Goal: Task Accomplishment & Management: Use online tool/utility

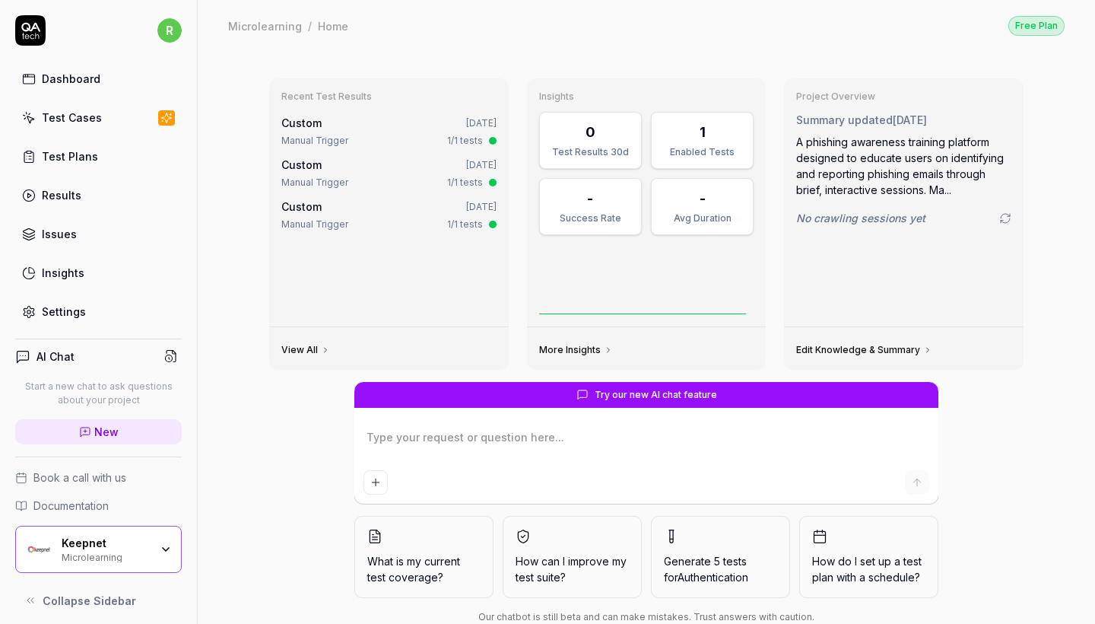
click at [116, 121] on link "Test Cases" at bounding box center [98, 118] width 167 height 30
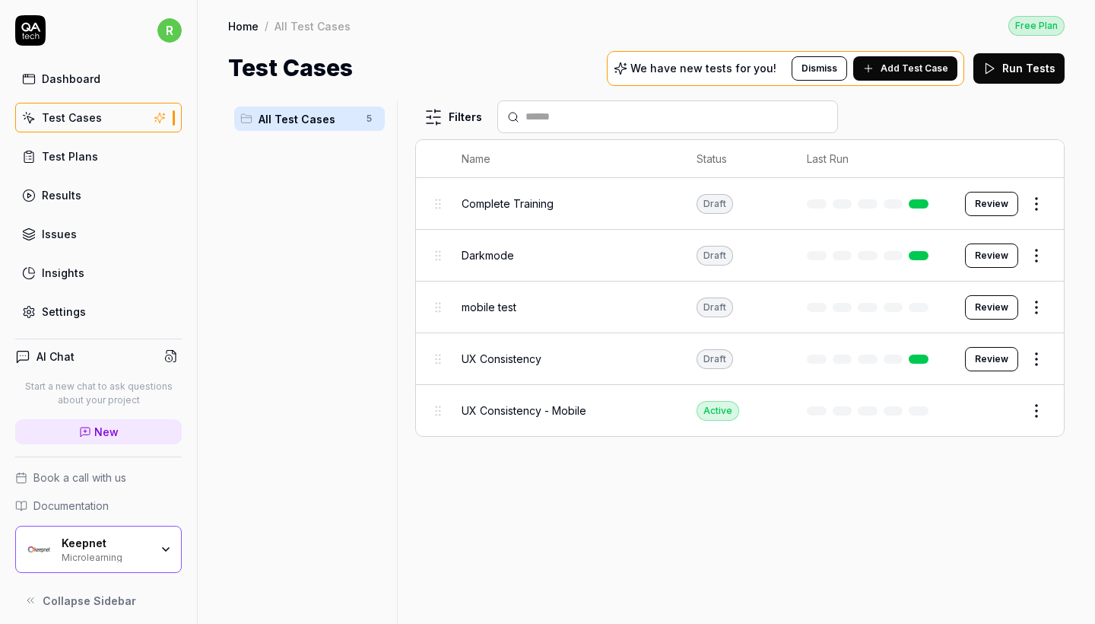
click at [121, 535] on div "Keepnet Microlearning" at bounding box center [98, 548] width 167 height 47
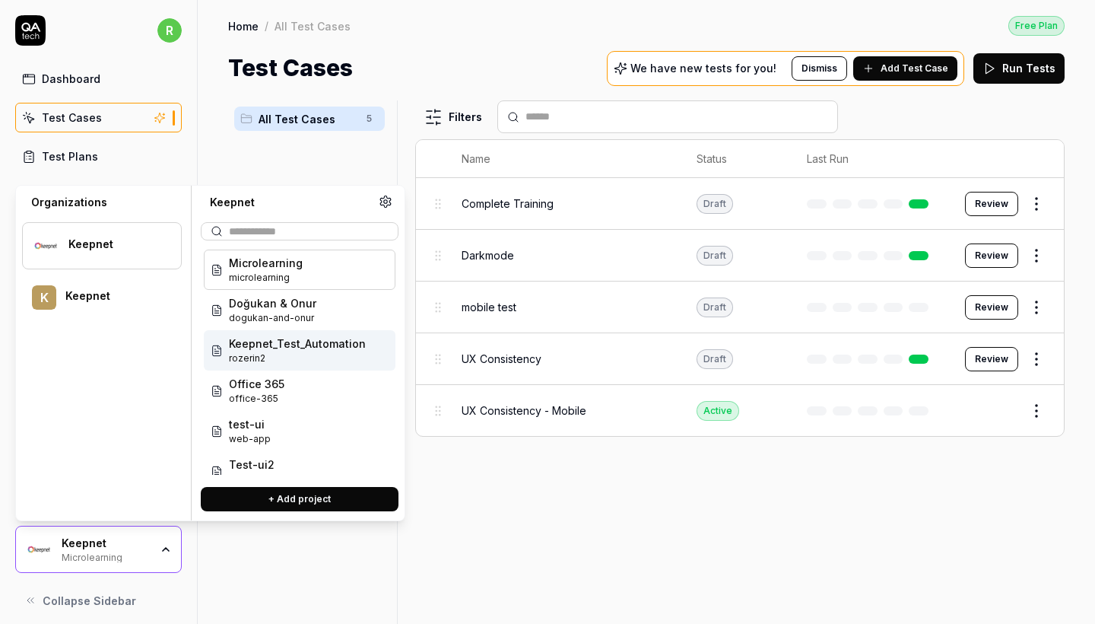
click at [278, 345] on span "Keepnet_Test_Automation" at bounding box center [297, 343] width 137 height 16
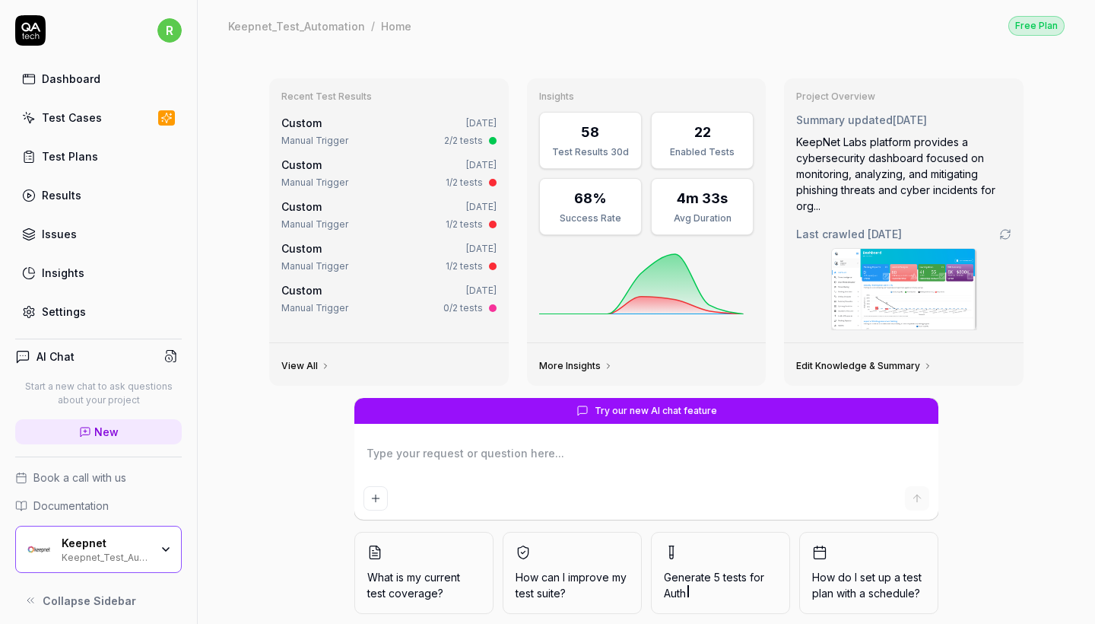
click at [138, 123] on link "Test Cases" at bounding box center [98, 118] width 167 height 30
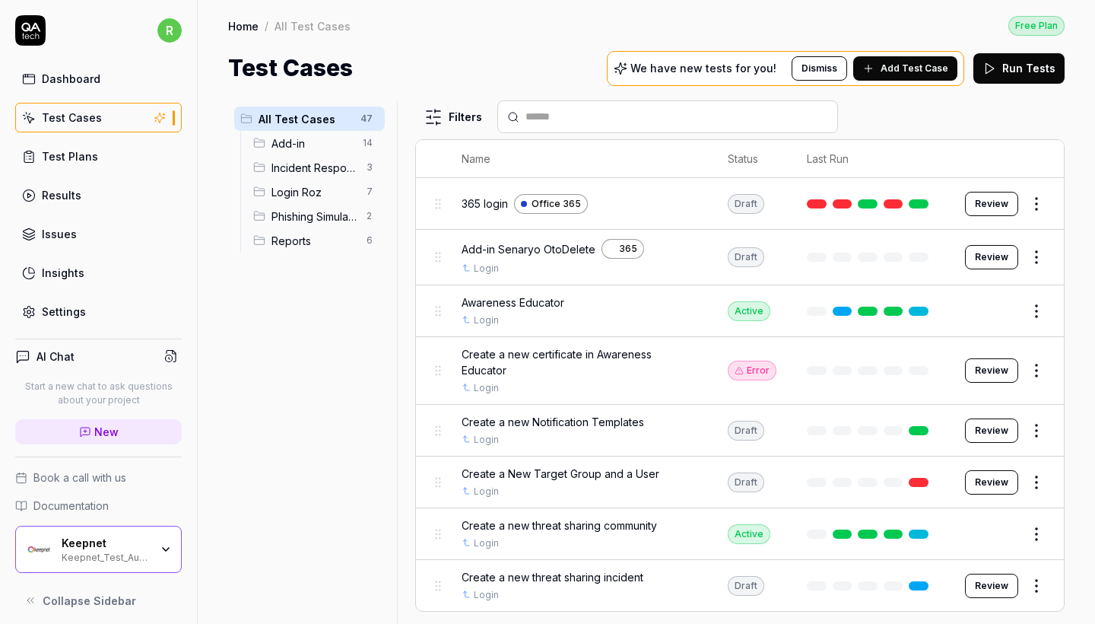
click at [322, 212] on span "Phishing Simulator" at bounding box center [314, 216] width 86 height 16
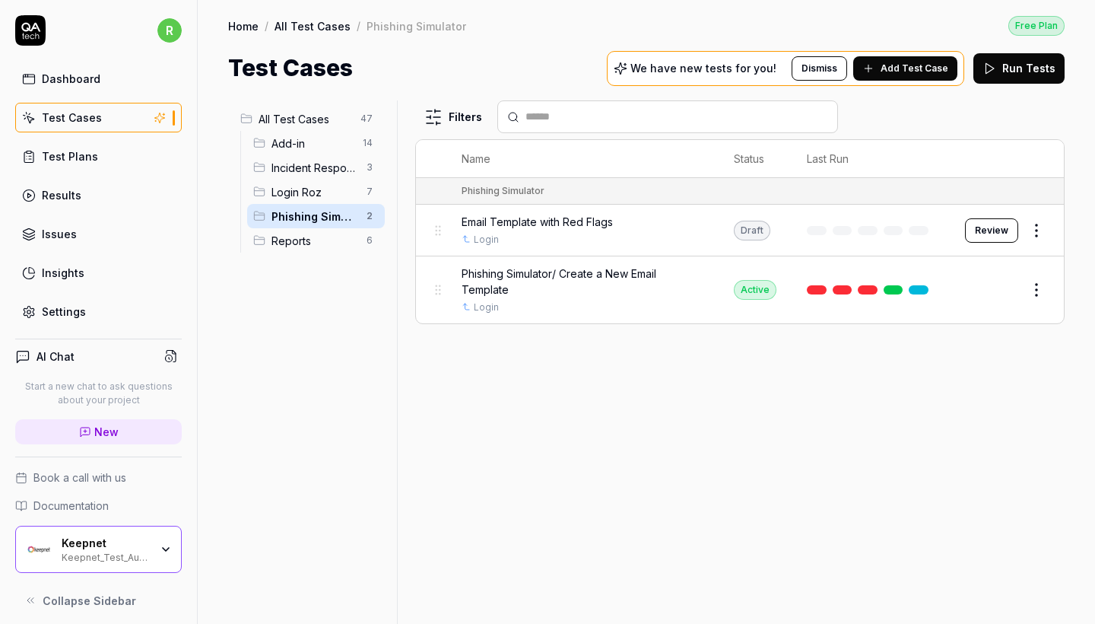
click at [605, 221] on span "Email Template with Red Flags" at bounding box center [537, 222] width 151 height 16
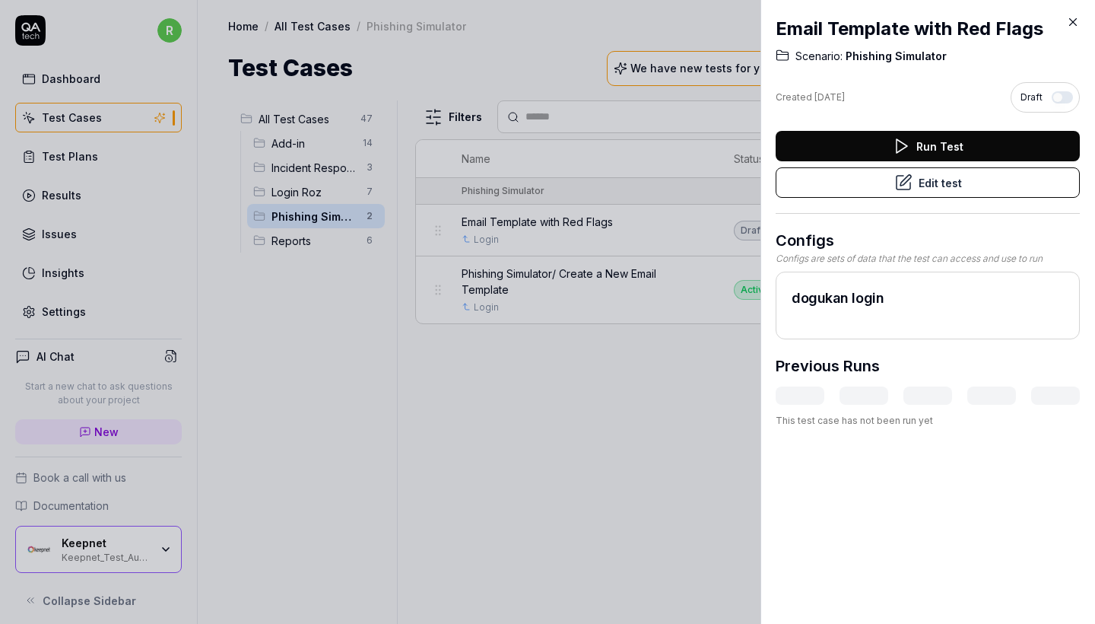
click at [889, 191] on button "Edit test" at bounding box center [928, 182] width 304 height 30
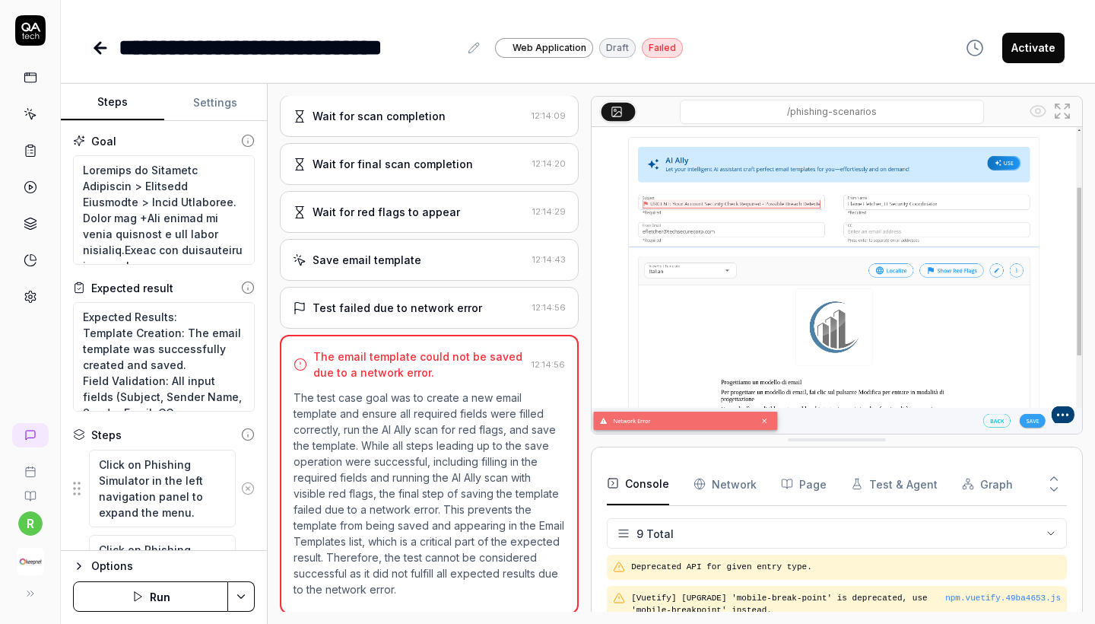
scroll to position [442, 0]
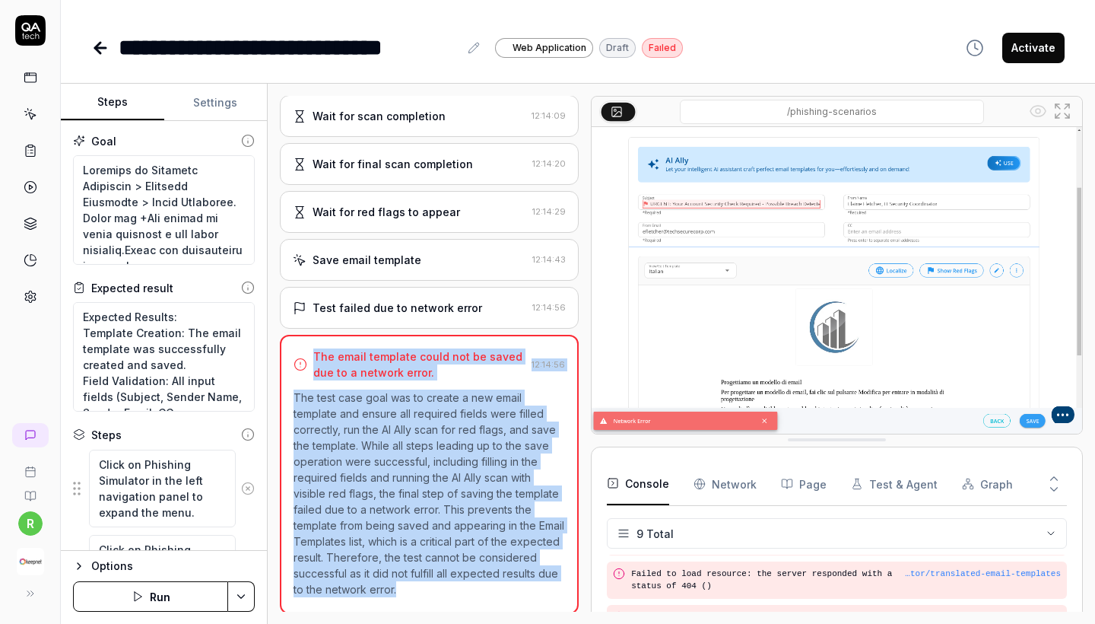
drag, startPoint x: 398, startPoint y: 586, endPoint x: 306, endPoint y: 360, distance: 244.9
click at [306, 360] on div "The email template could not be saved due to a network error. 12:14:56 The test…" at bounding box center [429, 474] width 299 height 279
copy div "The email template could not be saved due to a network error. 12:14:56 The test…"
click at [173, 599] on button "Run" at bounding box center [150, 596] width 155 height 30
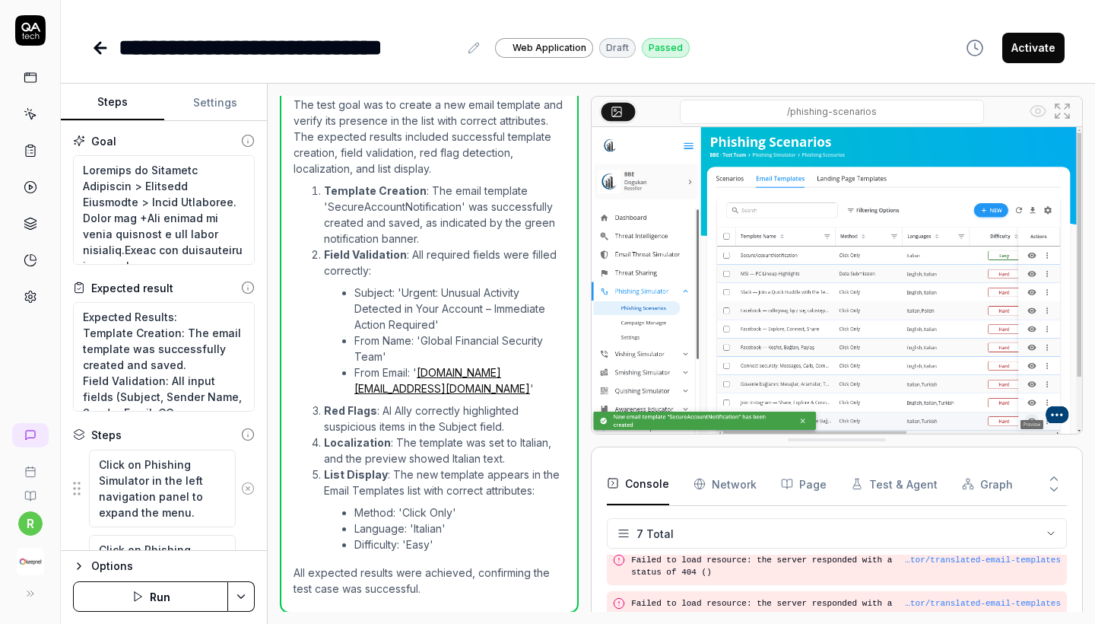
scroll to position [1082, 0]
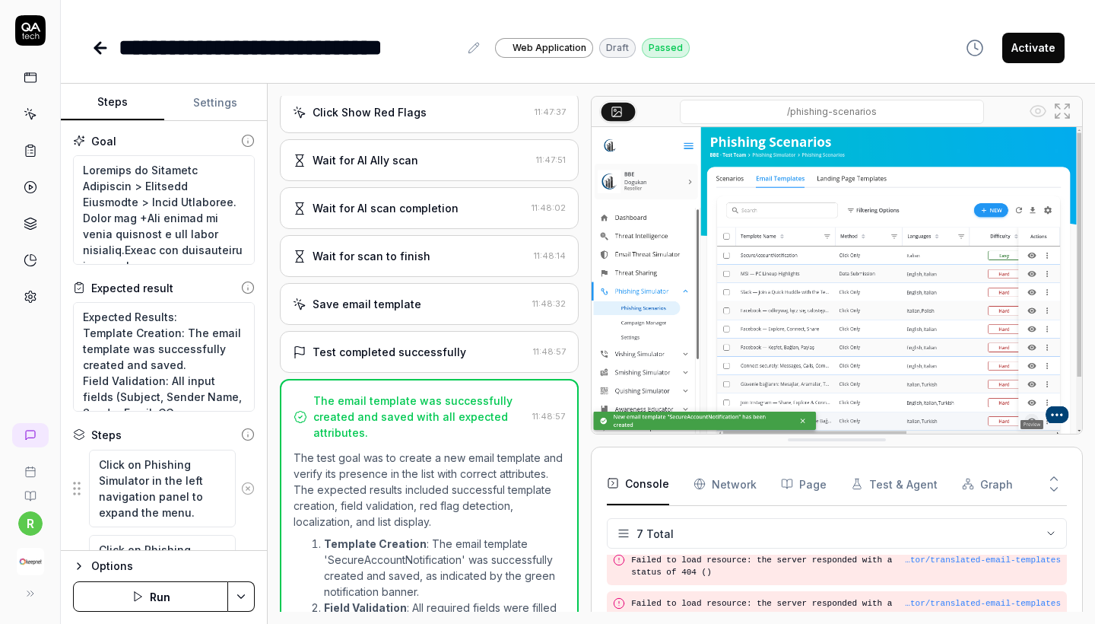
click at [367, 355] on div "Test completed successfully" at bounding box center [390, 352] width 154 height 16
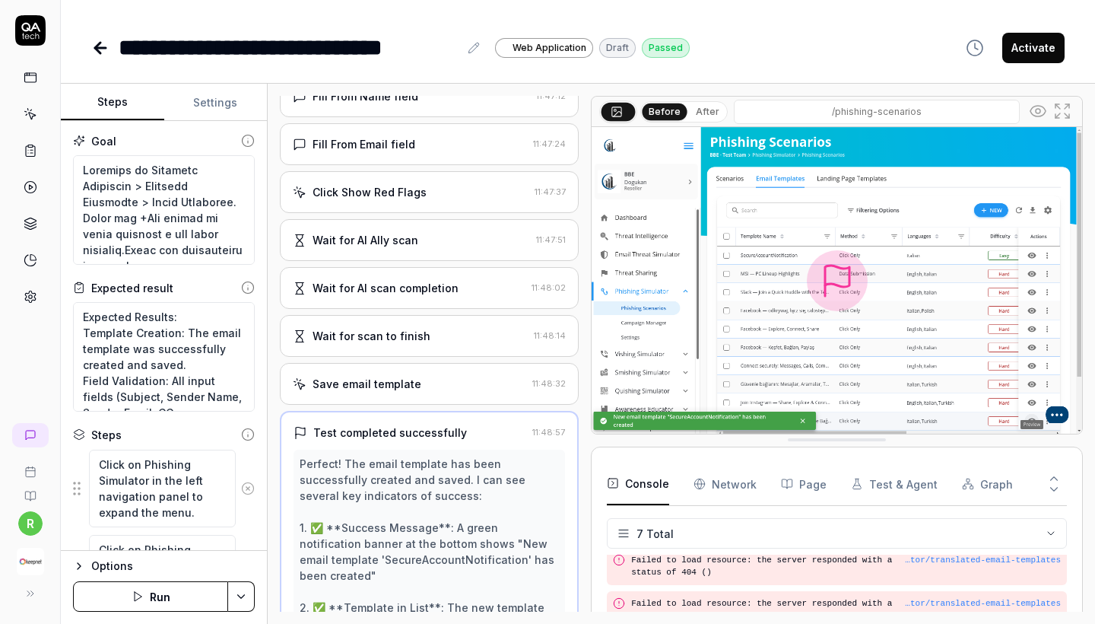
click at [391, 353] on div "Wait for scan to finish 11:48:14" at bounding box center [429, 336] width 299 height 42
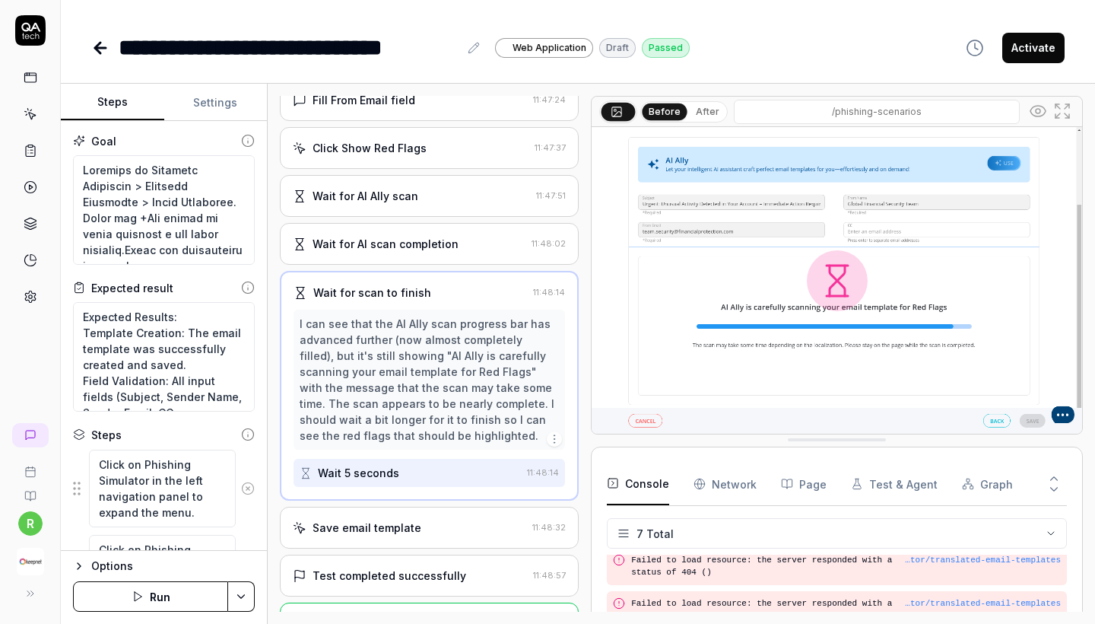
click at [429, 185] on div "Wait for AI Ally scan 11:47:51" at bounding box center [429, 196] width 299 height 42
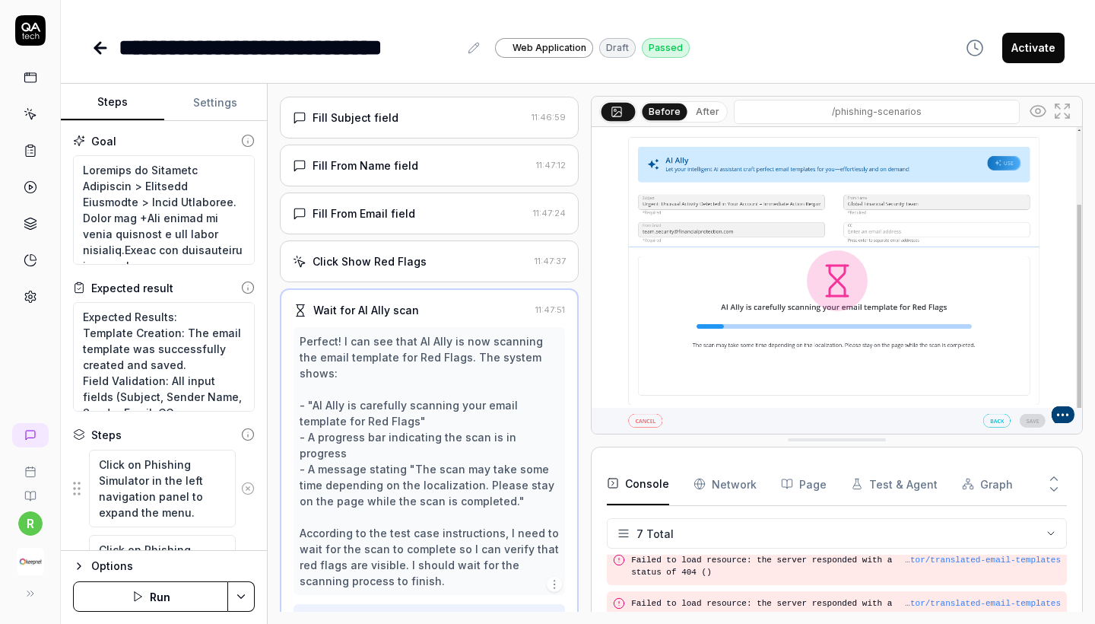
click at [430, 157] on div "Fill From Name field" at bounding box center [411, 165] width 237 height 16
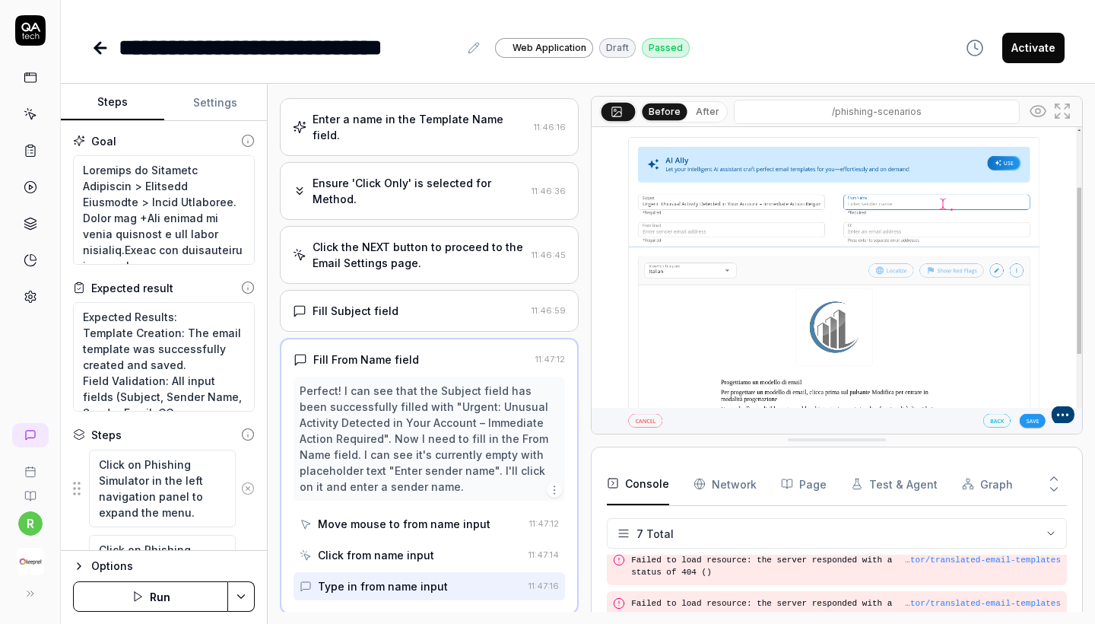
click at [425, 197] on div "Ensure 'Click Only' is selected for Method." at bounding box center [419, 191] width 213 height 32
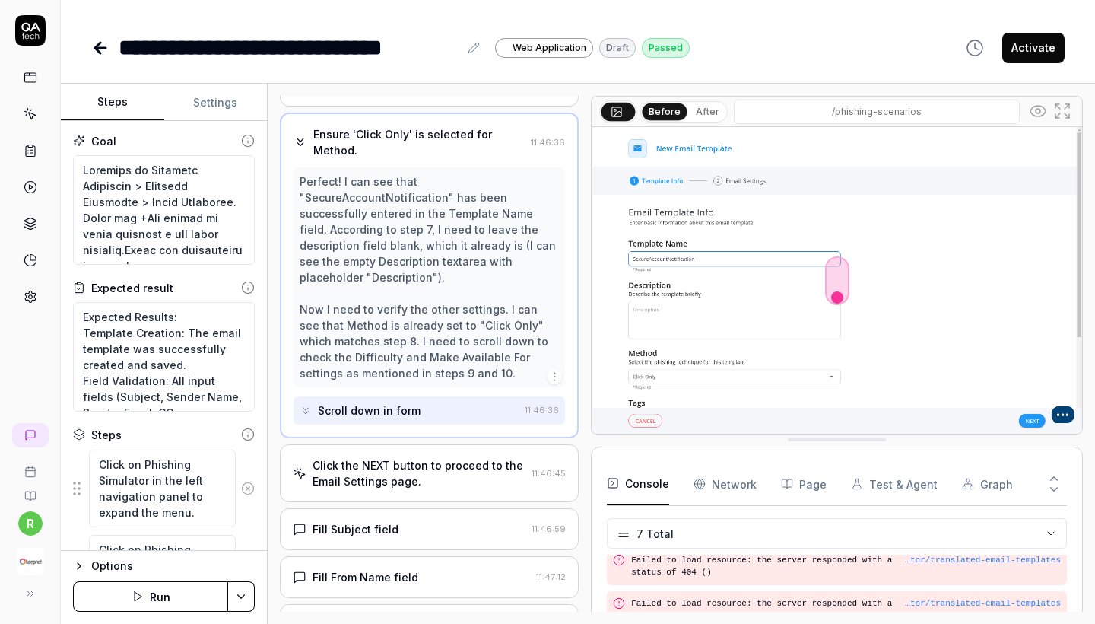
click at [372, 471] on div "Click the NEXT button to proceed to the Email Settings page." at bounding box center [419, 473] width 213 height 32
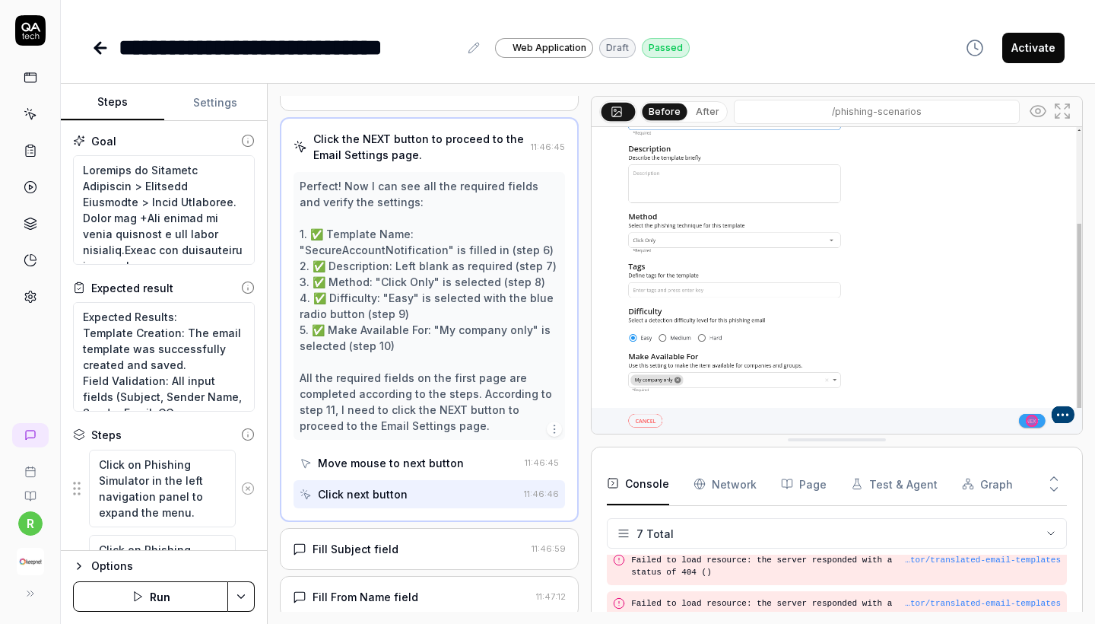
click at [360, 553] on div "Fill Subject field" at bounding box center [356, 549] width 86 height 16
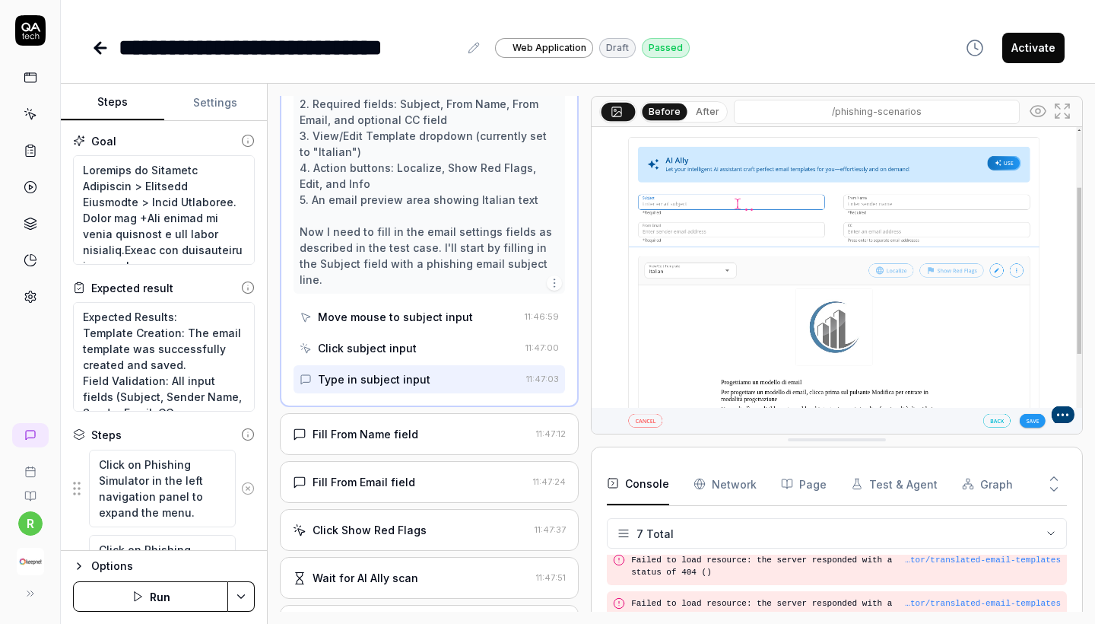
click at [399, 426] on div "Fill From Name field" at bounding box center [366, 434] width 106 height 16
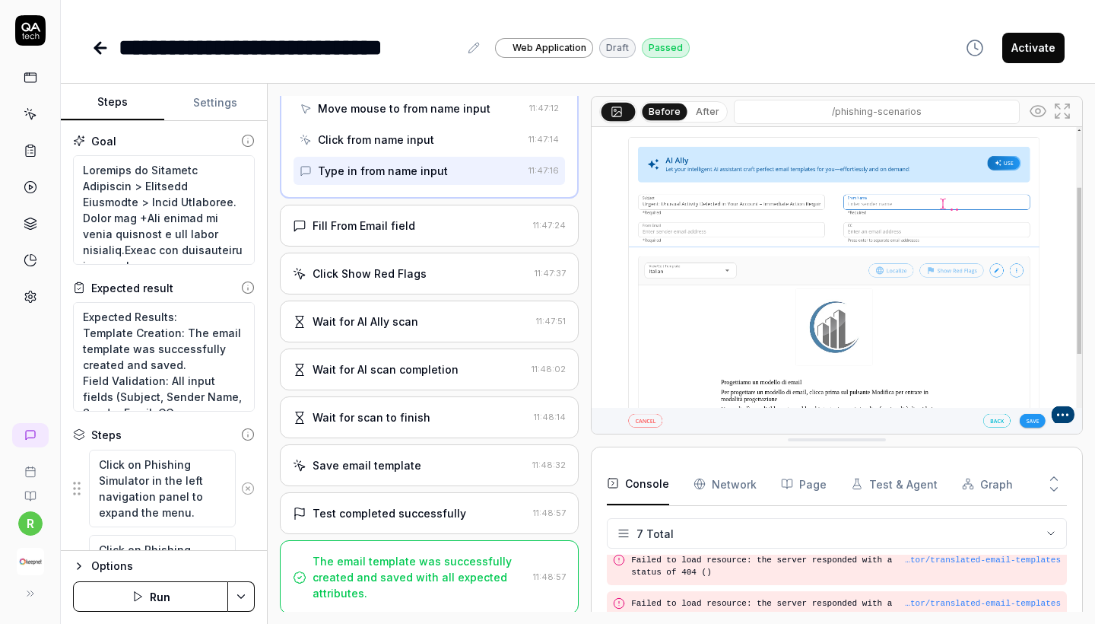
click at [418, 275] on div "Click Show Red Flags" at bounding box center [370, 273] width 114 height 16
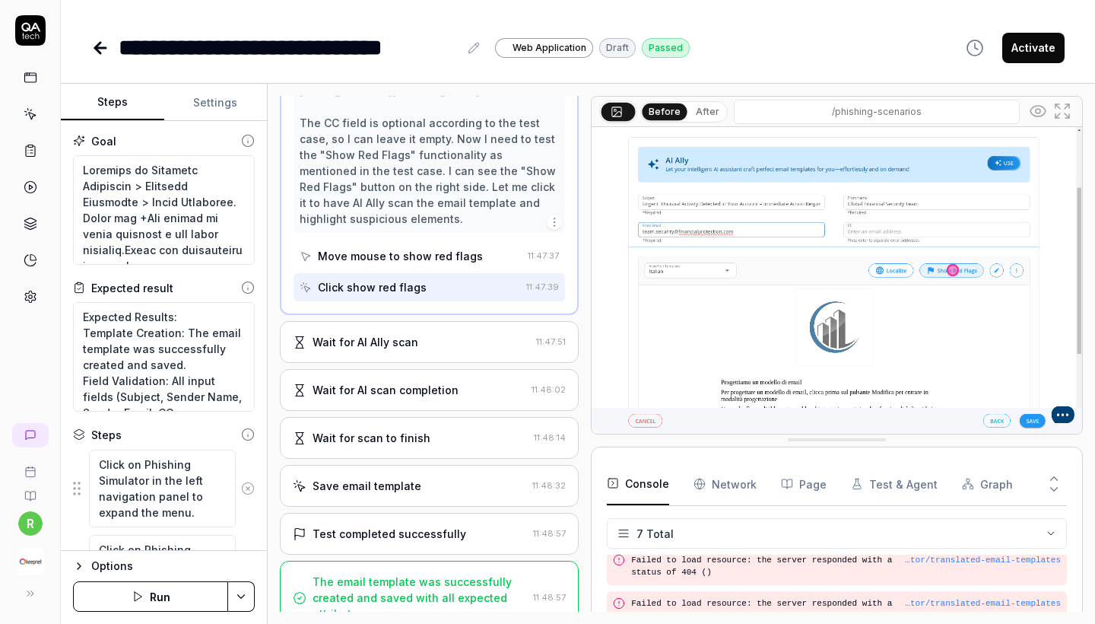
click at [403, 345] on div "Wait for AI Ally scan" at bounding box center [366, 342] width 106 height 16
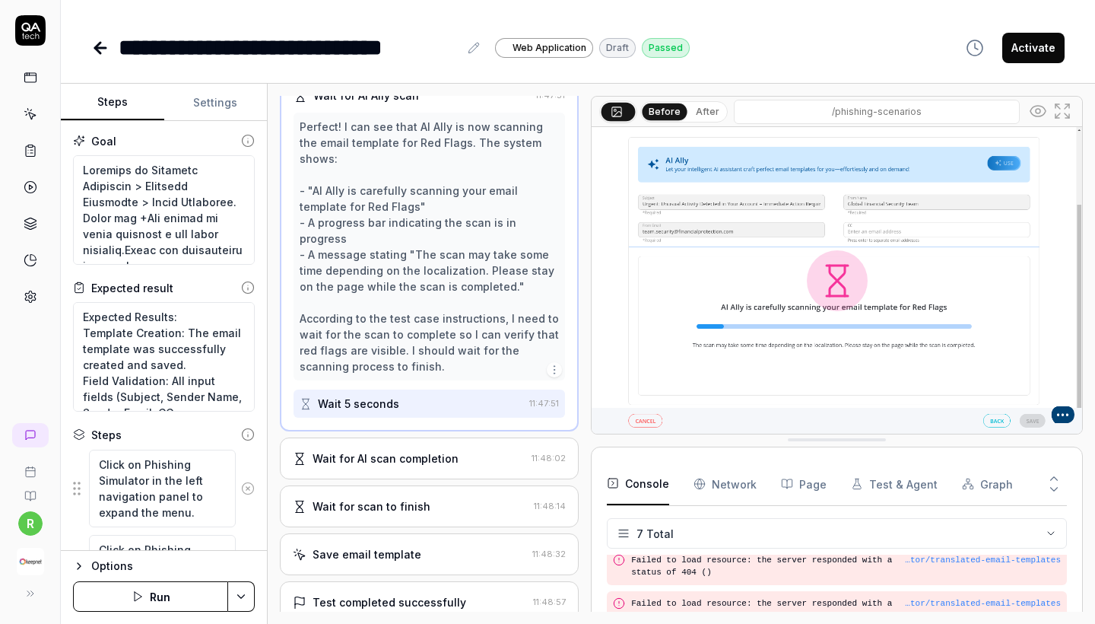
scroll to position [833, 0]
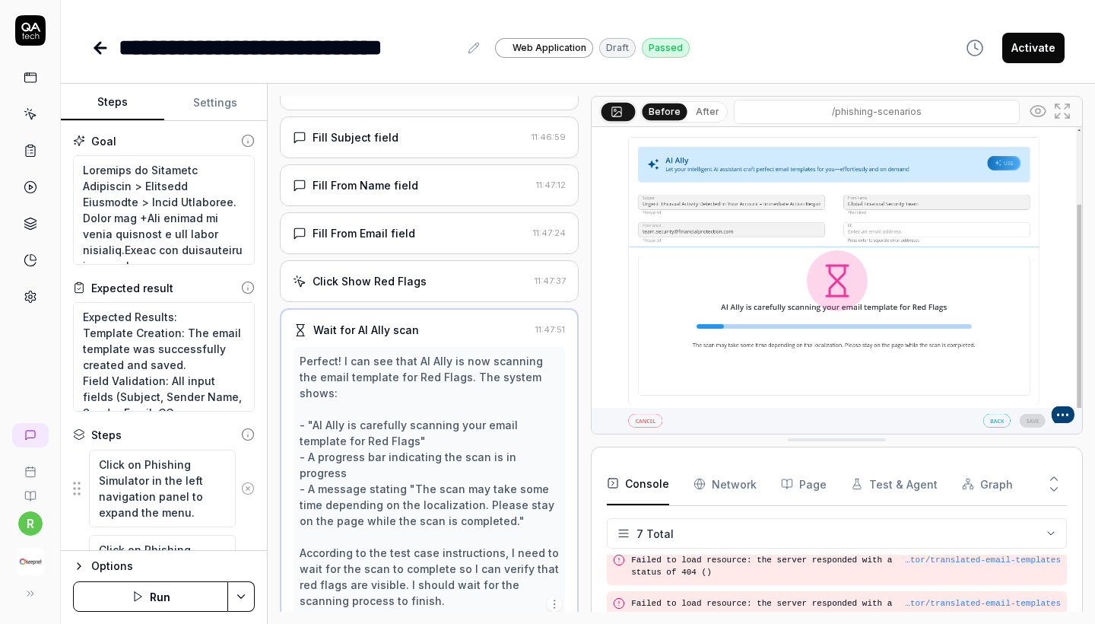
click at [424, 279] on div "Click Show Red Flags" at bounding box center [411, 281] width 236 height 16
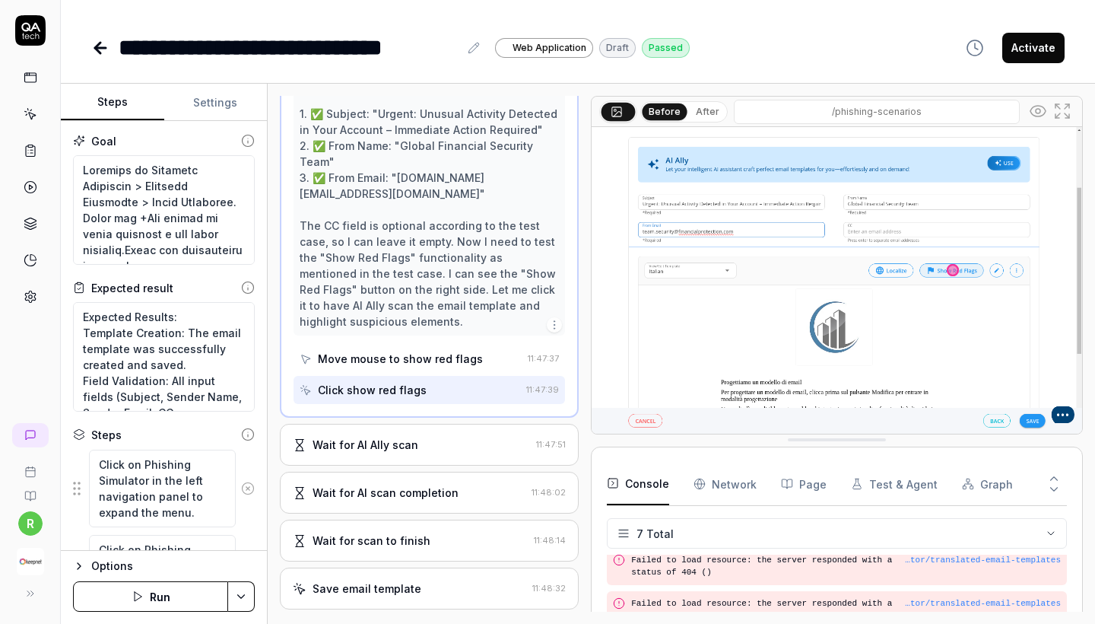
scroll to position [846, 0]
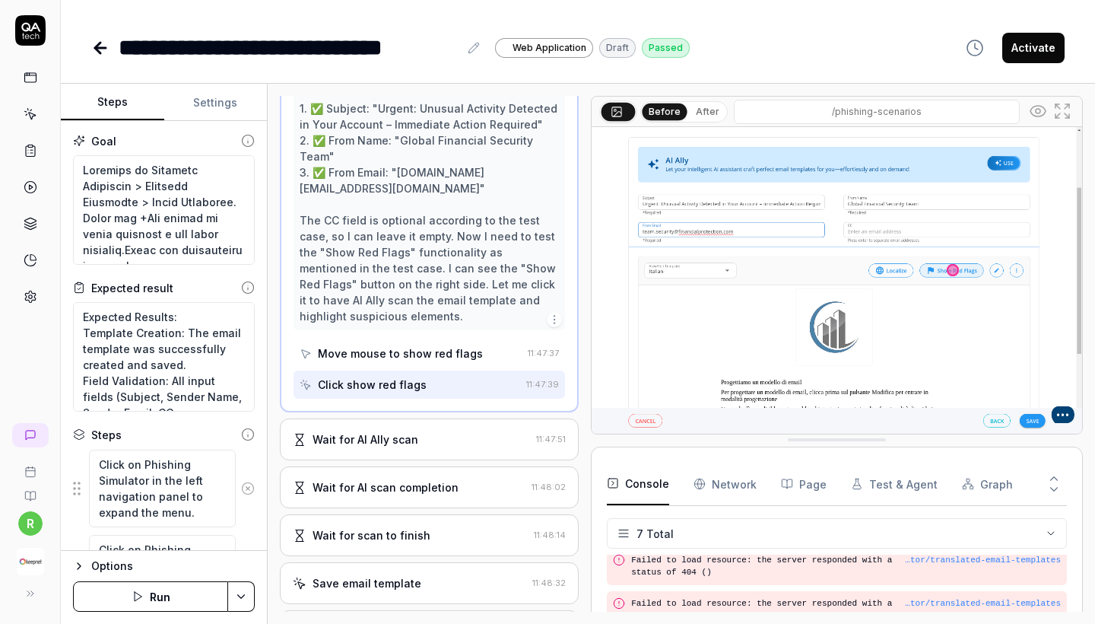
click at [386, 446] on div "Wait for AI Ally scan 11:47:51" at bounding box center [429, 439] width 299 height 42
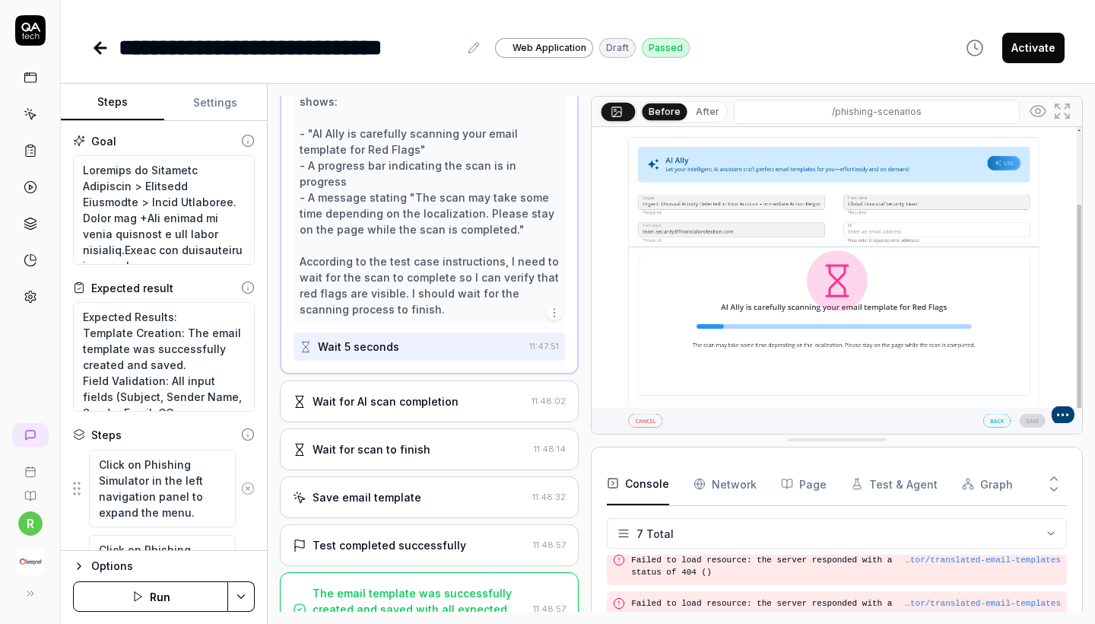
click at [395, 393] on div "Wait for AI scan completion" at bounding box center [386, 401] width 146 height 16
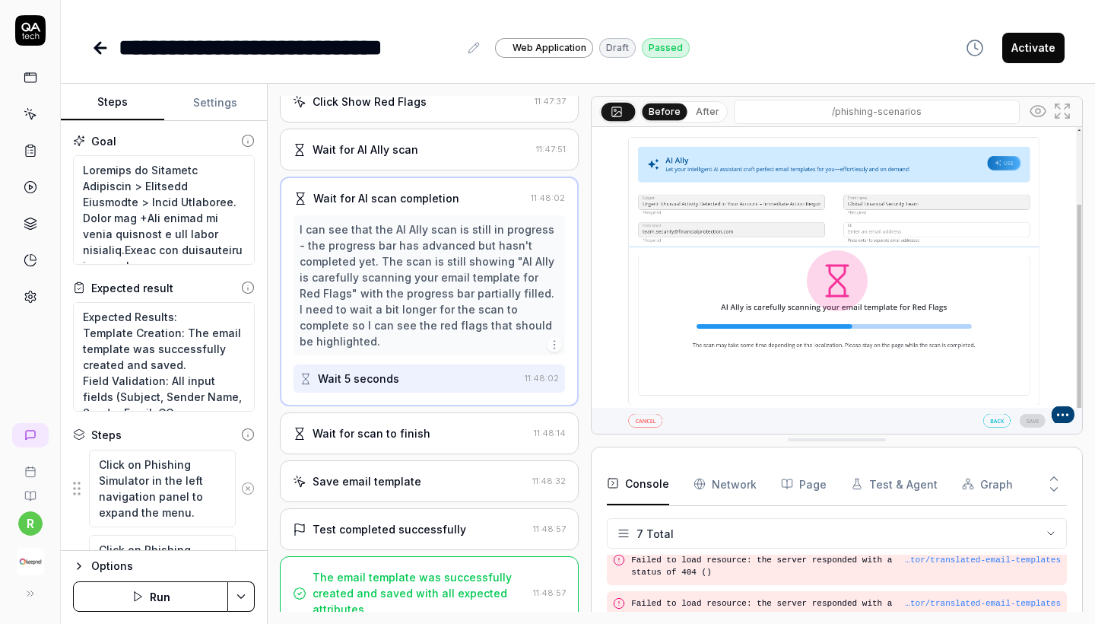
click at [386, 425] on div "Wait for scan to finish" at bounding box center [372, 433] width 118 height 16
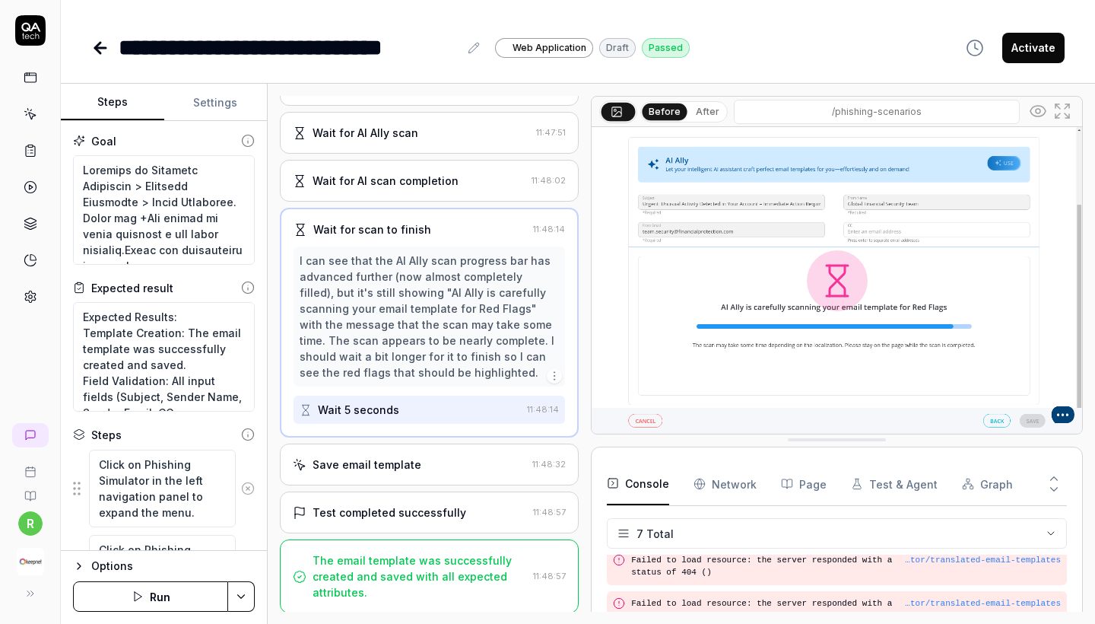
click at [377, 475] on div "Save email template 11:48:32" at bounding box center [429, 464] width 299 height 42
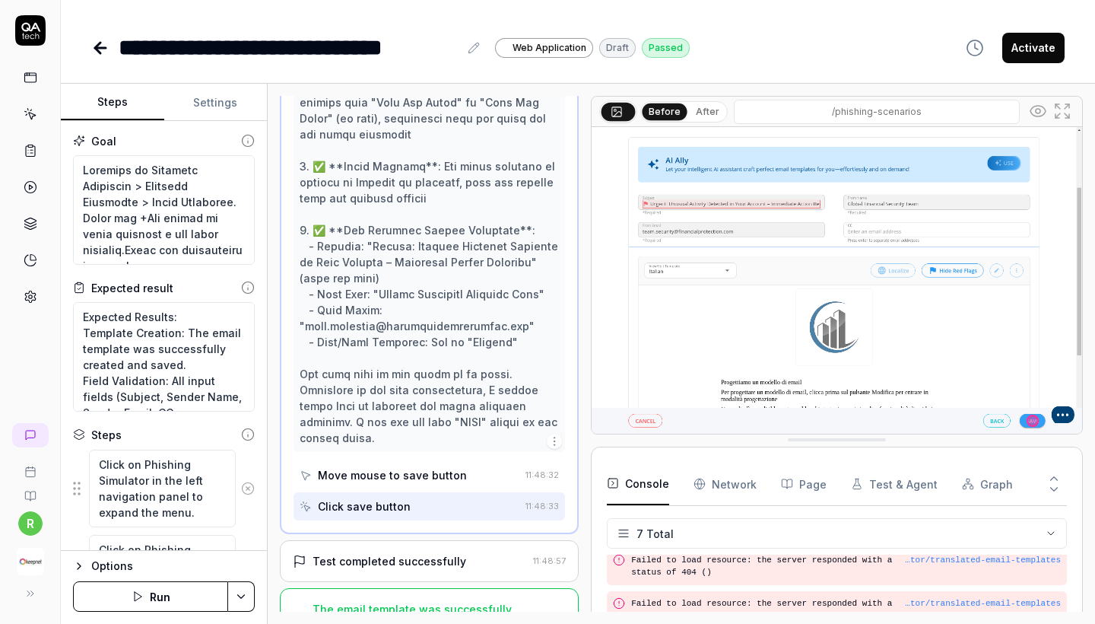
scroll to position [0, 0]
click at [437, 553] on div "Test completed successfully" at bounding box center [390, 561] width 154 height 16
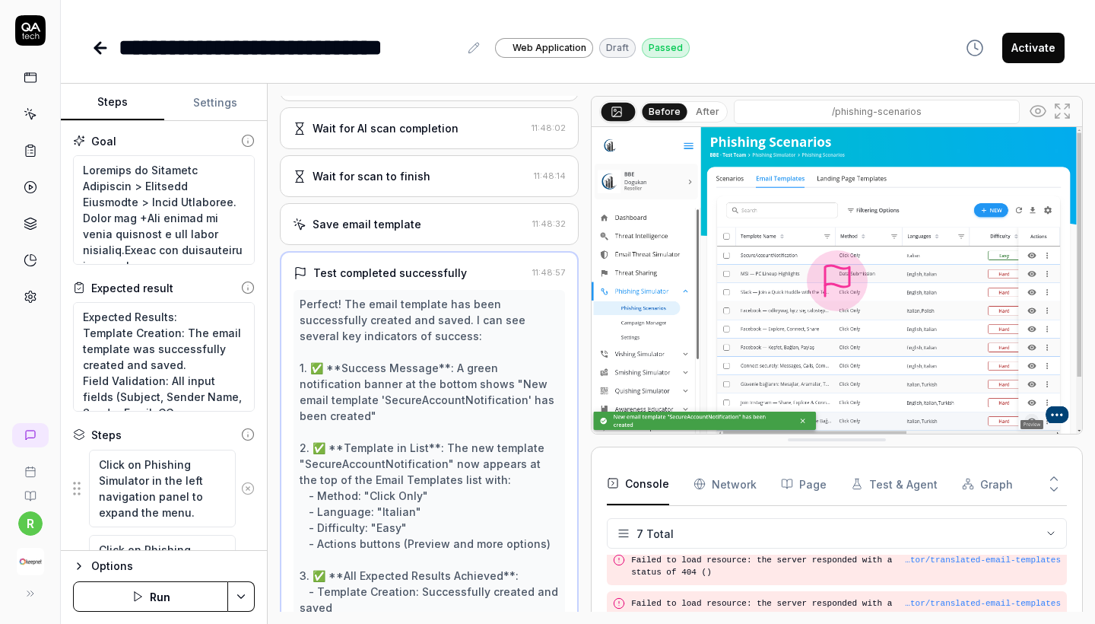
scroll to position [770, 0]
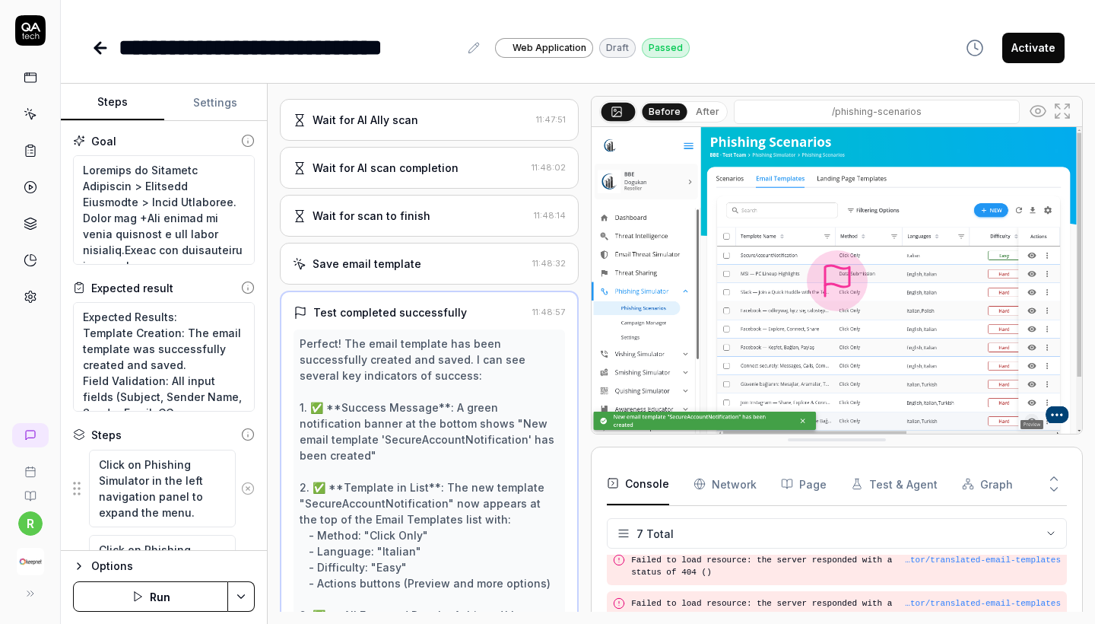
click at [435, 268] on div "Save email template" at bounding box center [409, 264] width 233 height 16
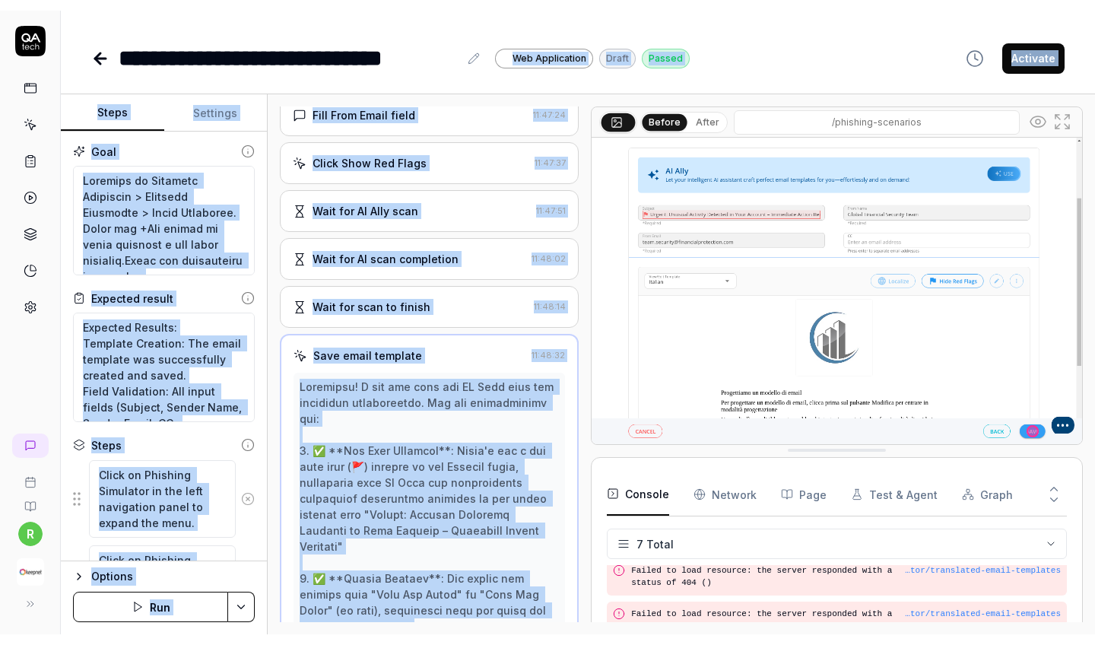
scroll to position [642, 0]
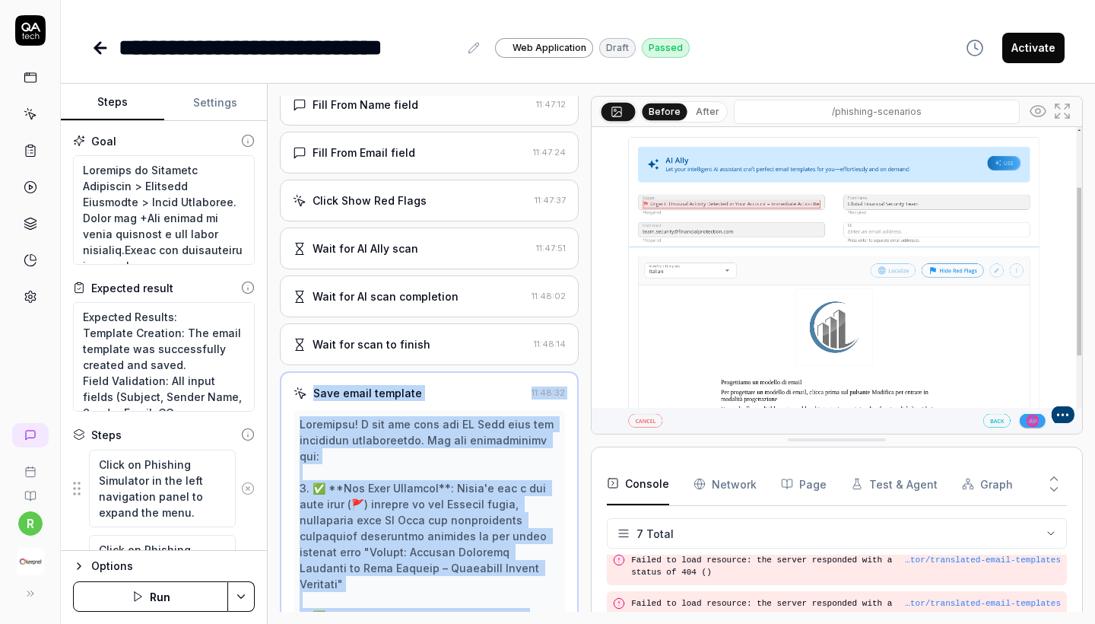
copy div "Save email template 11:48:32 Excellent! I can see that the AI Ally scan has com…"
drag, startPoint x: 495, startPoint y: 392, endPoint x: 303, endPoint y: 395, distance: 191.7
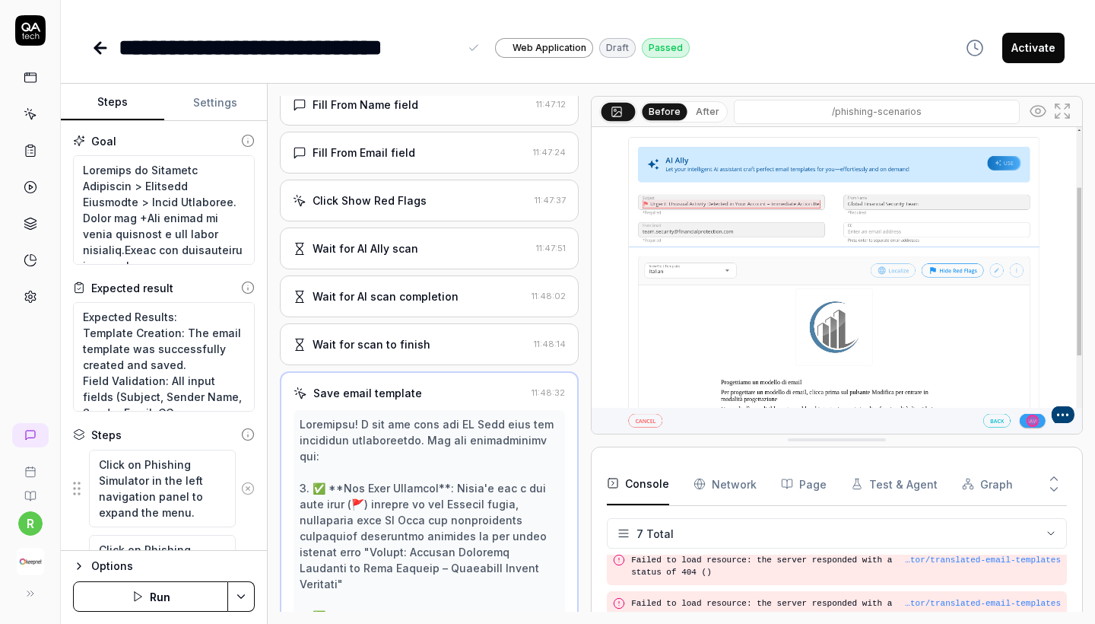
click at [388, 45] on div "**********" at bounding box center [289, 47] width 340 height 34
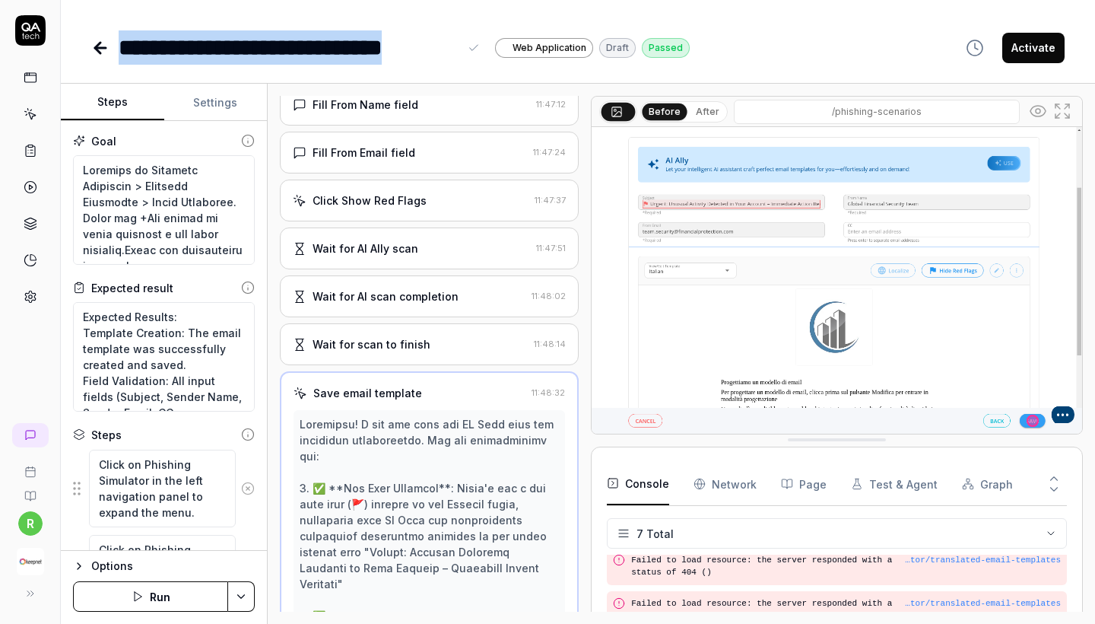
click at [388, 45] on div "**********" at bounding box center [289, 47] width 340 height 34
copy div "**********"
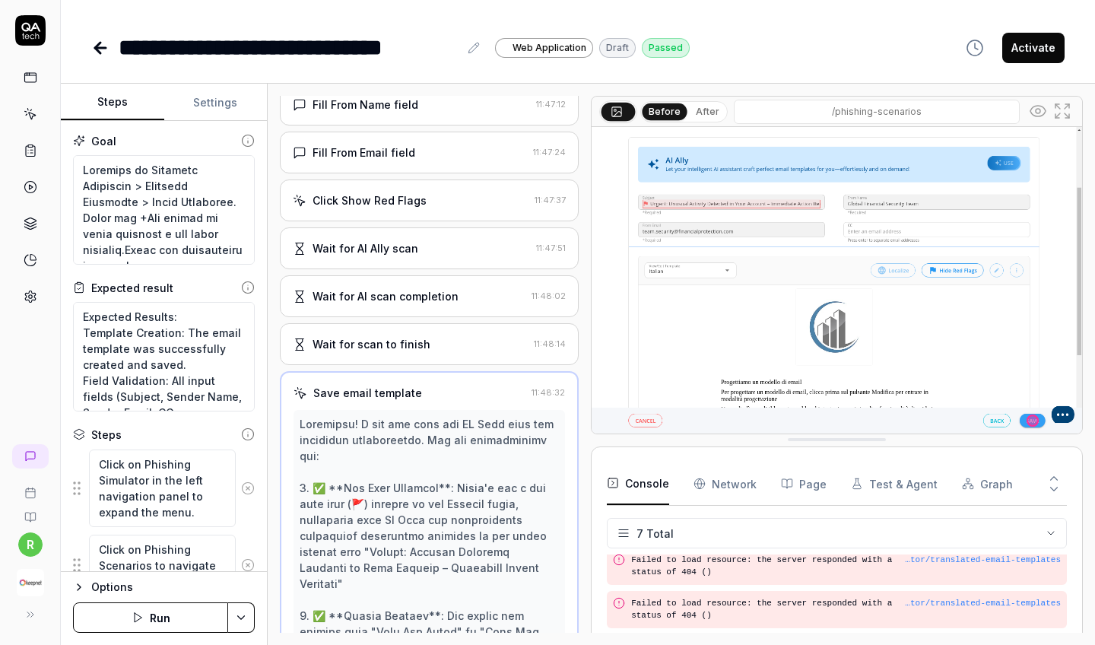
click at [796, 37] on div "**********" at bounding box center [577, 47] width 973 height 34
click at [1024, 49] on button "Activate" at bounding box center [1033, 48] width 62 height 30
type textarea "*"
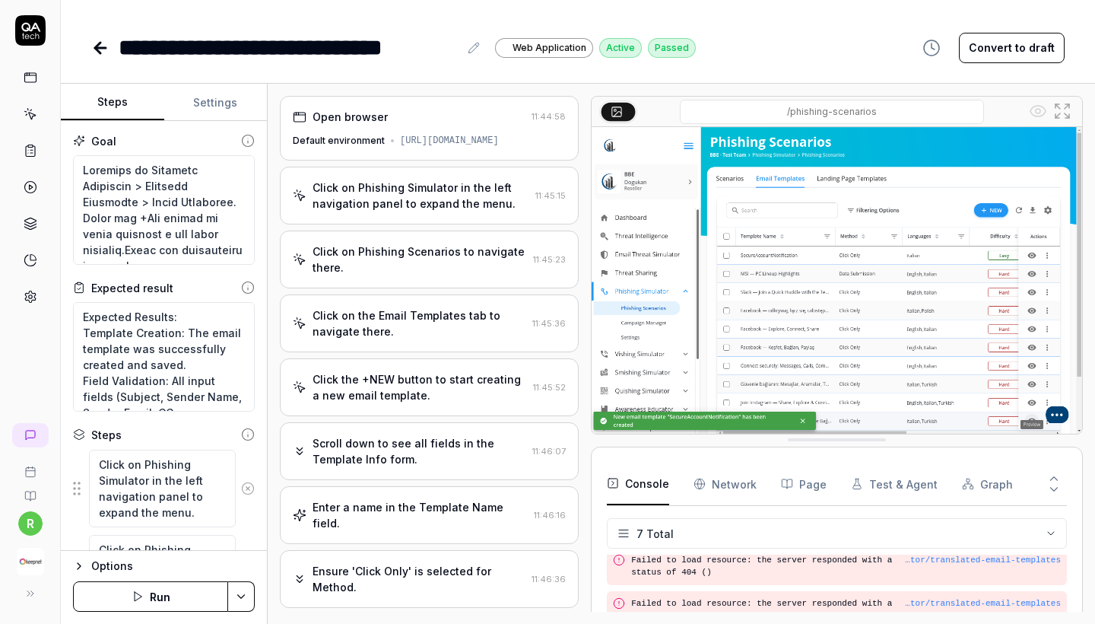
type textarea "*"
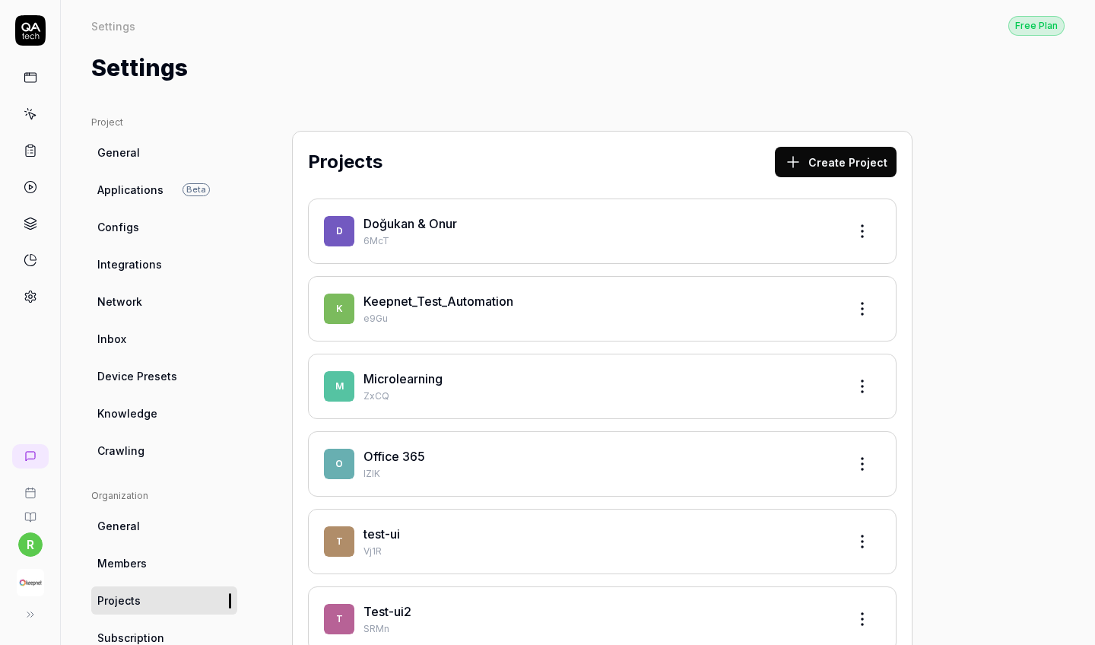
click at [421, 300] on link "Keepnet_Test_Automation" at bounding box center [439, 301] width 150 height 15
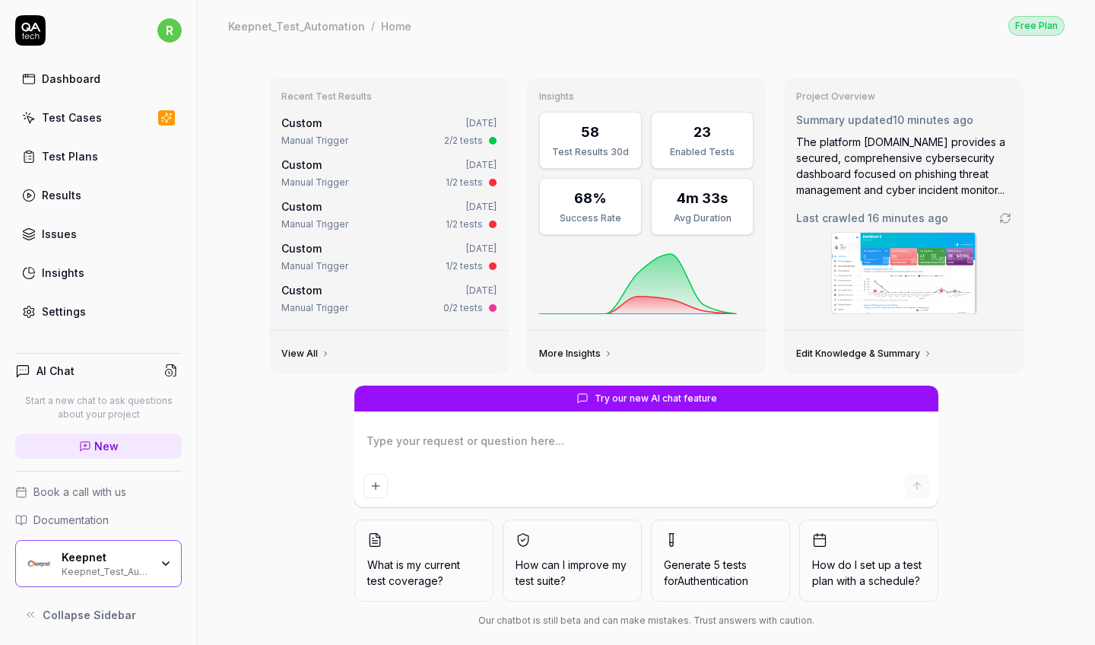
click at [116, 117] on link "Test Cases" at bounding box center [98, 118] width 167 height 30
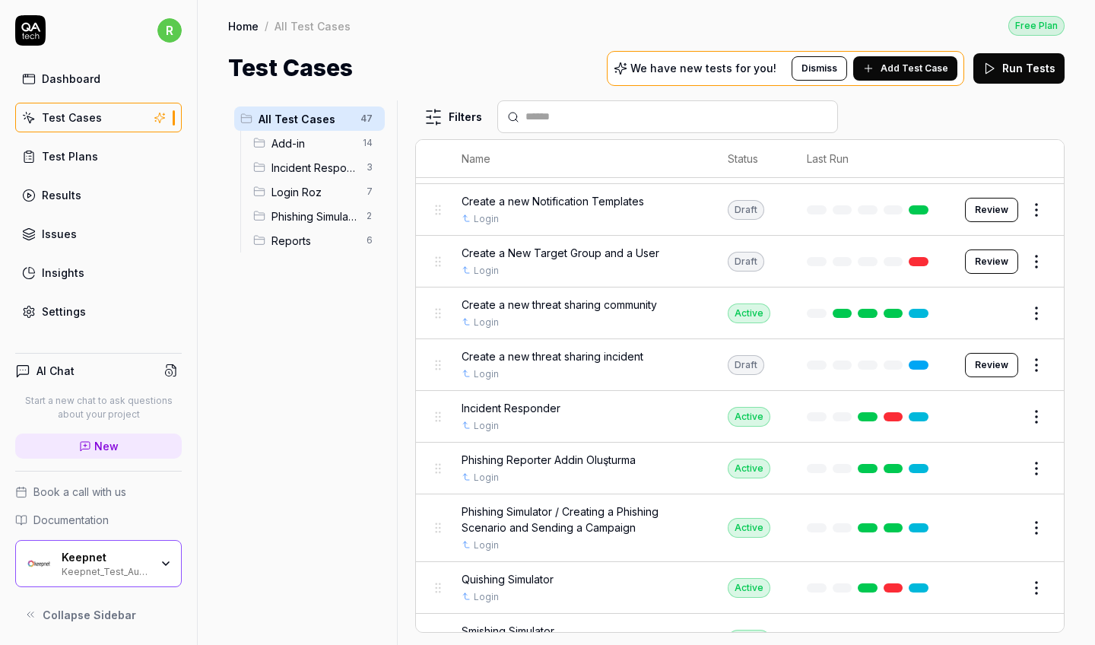
scroll to position [149, 0]
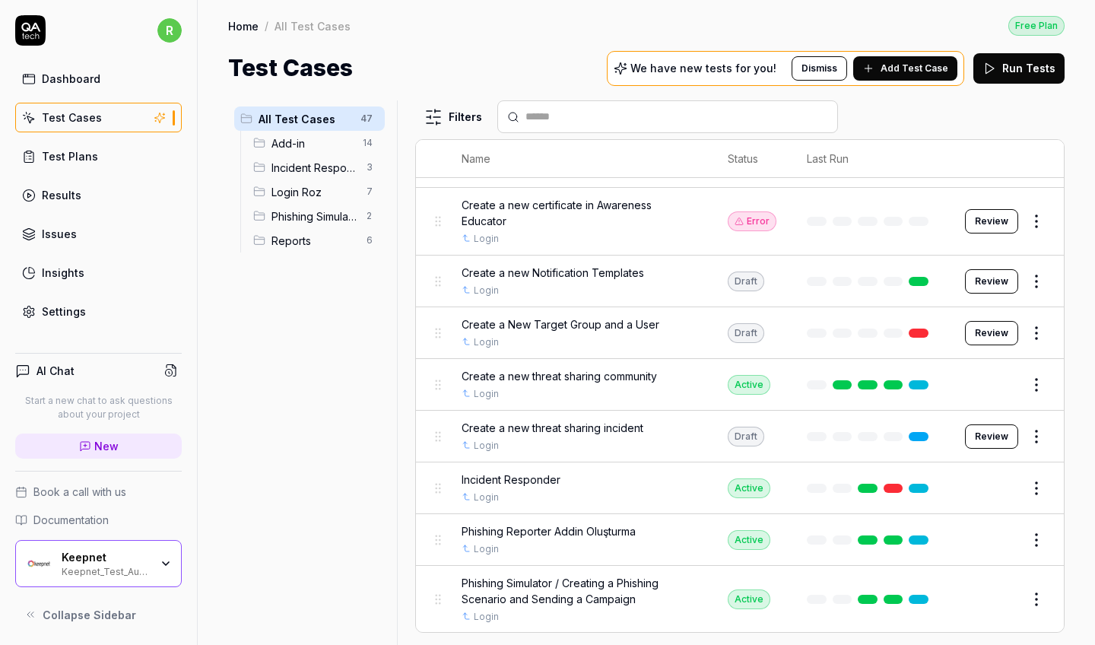
click at [307, 230] on div "Reports 6" at bounding box center [316, 240] width 138 height 24
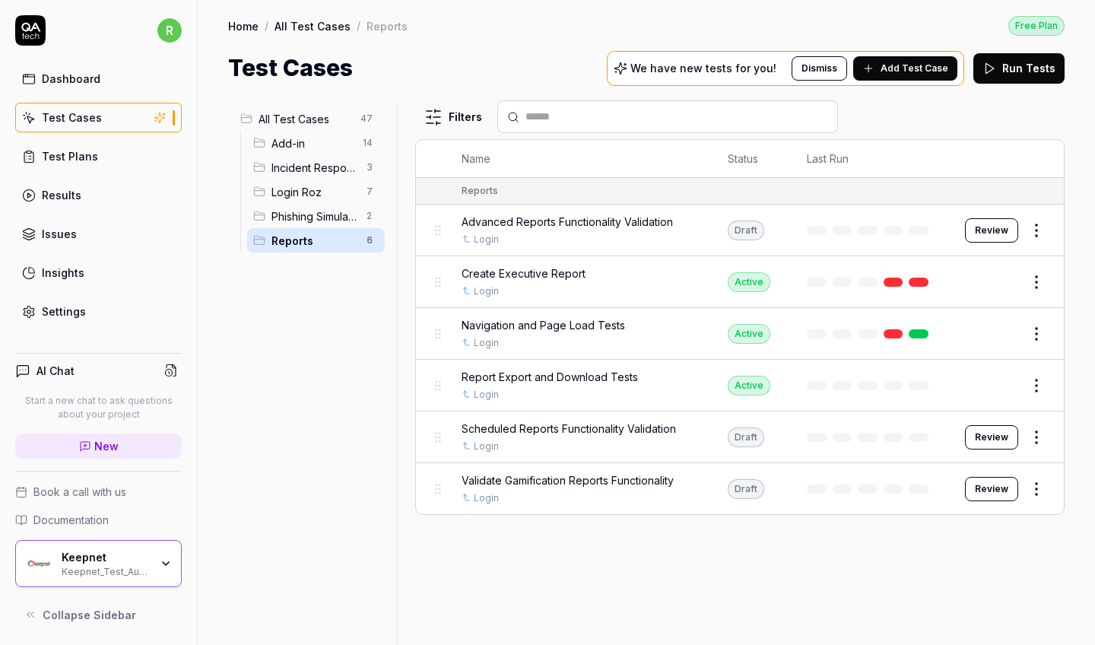
click at [313, 221] on span "Phishing Simulator" at bounding box center [314, 216] width 86 height 16
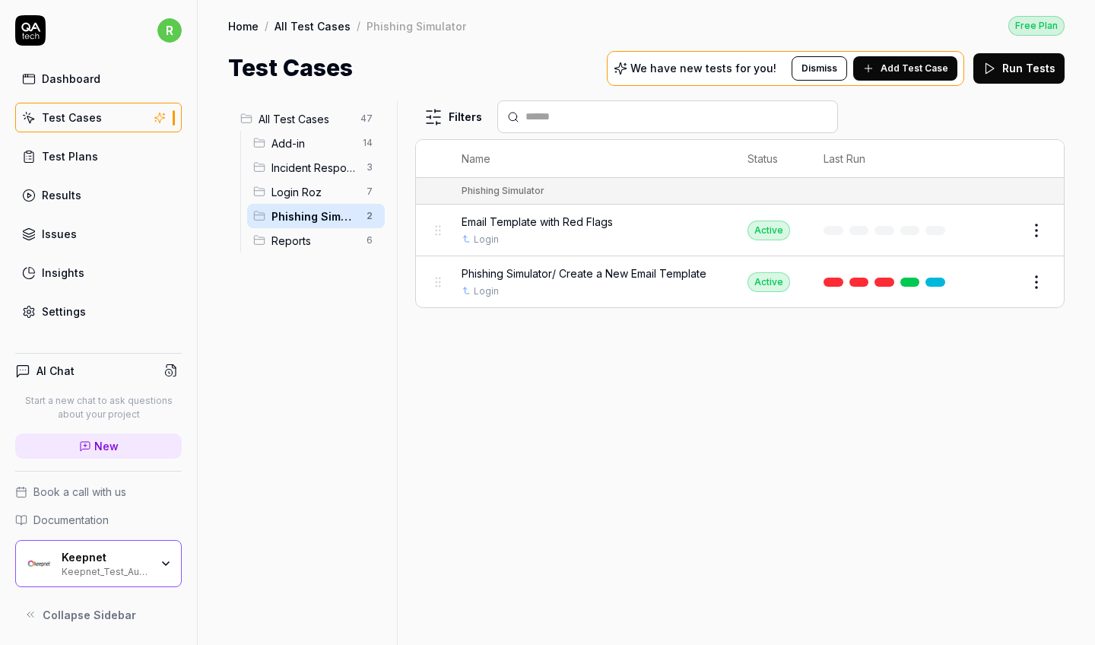
click at [315, 243] on span "Reports" at bounding box center [314, 241] width 86 height 16
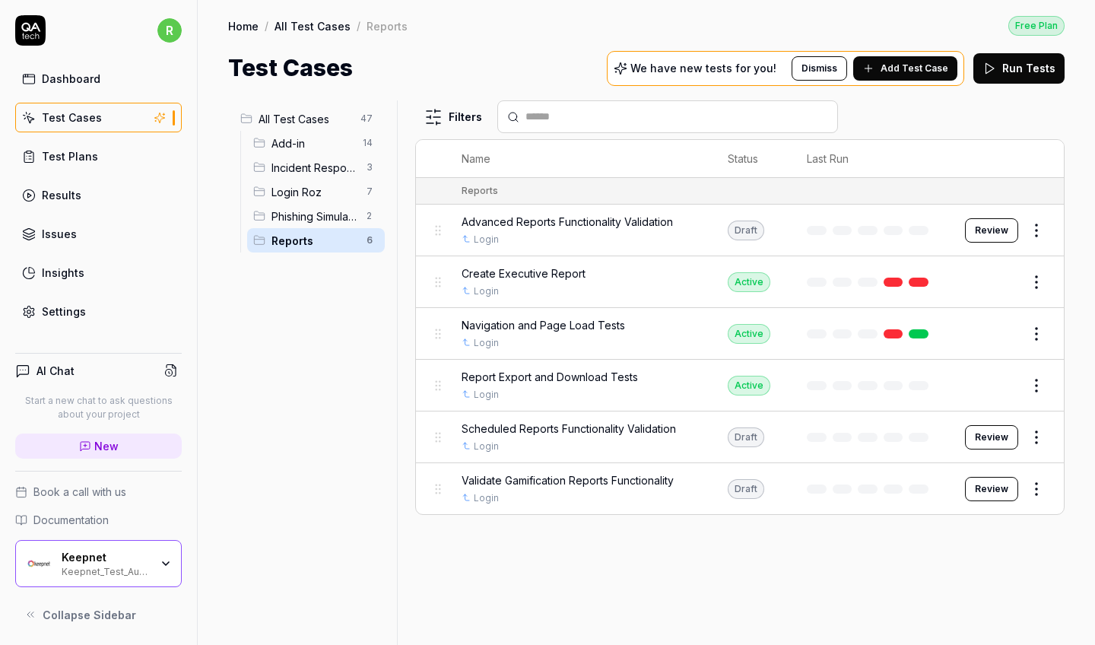
click at [1035, 440] on html "r Dashboard Test Cases Test Plans Results Issues Insights Settings AI Chat Star…" at bounding box center [547, 322] width 1095 height 645
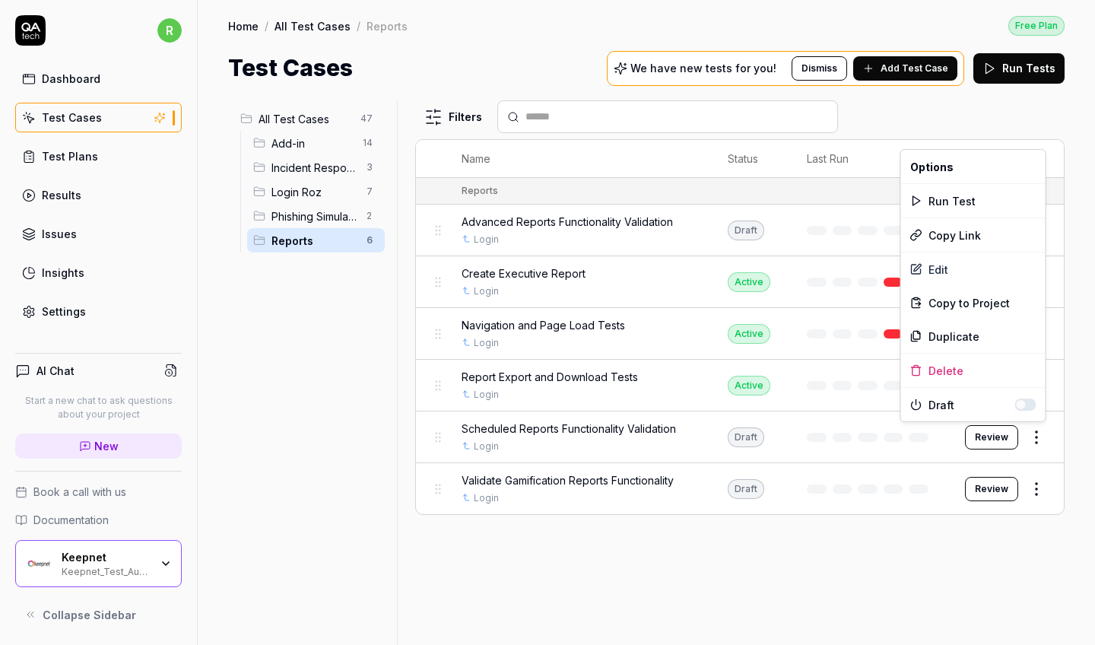
click at [662, 432] on html "r Dashboard Test Cases Test Plans Results Issues Insights Settings AI Chat Star…" at bounding box center [547, 322] width 1095 height 645
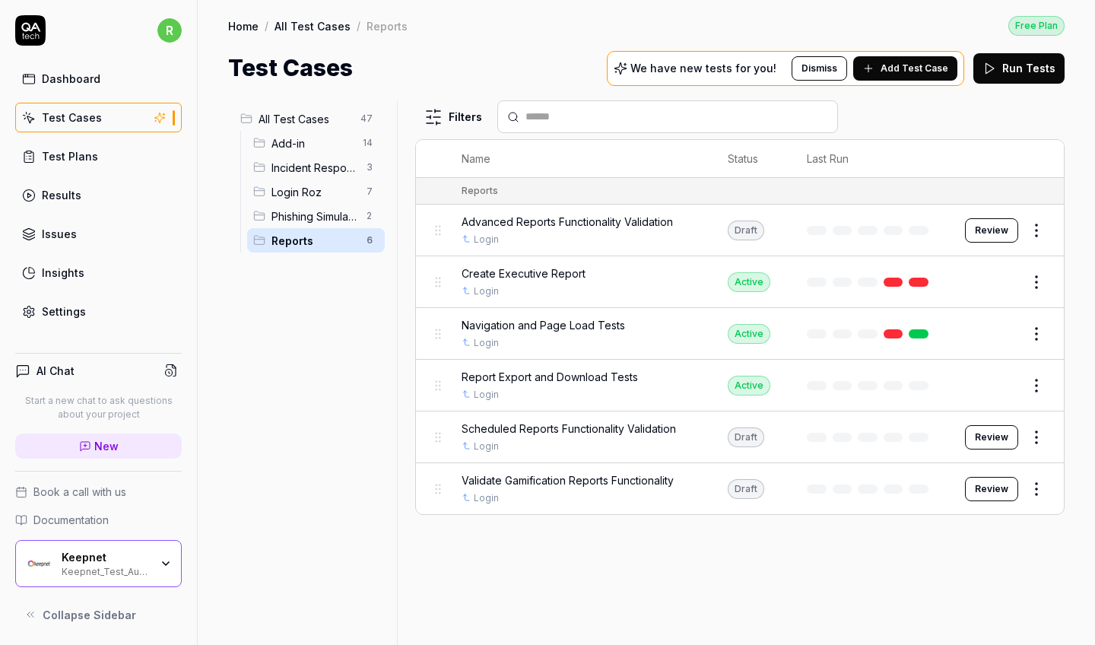
click at [657, 425] on span "Scheduled Reports Functionality Validation" at bounding box center [569, 429] width 214 height 16
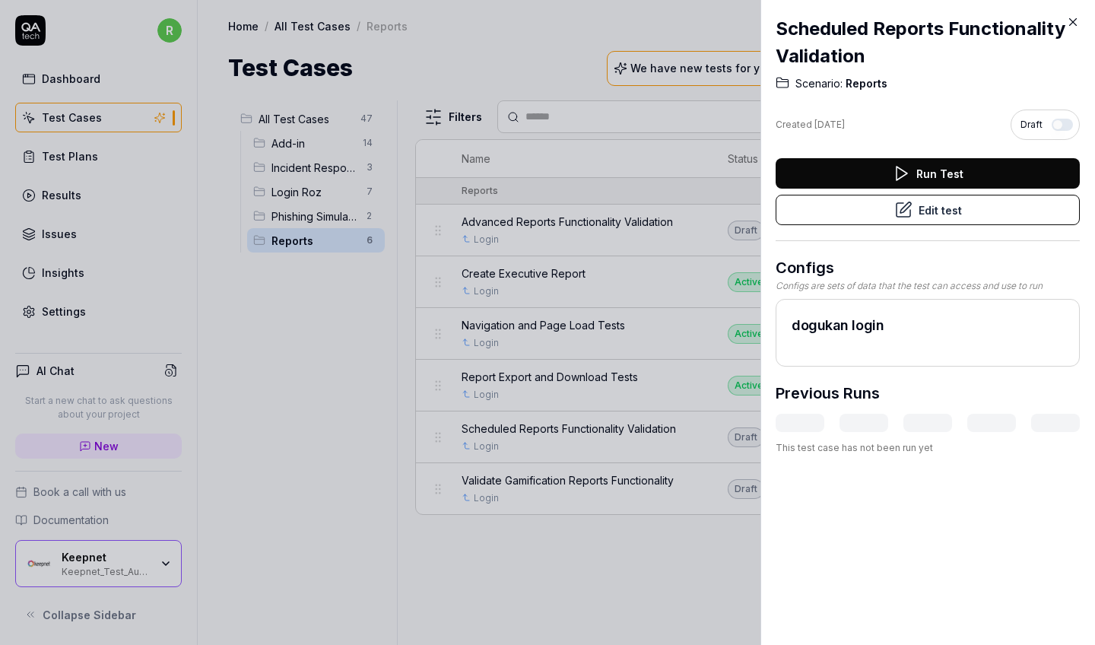
click at [1068, 120] on button "button" at bounding box center [1062, 125] width 21 height 12
click at [1071, 22] on icon at bounding box center [1073, 22] width 14 height 14
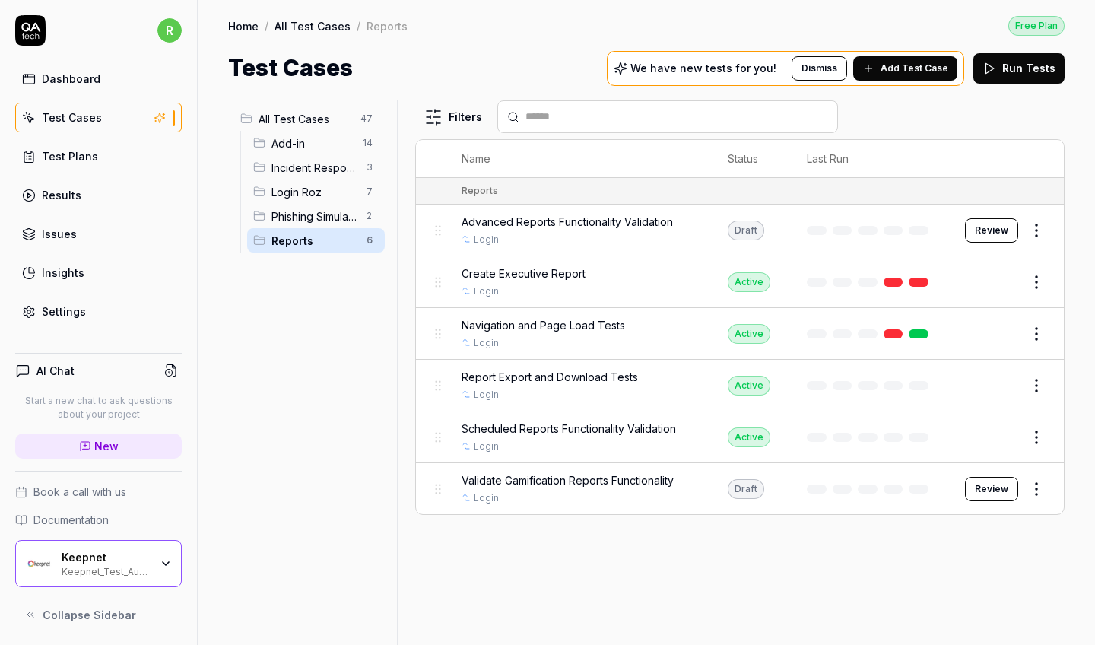
click at [1047, 486] on html "r Dashboard Test Cases Test Plans Results Issues Insights Settings AI Chat Star…" at bounding box center [547, 322] width 1095 height 645
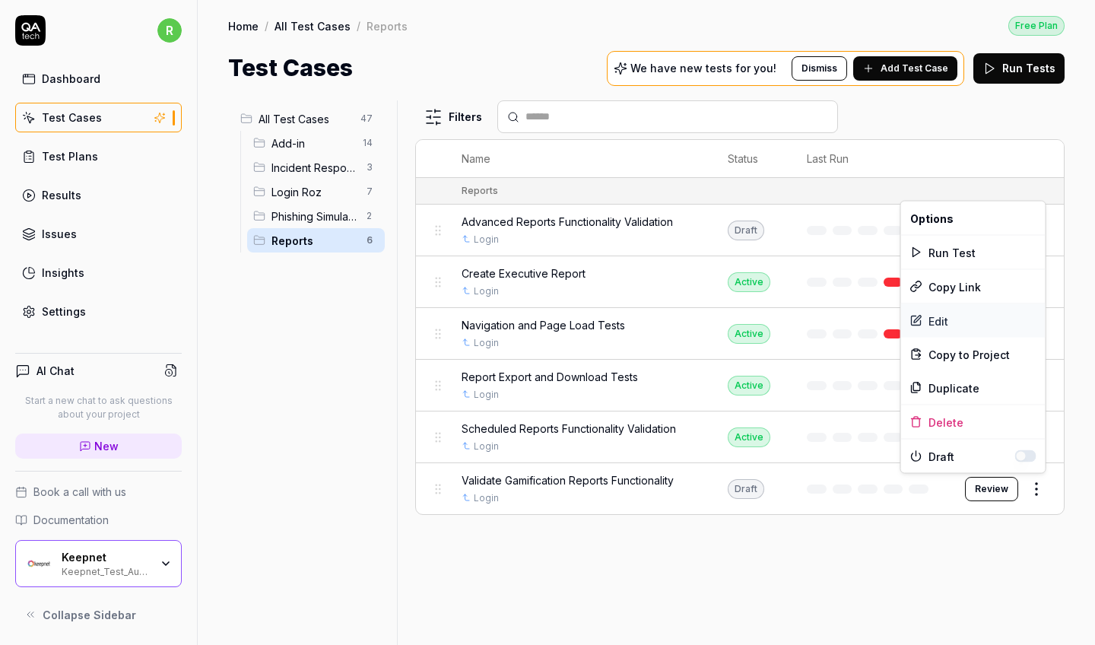
click at [941, 319] on div "Edit" at bounding box center [973, 320] width 144 height 33
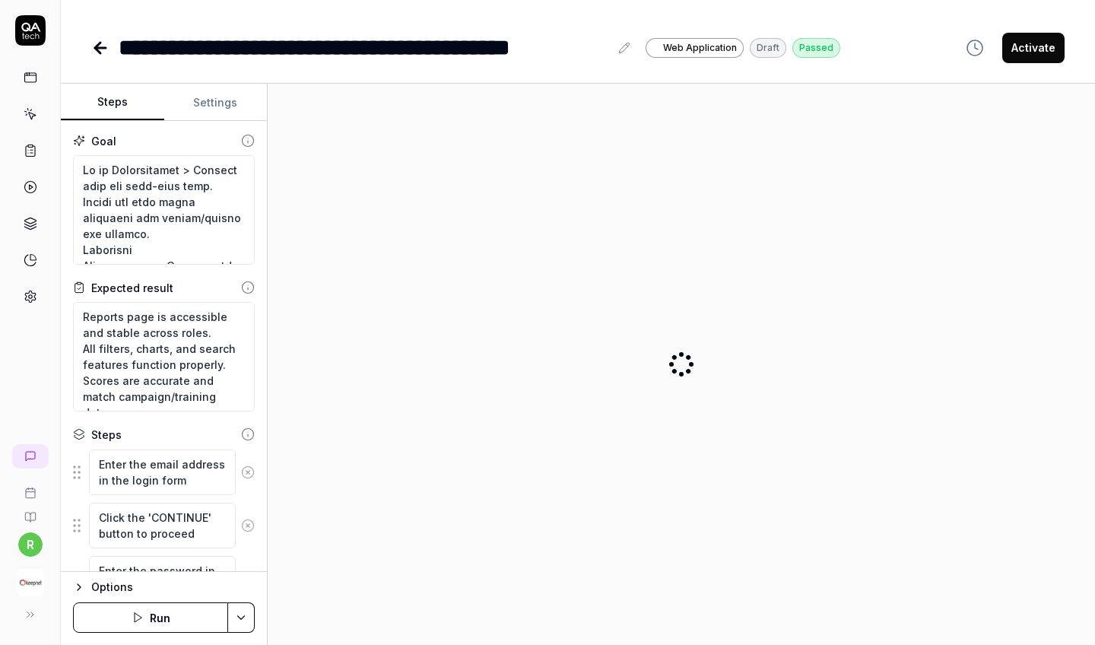
click at [1041, 46] on button "Activate" at bounding box center [1033, 48] width 62 height 30
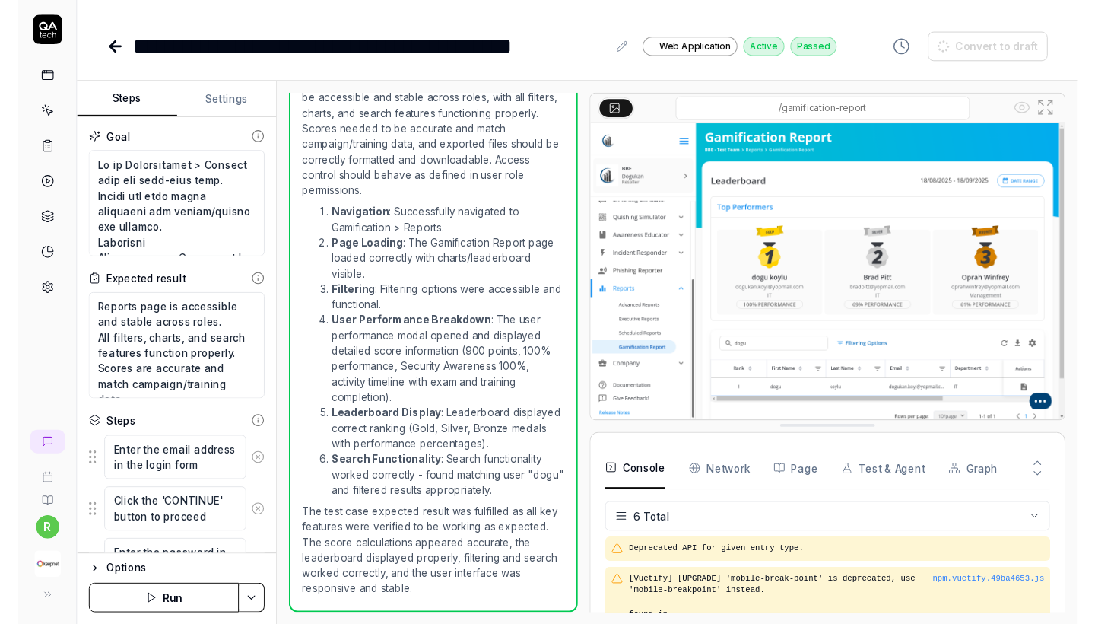
scroll to position [326, 0]
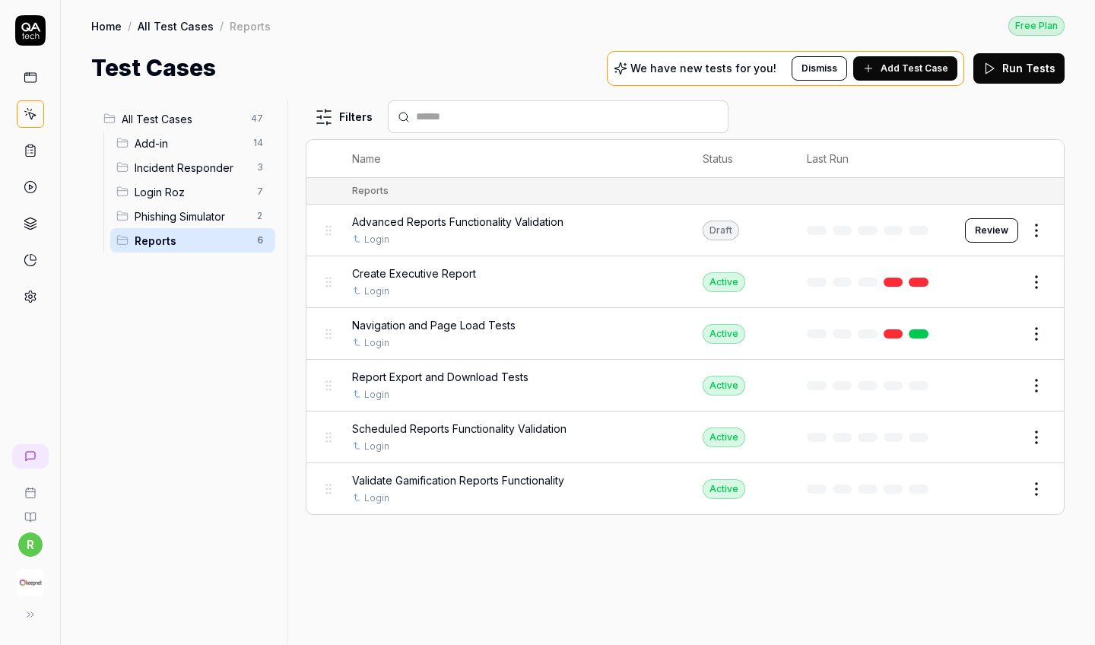
click at [200, 217] on span "Phishing Simulator" at bounding box center [191, 216] width 113 height 16
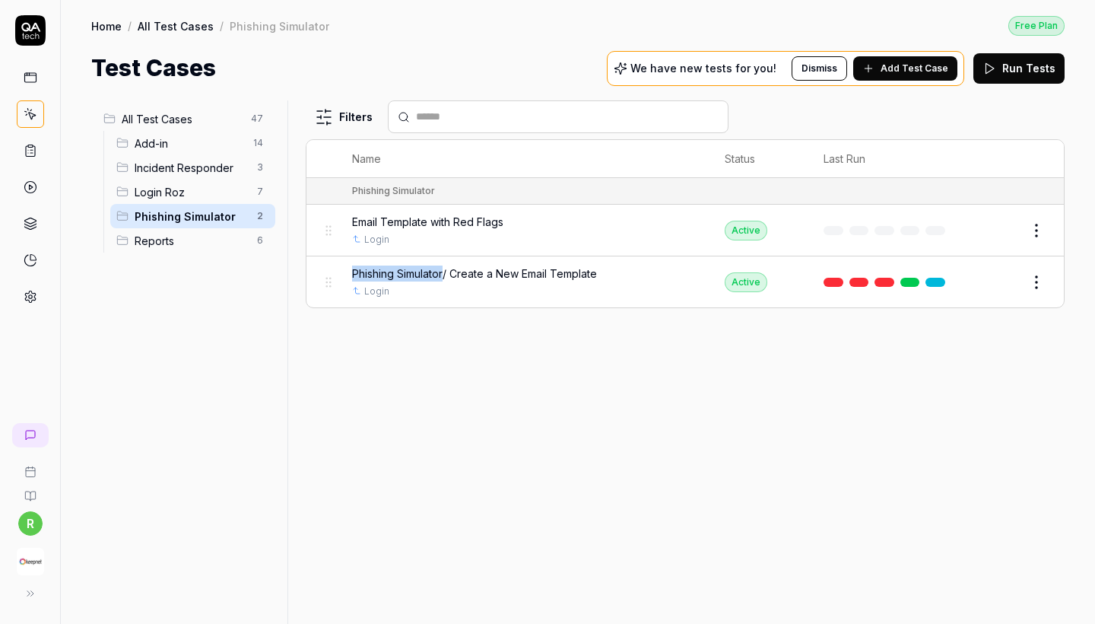
copy span "Phishing Simulator"
drag, startPoint x: 352, startPoint y: 268, endPoint x: 455, endPoint y: 270, distance: 102.7
click at [455, 270] on td "Phishing Simulator/ Create a New Email Template Login" at bounding box center [523, 281] width 373 height 51
click at [183, 113] on span "All Test Cases" at bounding box center [182, 119] width 120 height 16
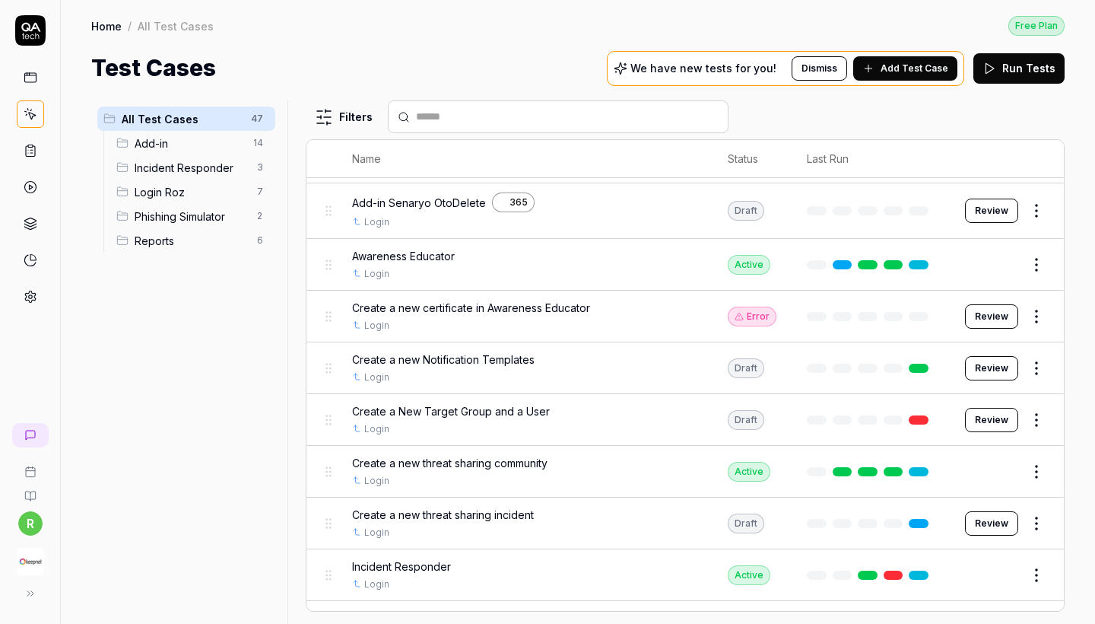
scroll to position [83, 0]
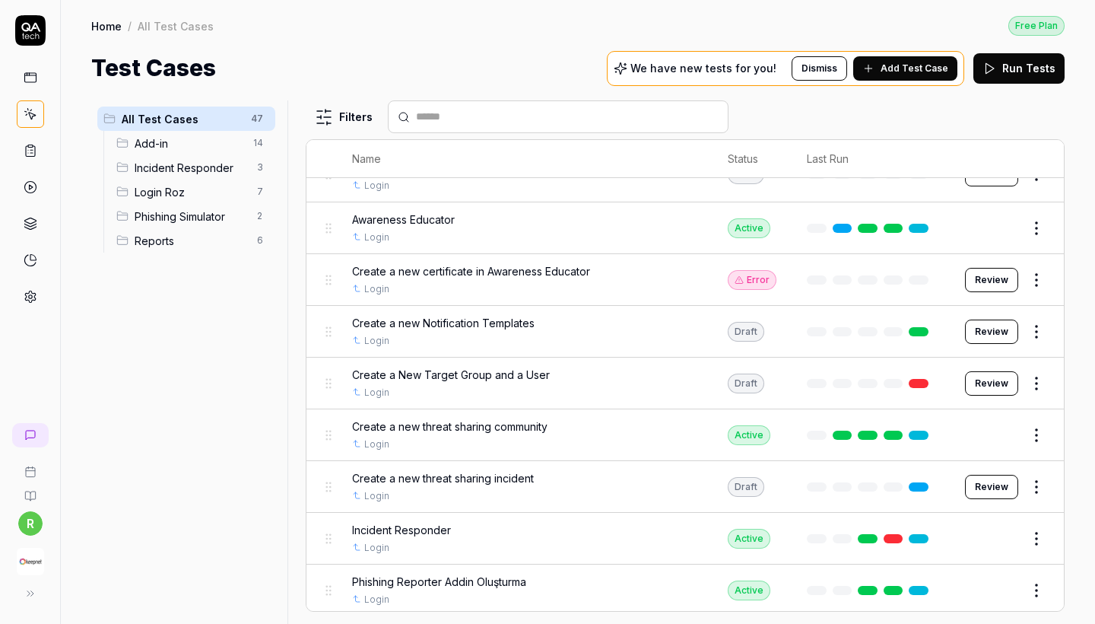
click at [499, 275] on span "Create a new certificate in Awareness Educator" at bounding box center [471, 271] width 238 height 16
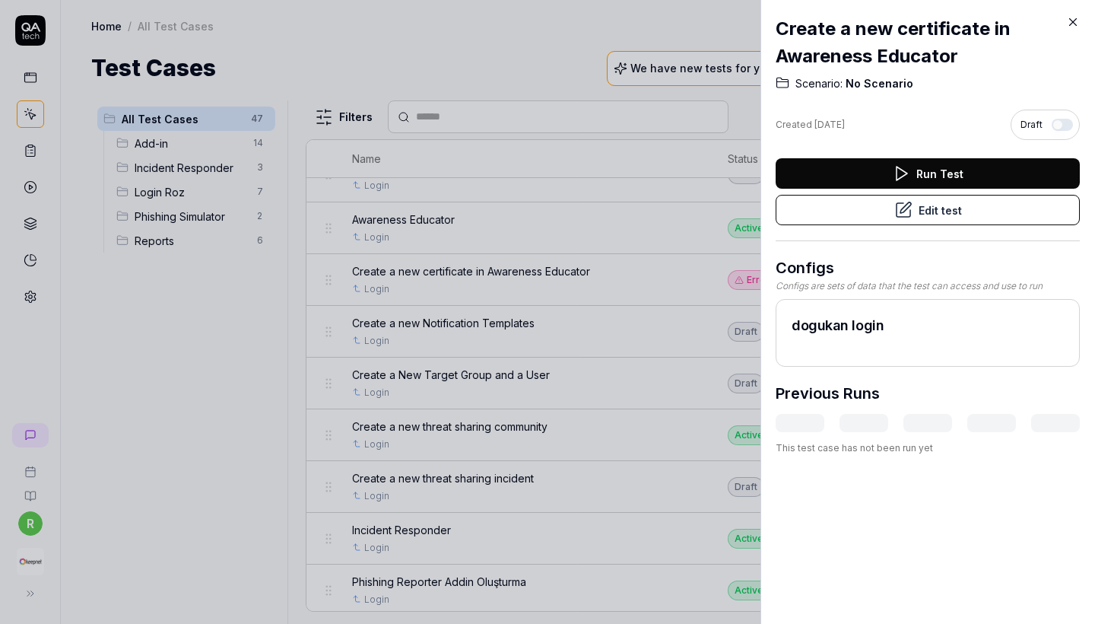
click at [901, 209] on icon at bounding box center [905, 207] width 11 height 11
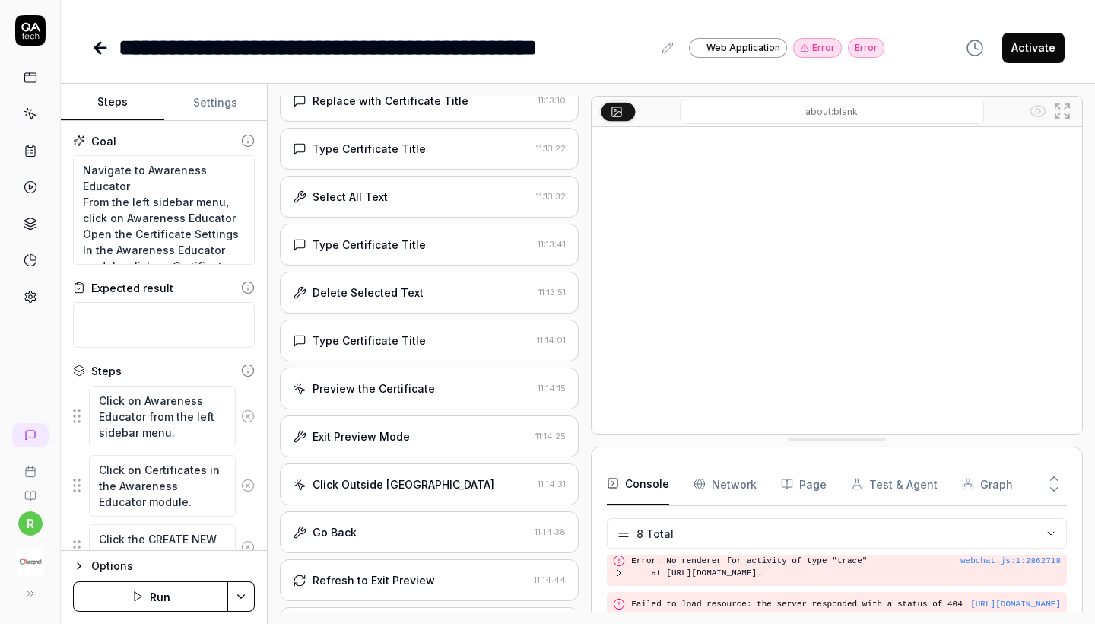
click at [403, 483] on div "Click Outside Preview 11:14:31" at bounding box center [429, 484] width 299 height 42
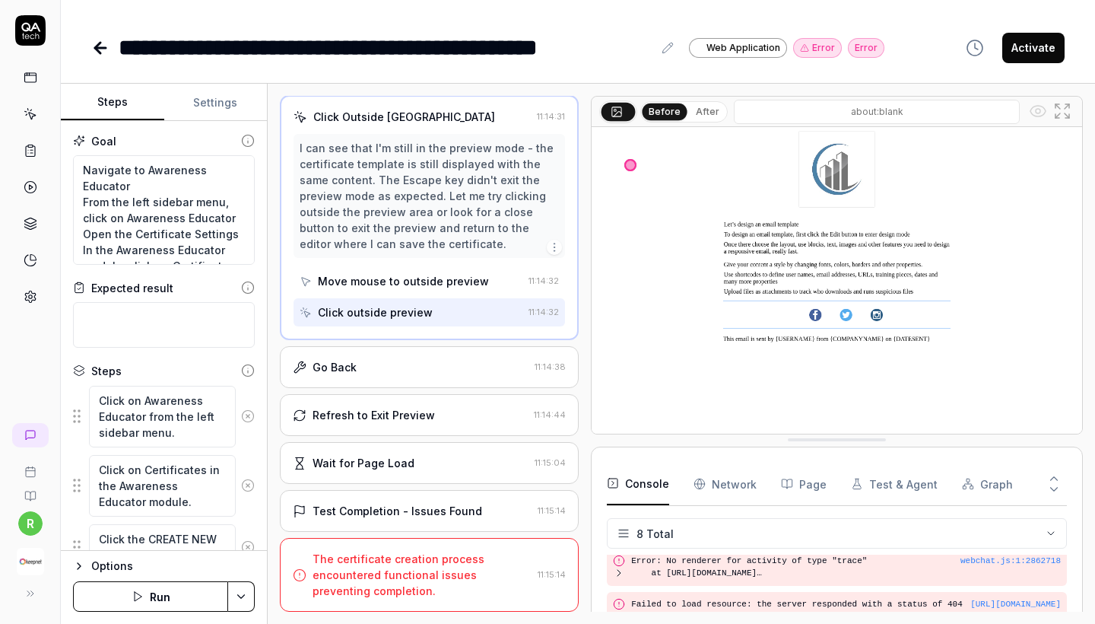
scroll to position [900, 0]
click at [103, 49] on icon at bounding box center [100, 48] width 18 height 18
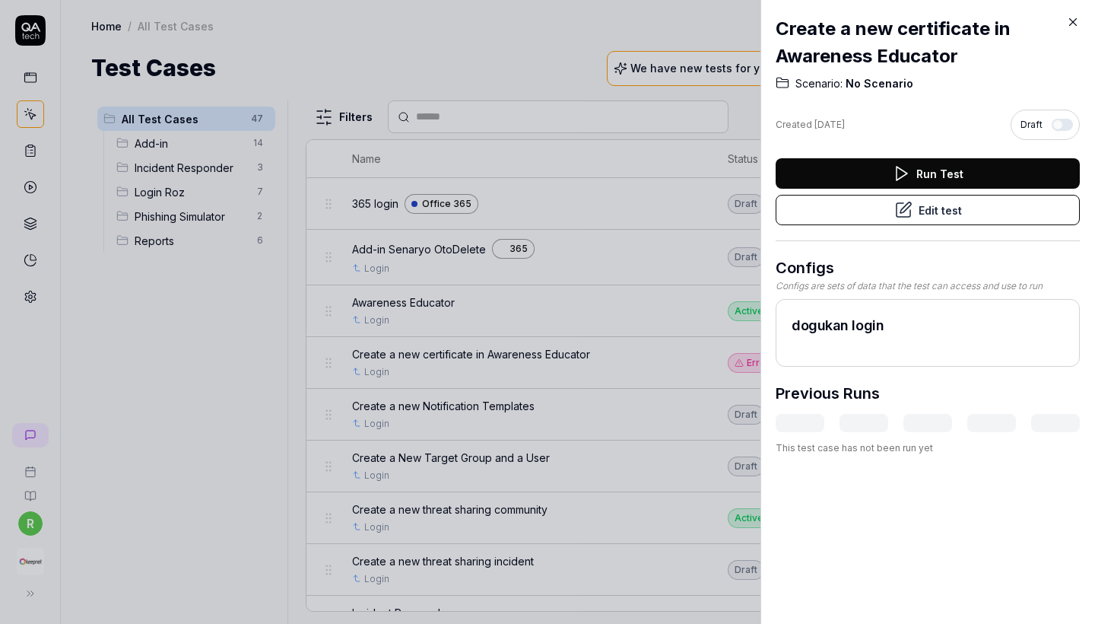
click at [689, 303] on div at bounding box center [547, 312] width 1095 height 624
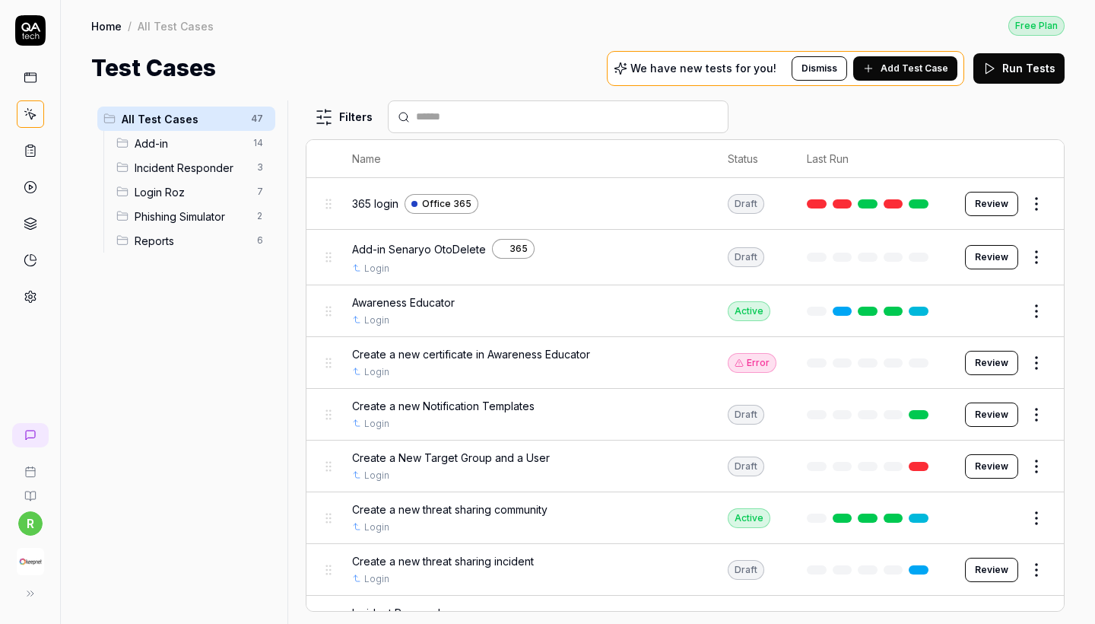
click at [525, 394] on td "Create a new Notification Templates Login" at bounding box center [525, 415] width 376 height 52
click at [521, 407] on span "Create a new Notification Templates" at bounding box center [443, 406] width 183 height 16
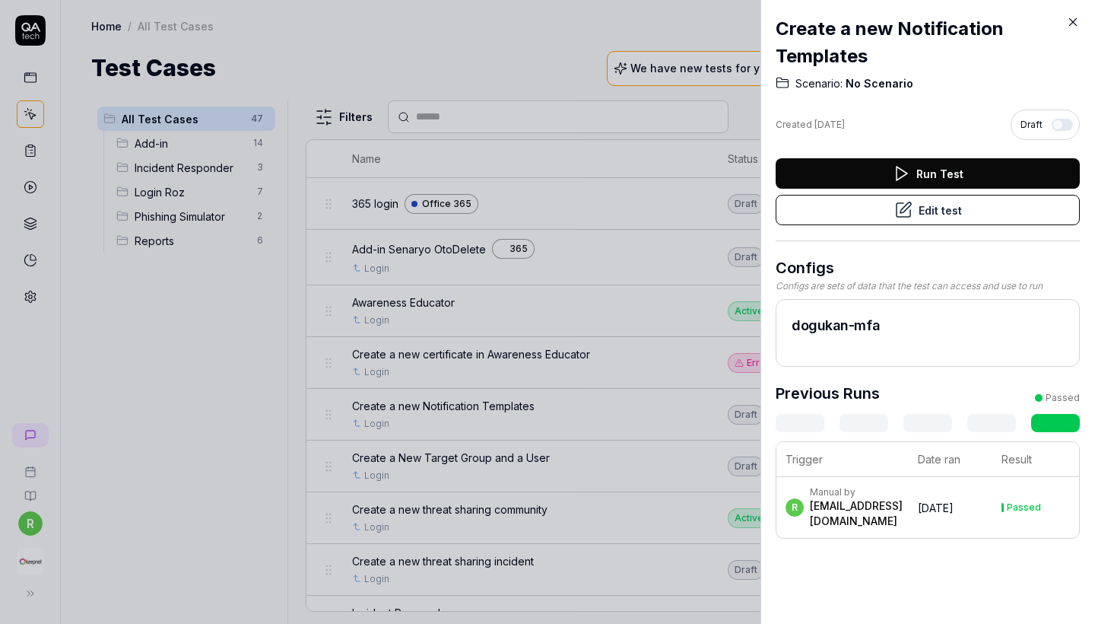
click at [930, 211] on button "Edit test" at bounding box center [928, 210] width 304 height 30
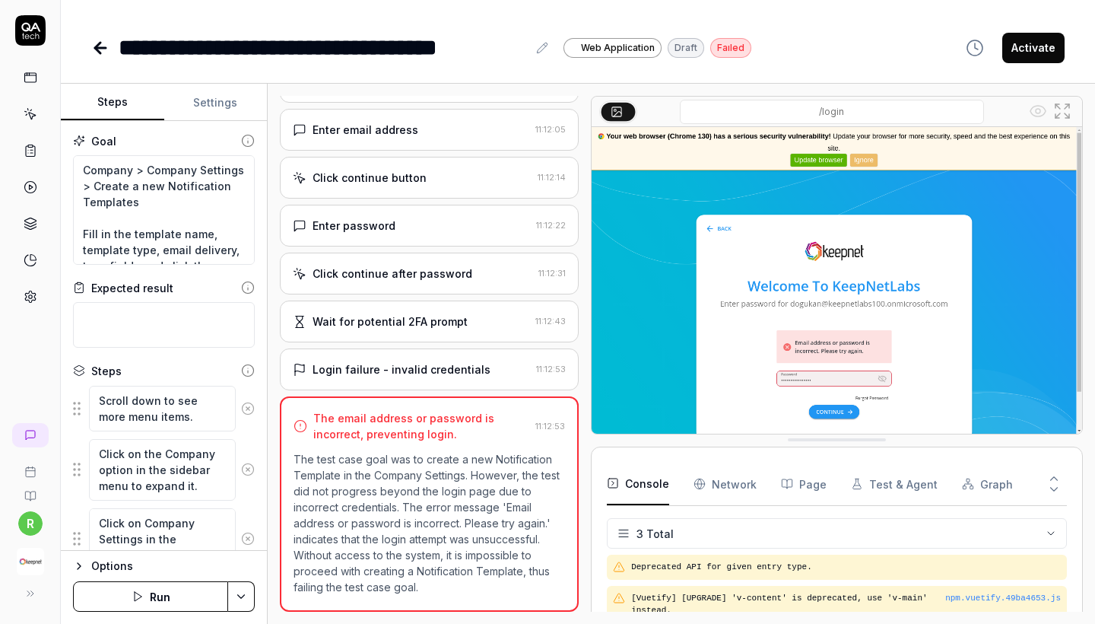
scroll to position [101, 0]
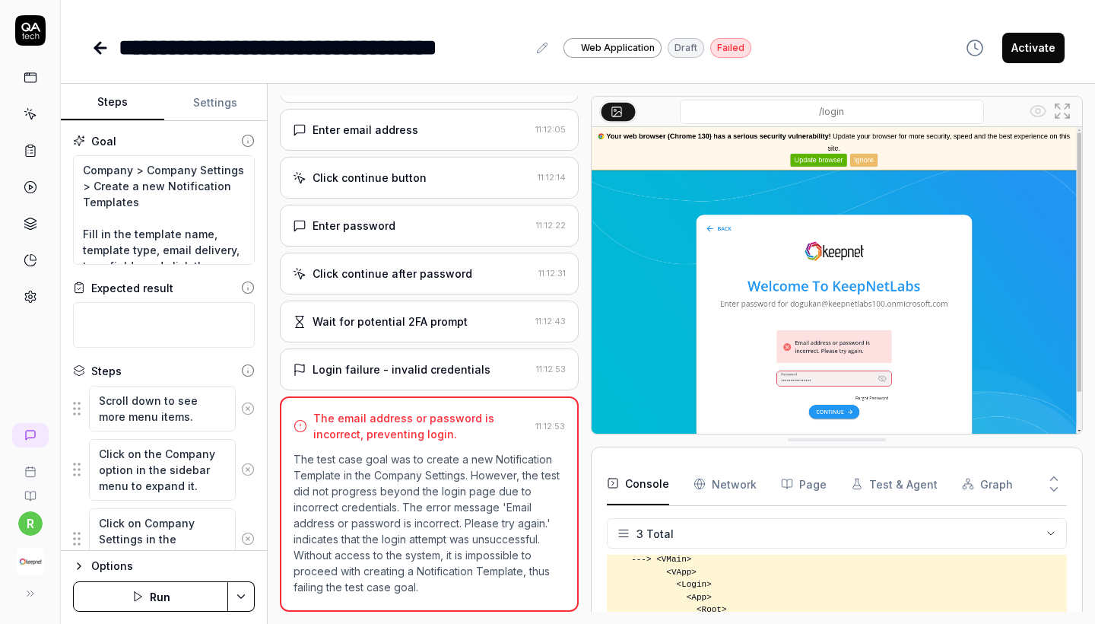
click at [186, 604] on button "Run" at bounding box center [150, 596] width 155 height 30
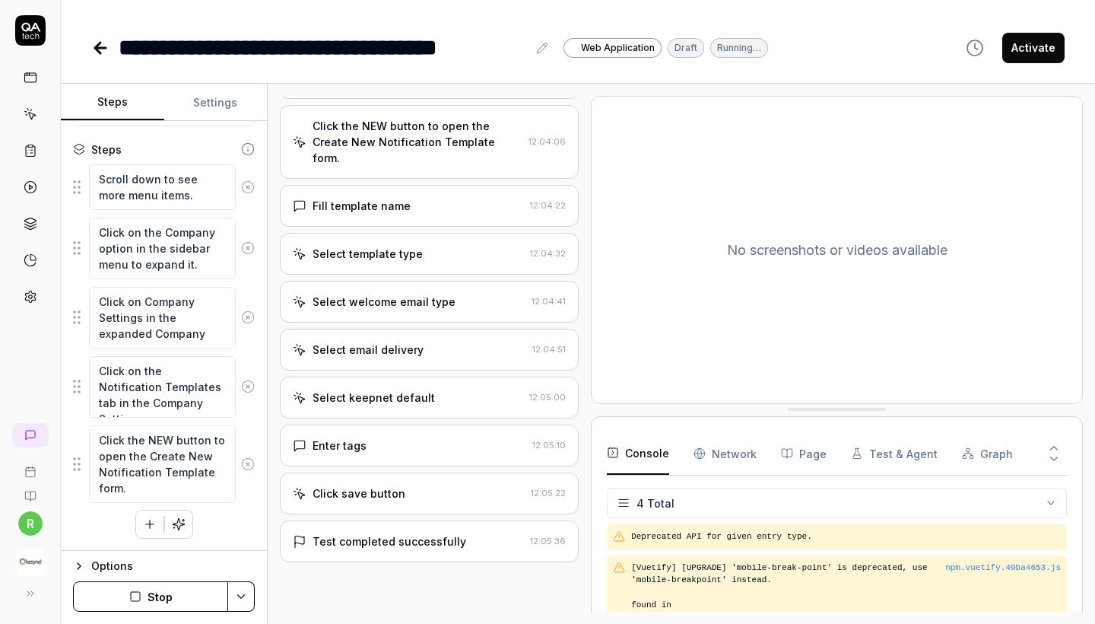
scroll to position [299, 0]
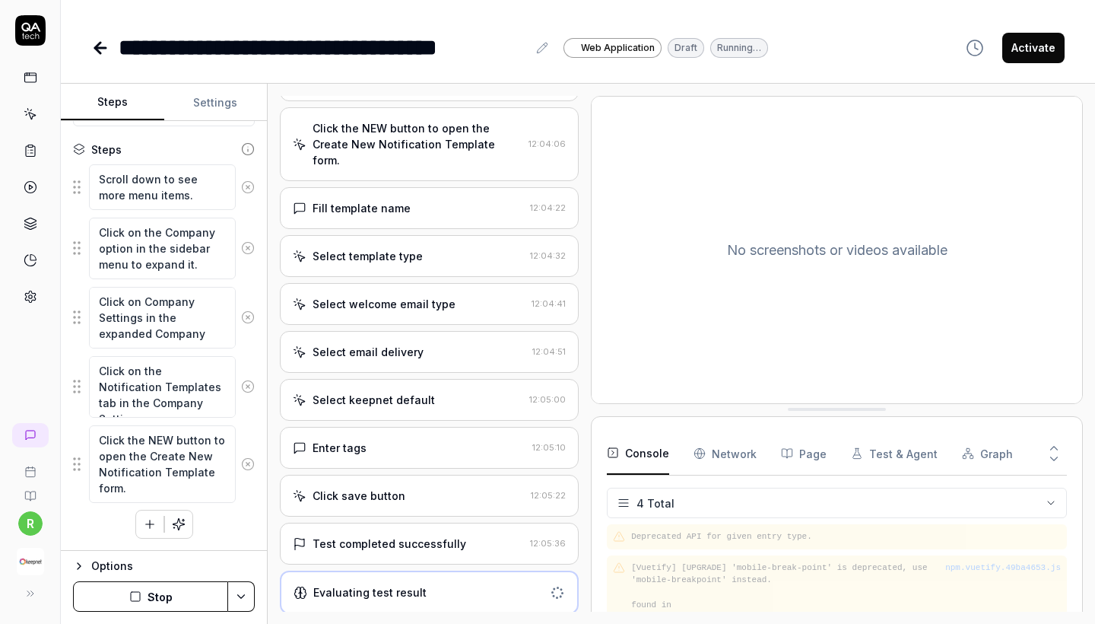
click at [424, 484] on div "Click save button 12:05:22" at bounding box center [429, 496] width 299 height 42
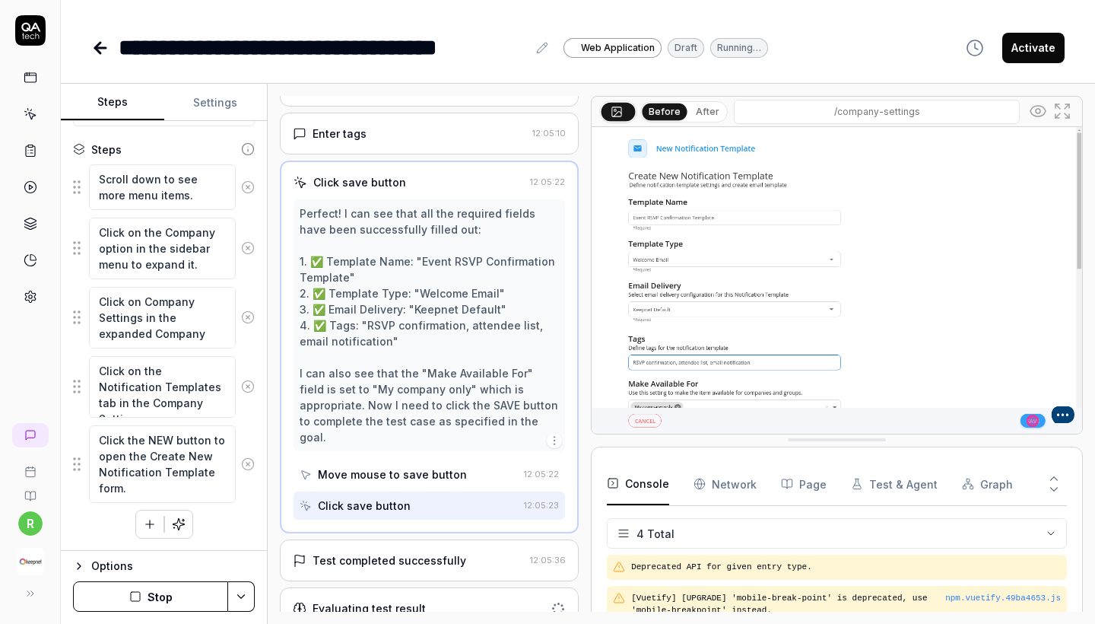
scroll to position [612, 0]
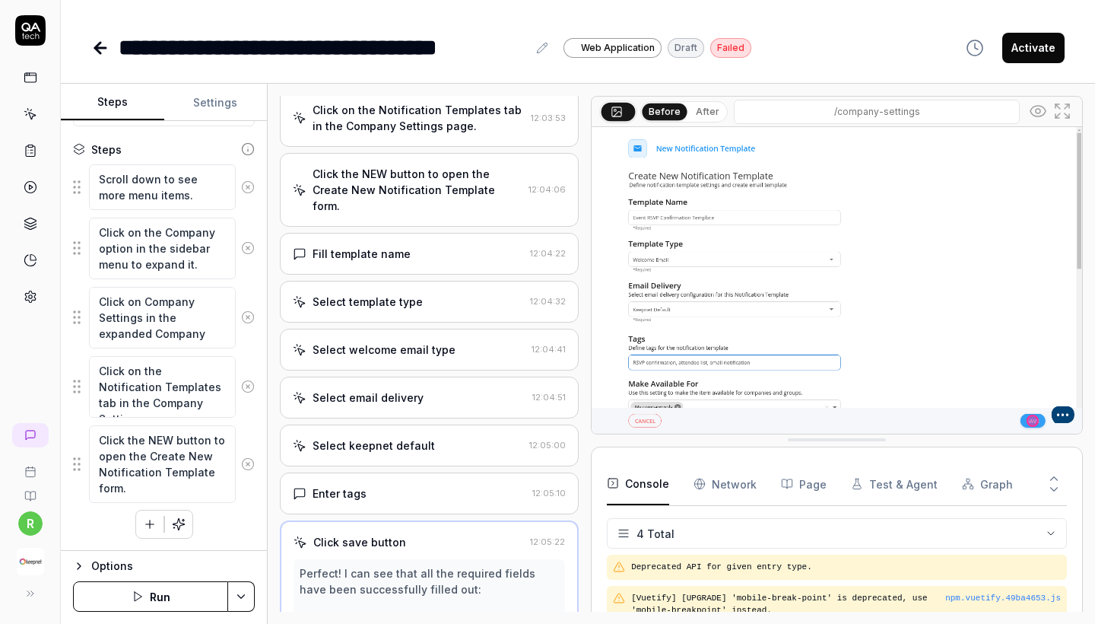
click at [442, 252] on div "Fill template name" at bounding box center [408, 254] width 231 height 16
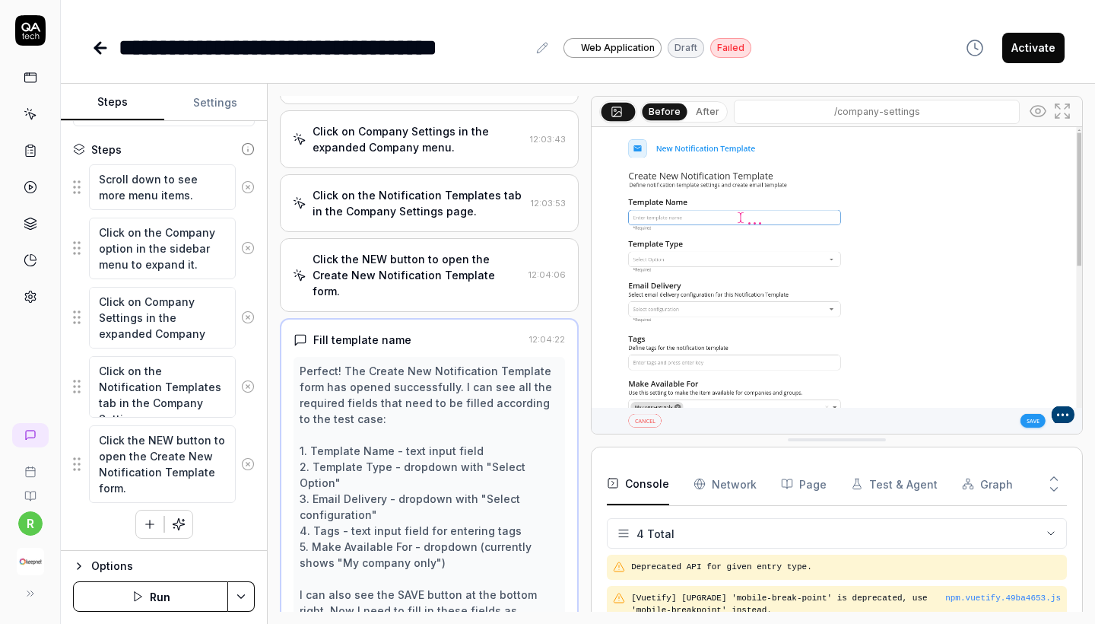
scroll to position [11, 0]
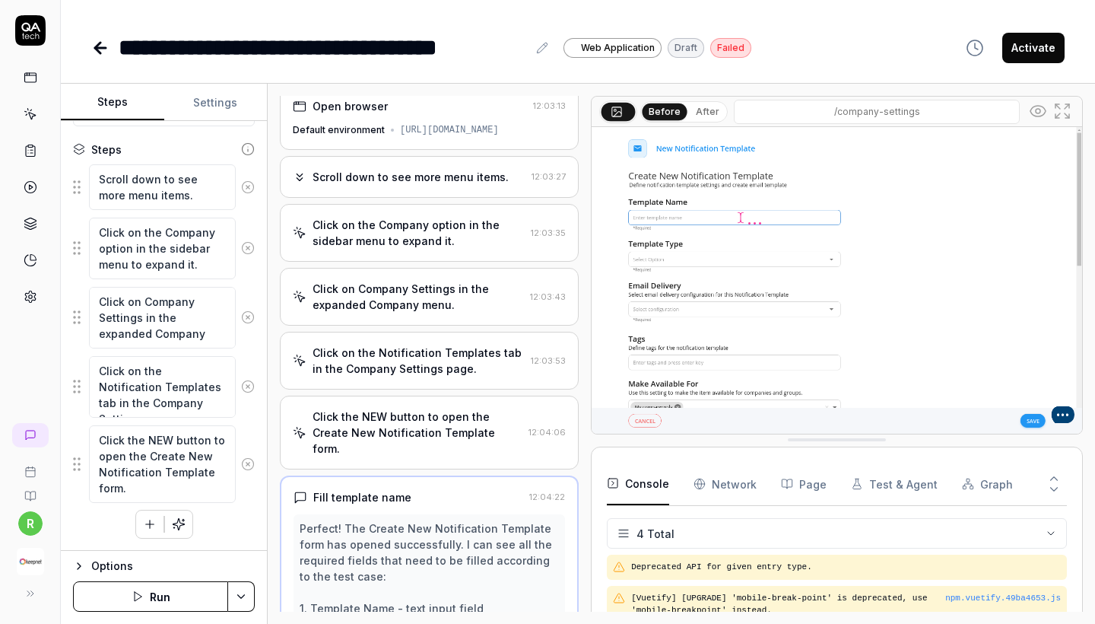
click at [442, 249] on div "Click on the Company option in the sidebar menu to expand it." at bounding box center [419, 233] width 212 height 32
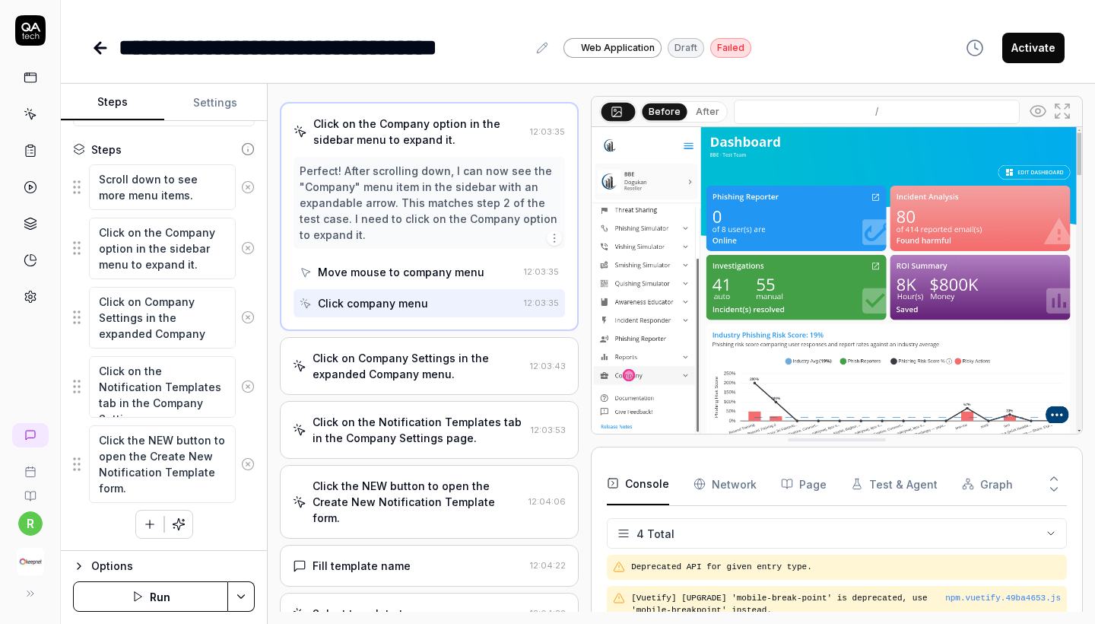
scroll to position [144, 0]
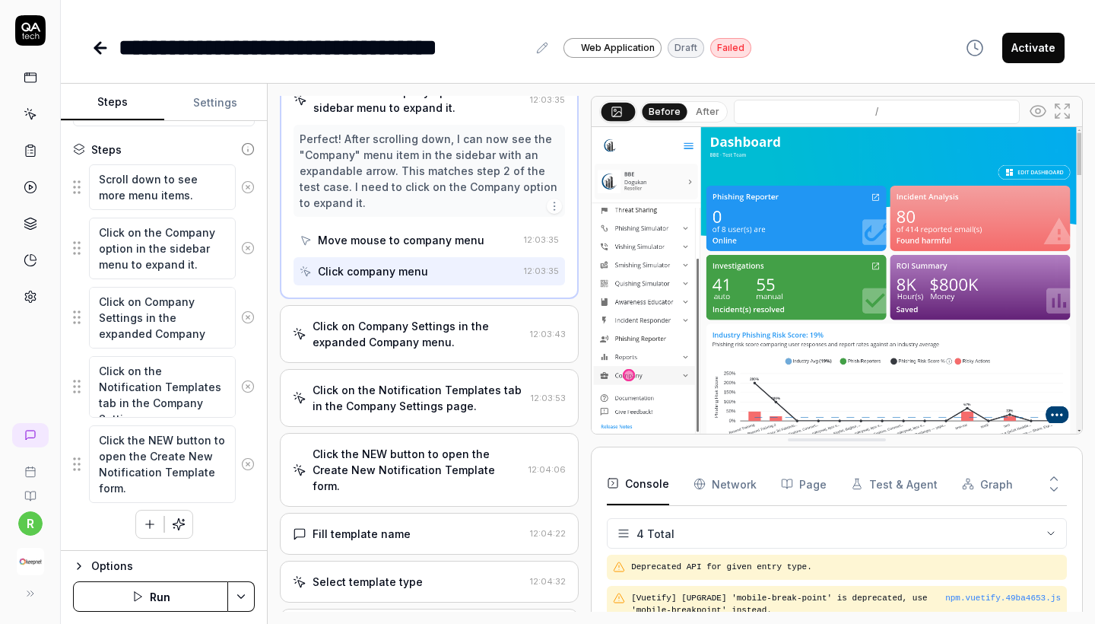
click at [426, 338] on div "Click on Company Settings in the expanded Company menu." at bounding box center [418, 334] width 211 height 32
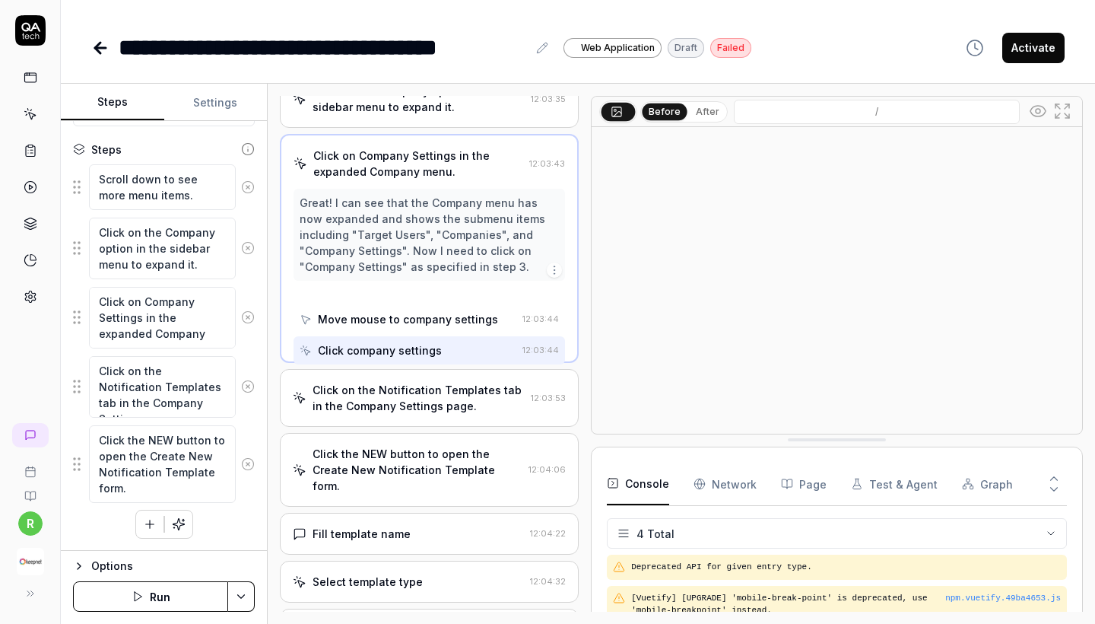
scroll to position [0, 0]
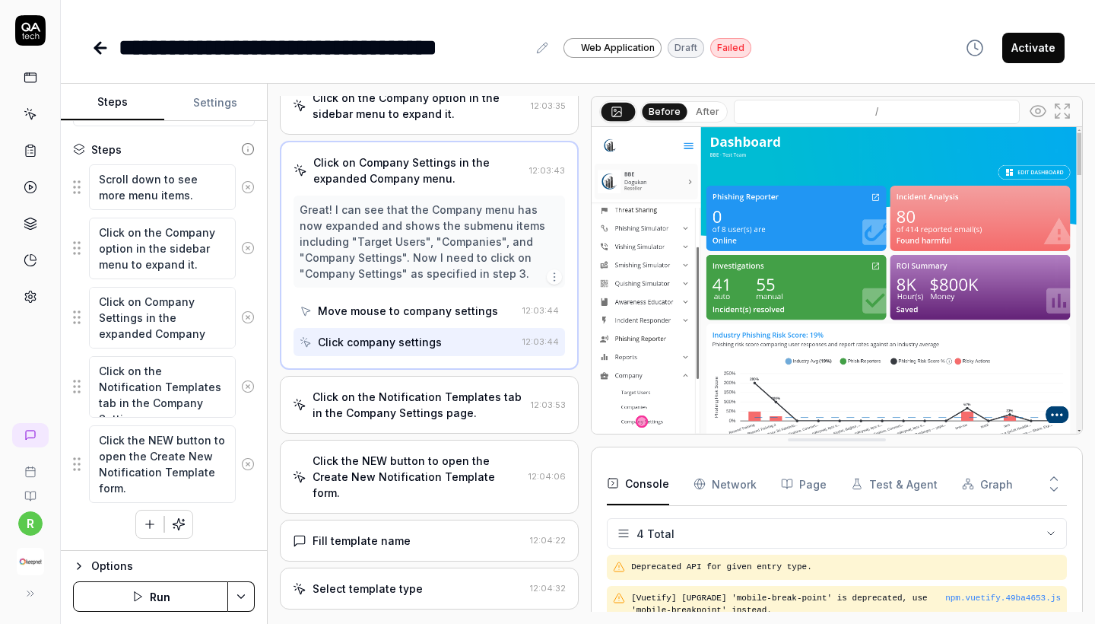
click at [413, 414] on div "Click on the Notification Templates tab in the Company Settings page." at bounding box center [419, 405] width 212 height 32
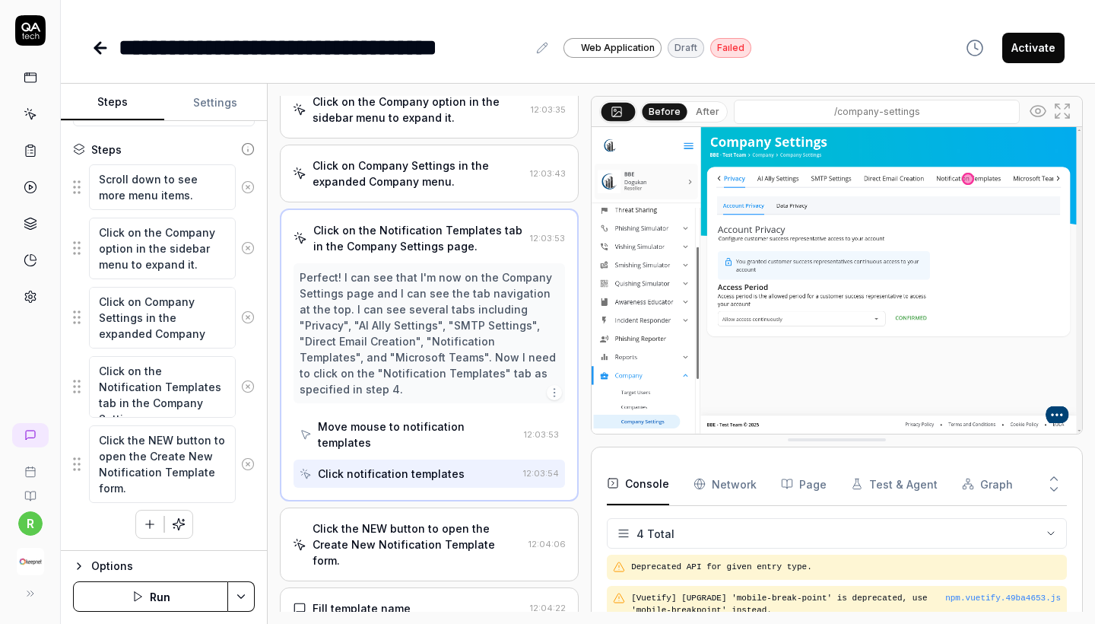
scroll to position [172, 0]
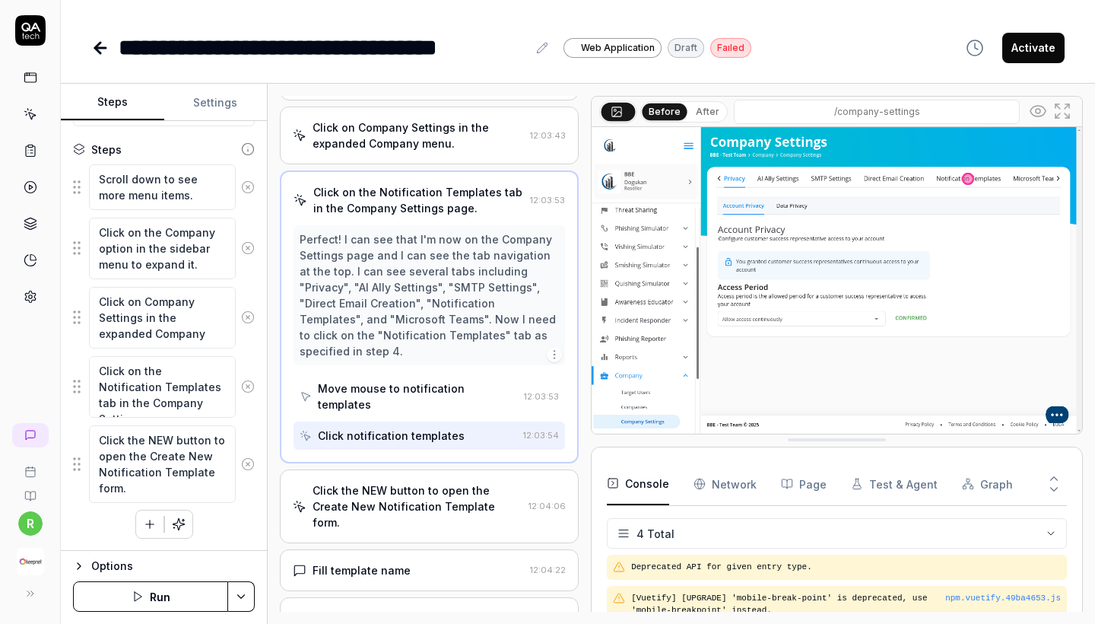
click at [406, 469] on div "Click the NEW button to open the Create New Notification Template form. 12:04:06" at bounding box center [429, 506] width 299 height 74
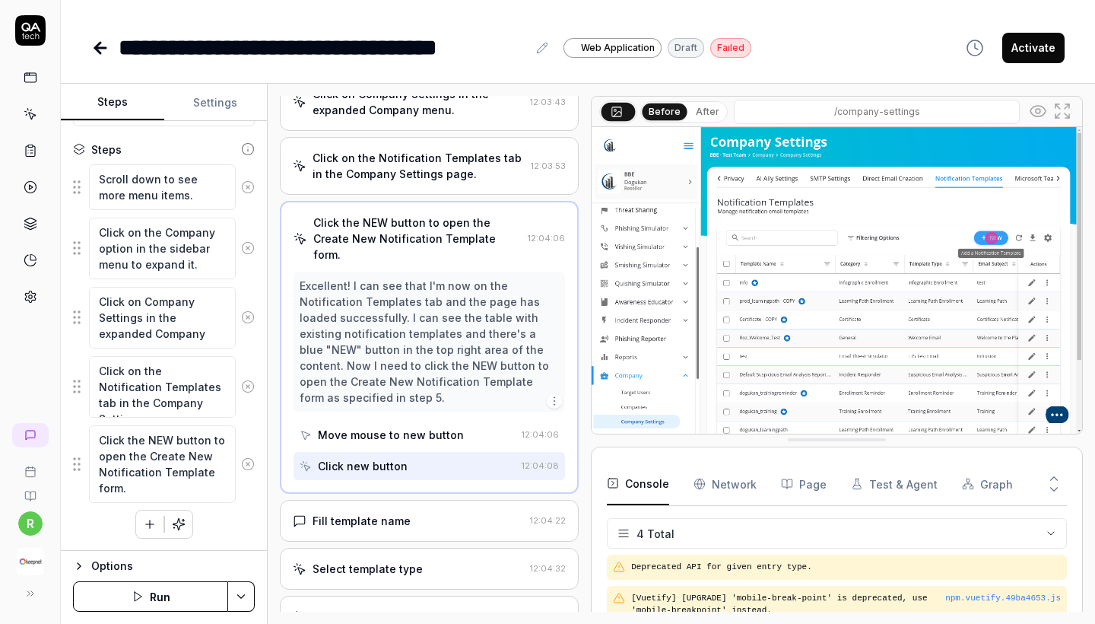
scroll to position [319, 0]
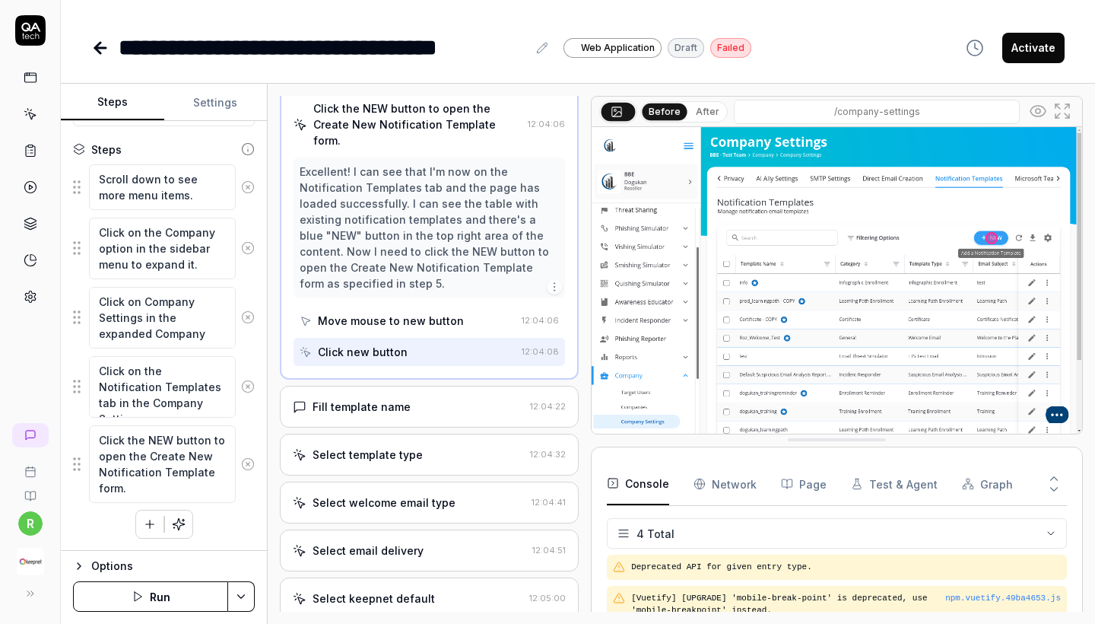
click at [407, 433] on div "Select template type 12:04:32" at bounding box center [429, 454] width 299 height 42
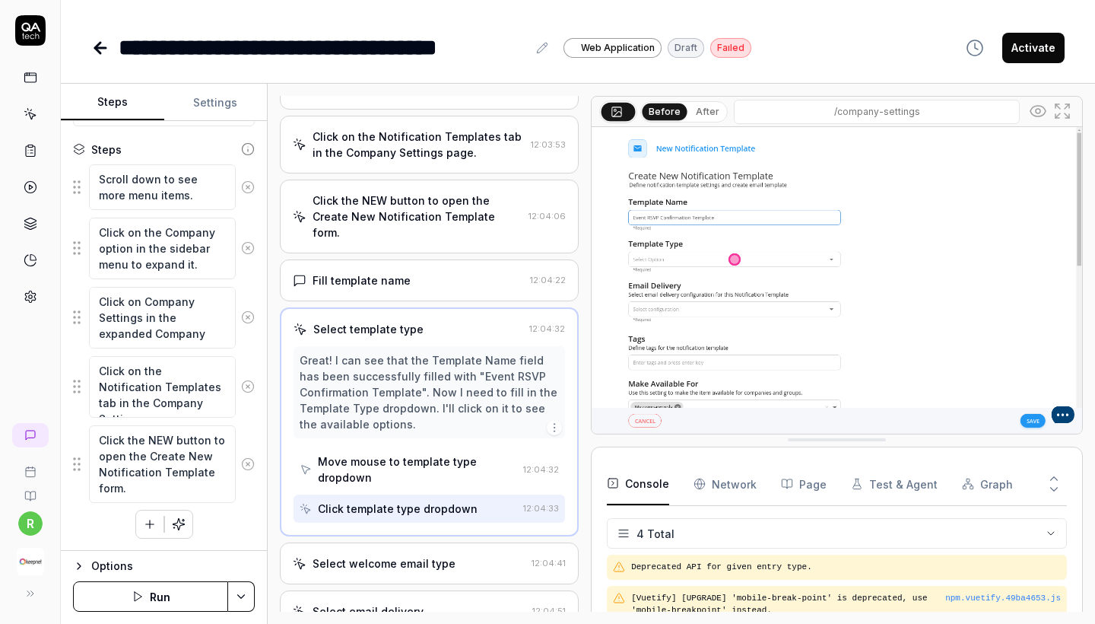
scroll to position [229, 0]
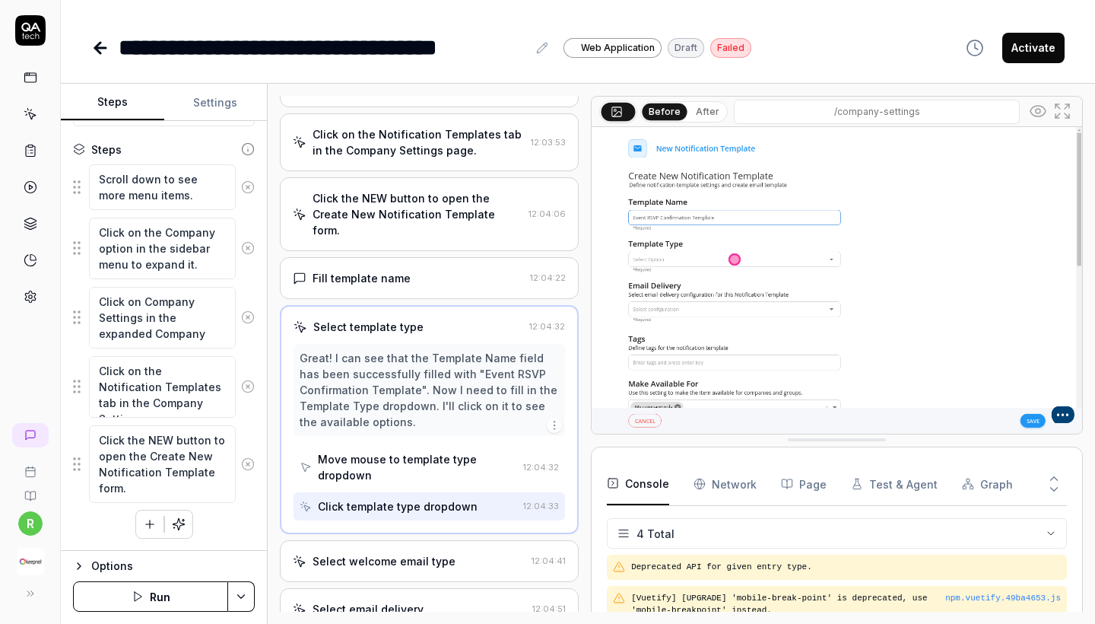
click at [405, 554] on div "Select welcome email type" at bounding box center [384, 561] width 143 height 16
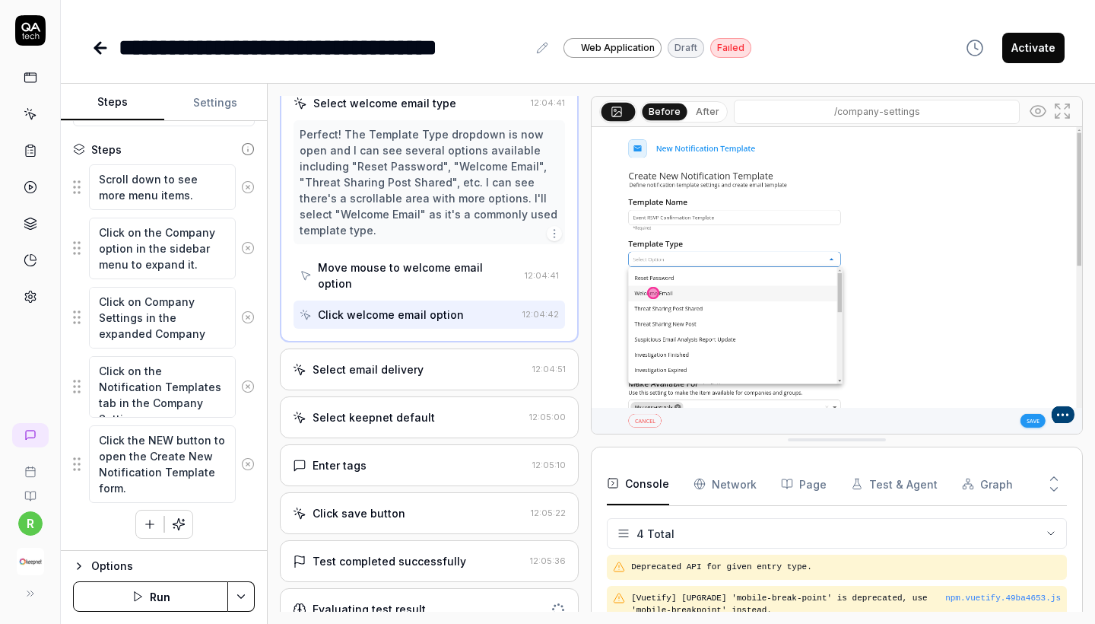
click at [437, 365] on div "Select email delivery 12:04:51" at bounding box center [429, 369] width 299 height 42
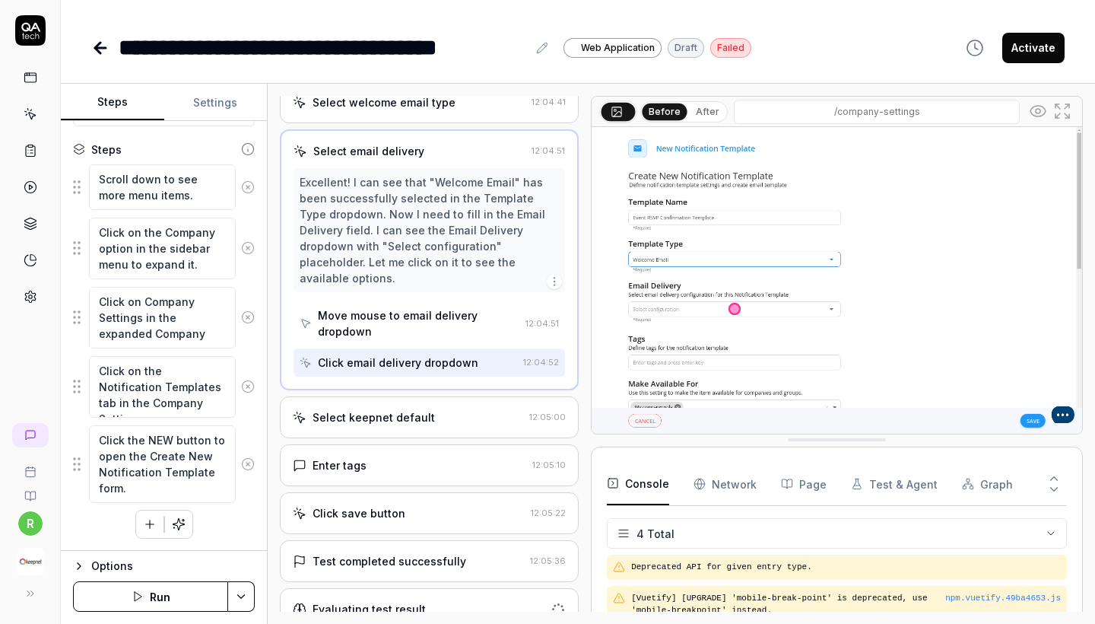
click at [426, 409] on div "Select keepnet default" at bounding box center [374, 417] width 122 height 16
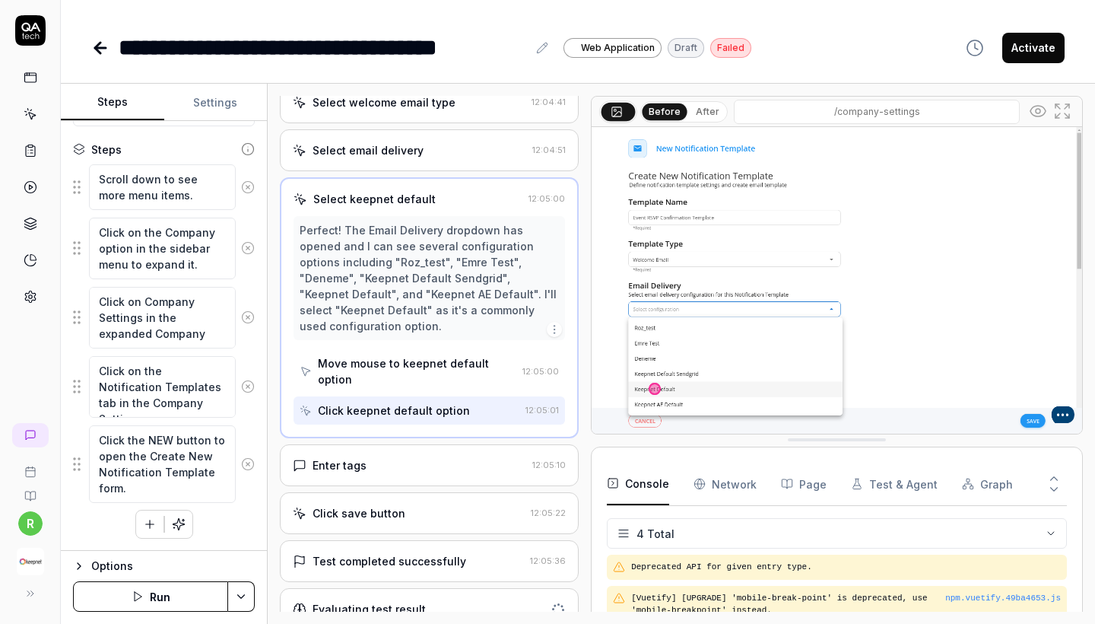
click at [405, 468] on div "Open browser 12:03:13 Default environment https://test-ui.devkeepnet.com/ Scrol…" at bounding box center [429, 354] width 299 height 516
click at [403, 457] on div "Enter tags" at bounding box center [409, 465] width 233 height 16
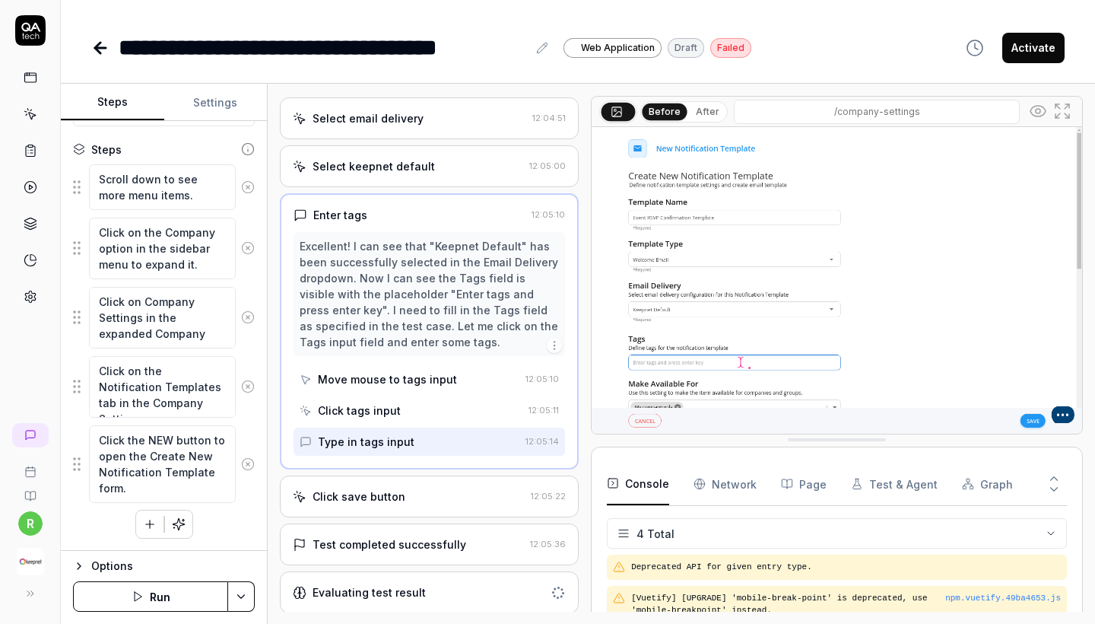
click at [395, 488] on div "Click save button" at bounding box center [359, 496] width 93 height 16
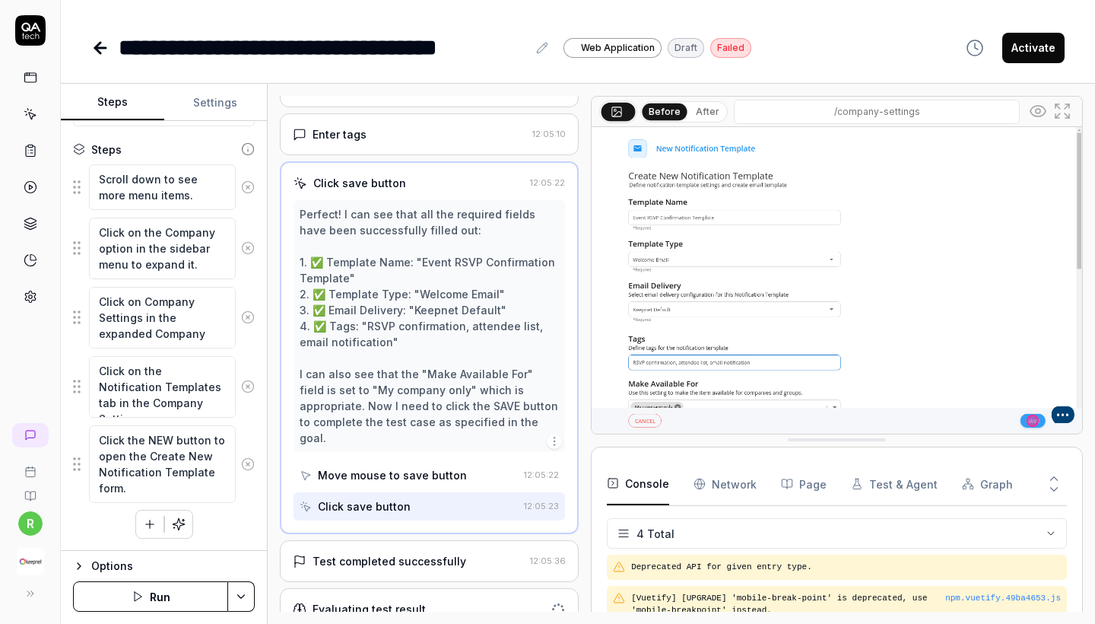
click at [395, 553] on div "Test completed successfully" at bounding box center [390, 561] width 154 height 16
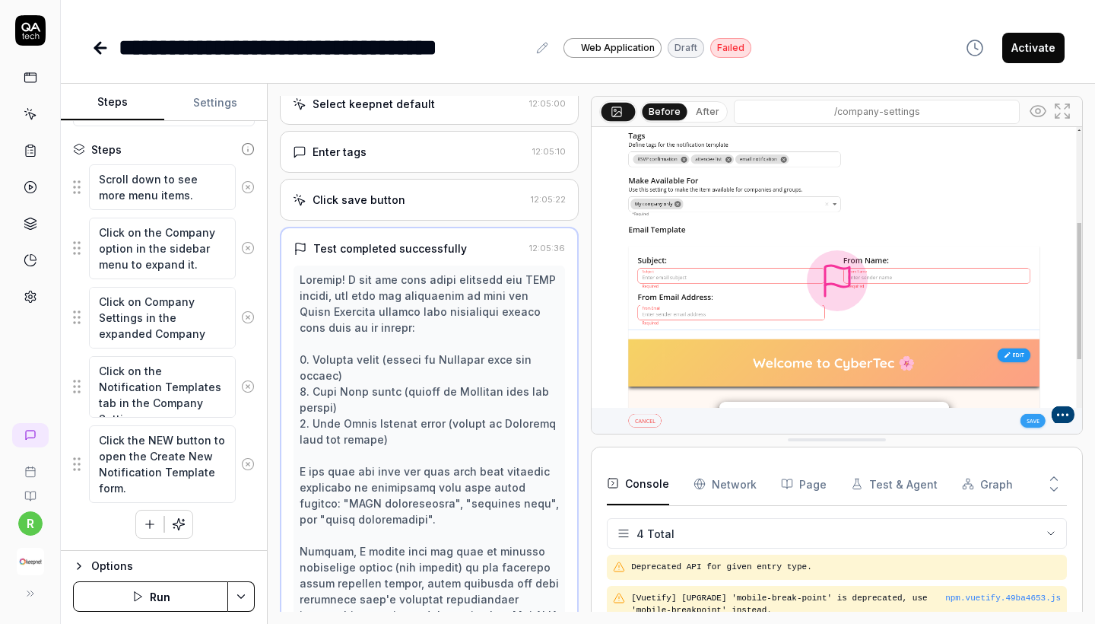
scroll to position [0, 0]
click at [411, 149] on div "Enter tags" at bounding box center [409, 152] width 233 height 16
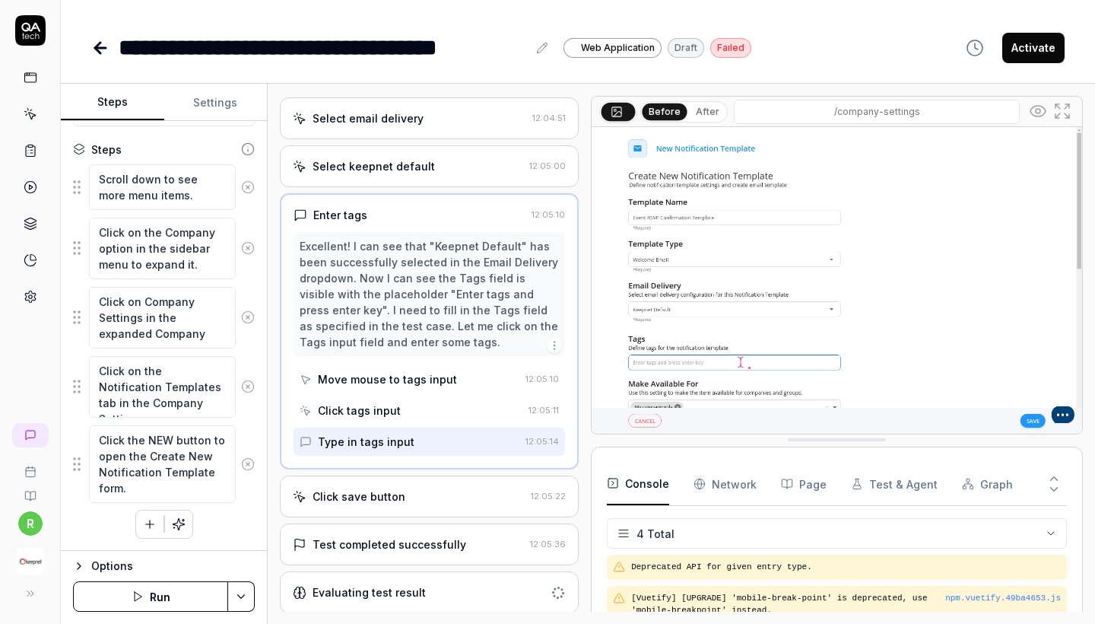
scroll to position [532, 0]
click at [398, 546] on div "Test completed successfully" at bounding box center [390, 545] width 154 height 16
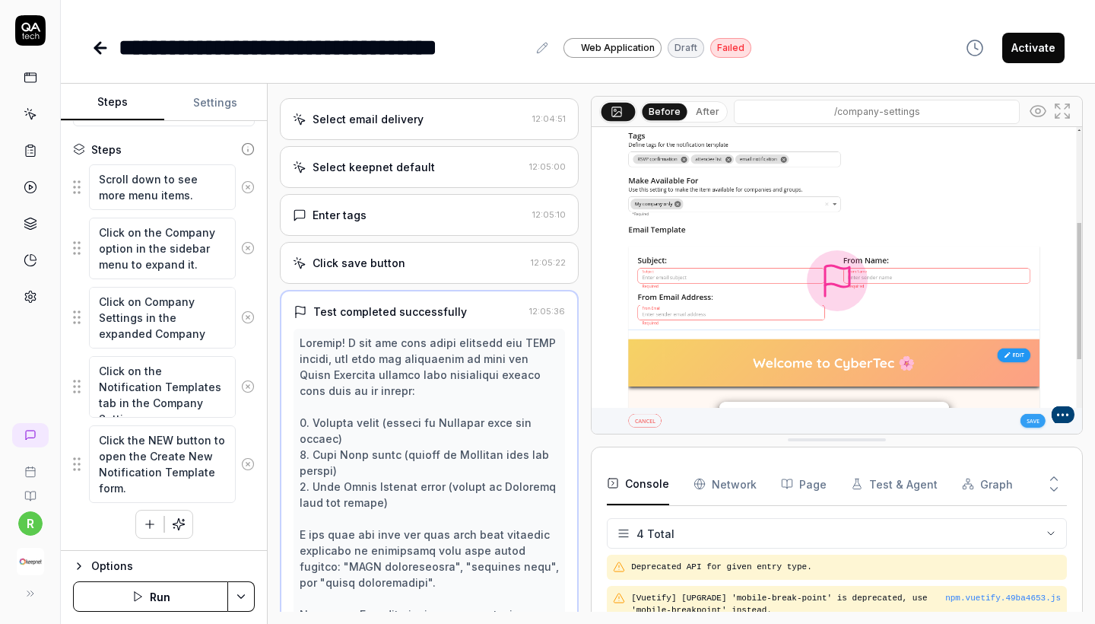
scroll to position [1012, 0]
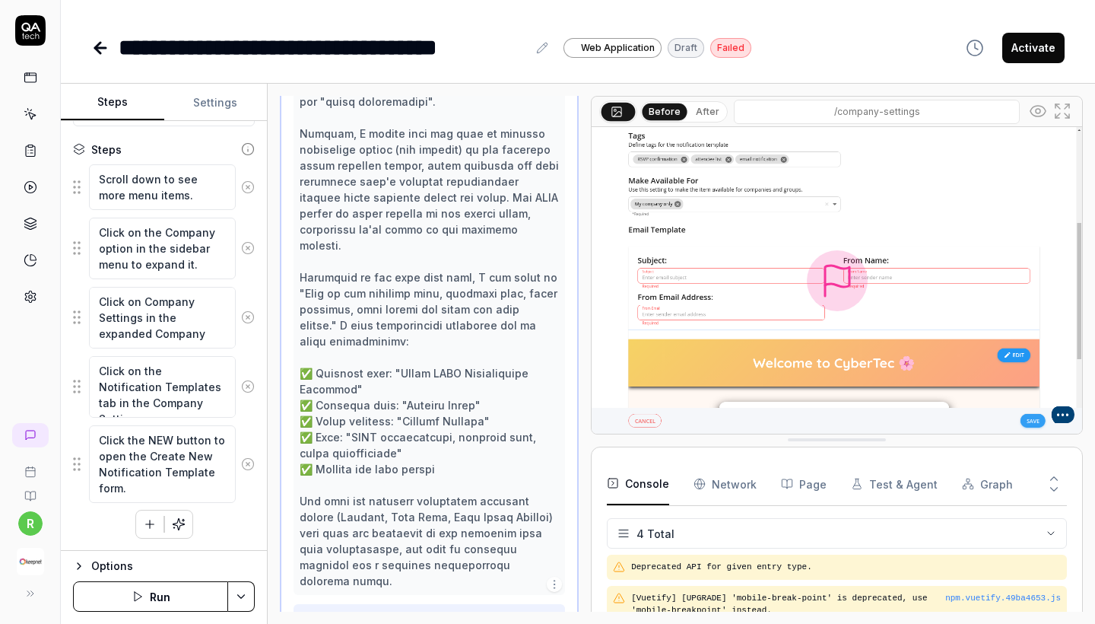
click at [156, 523] on icon "button" at bounding box center [150, 524] width 14 height 14
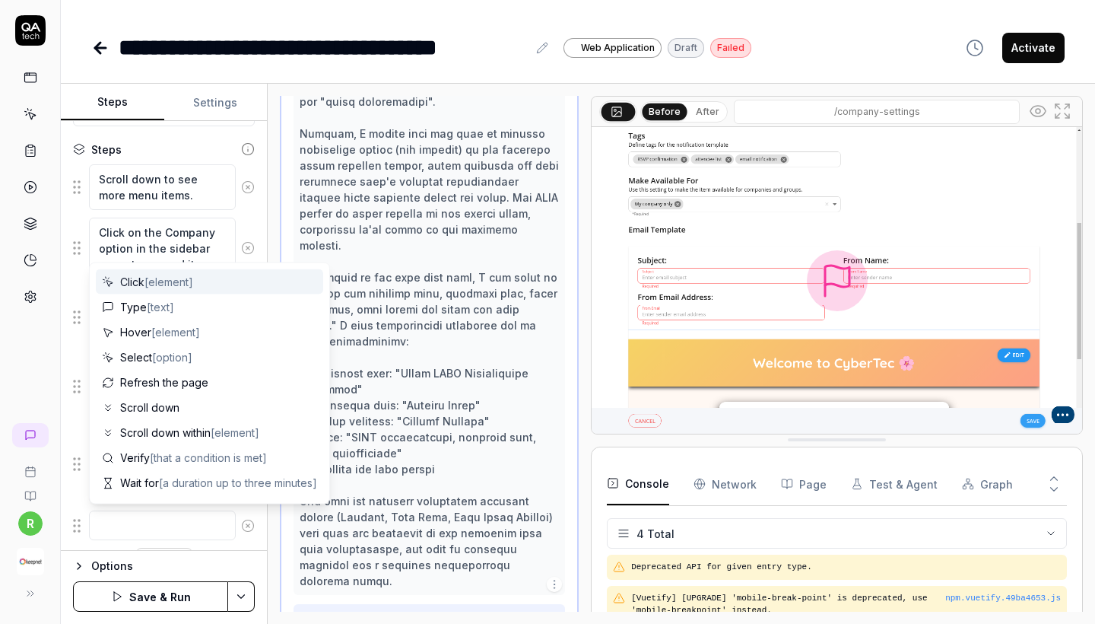
click at [156, 523] on textarea at bounding box center [162, 525] width 147 height 30
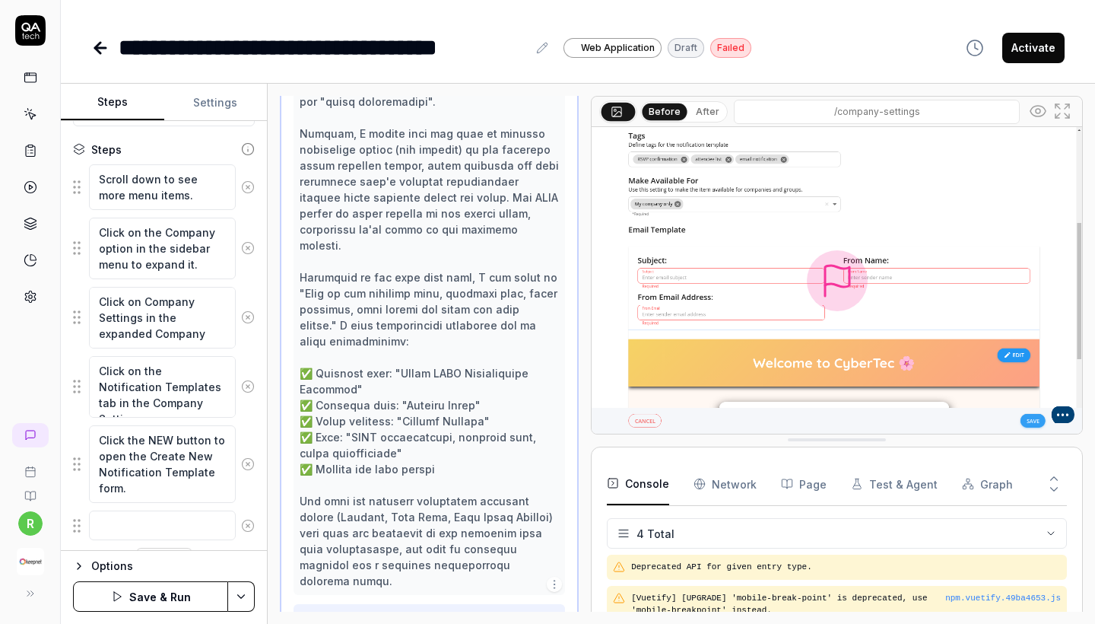
click at [411, 440] on div at bounding box center [429, 221] width 259 height 735
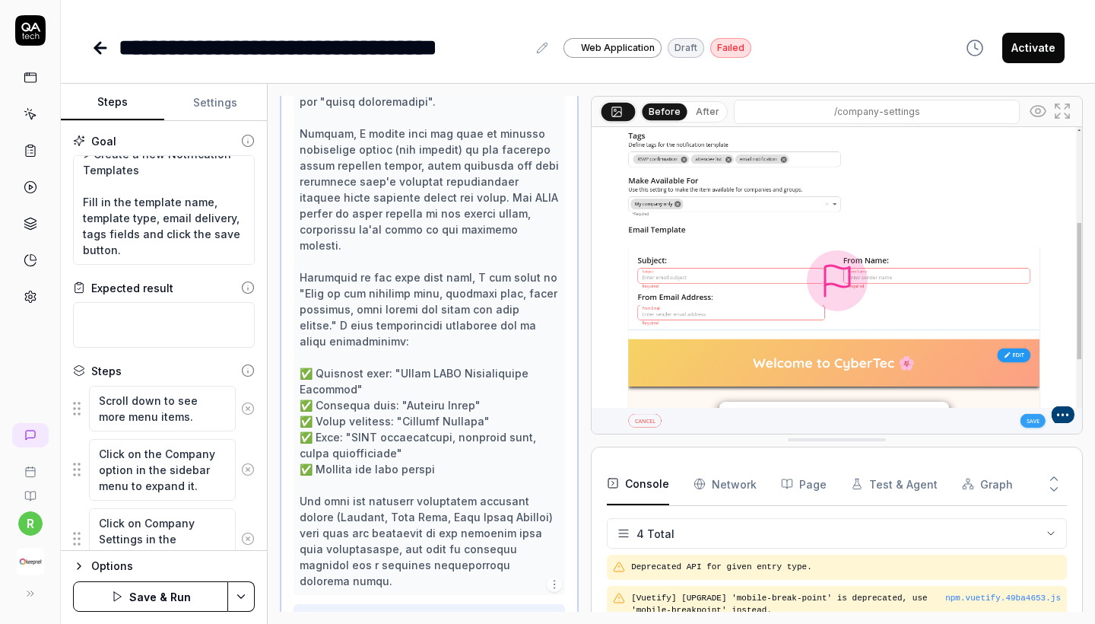
scroll to position [32, 0]
click at [176, 249] on textarea "Company > Company Settings > Create a new Notification Templates Fill in the te…" at bounding box center [164, 210] width 182 height 110
type textarea "*"
type textarea "Company > Company Settings > Create a new Notification Templates Fill in the te…"
type textarea "*"
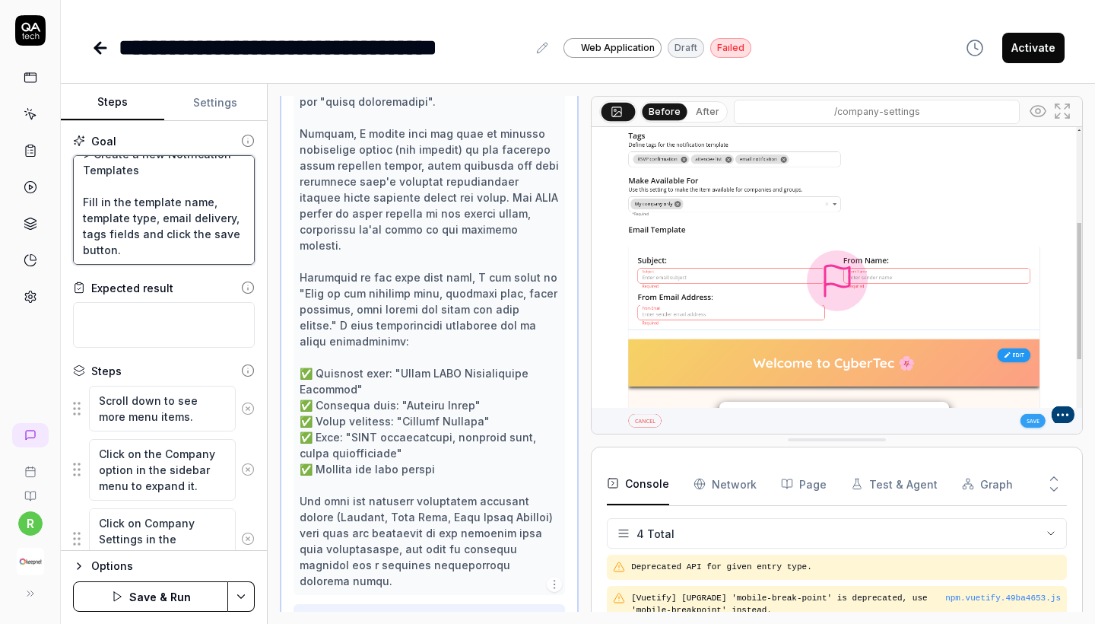
type textarea "Company > Company Settings > Create a new Notification Templates Fill in the te…"
type textarea "*"
type textarea "Company > Company Settings > Create a new Notification Templates Fill in the te…"
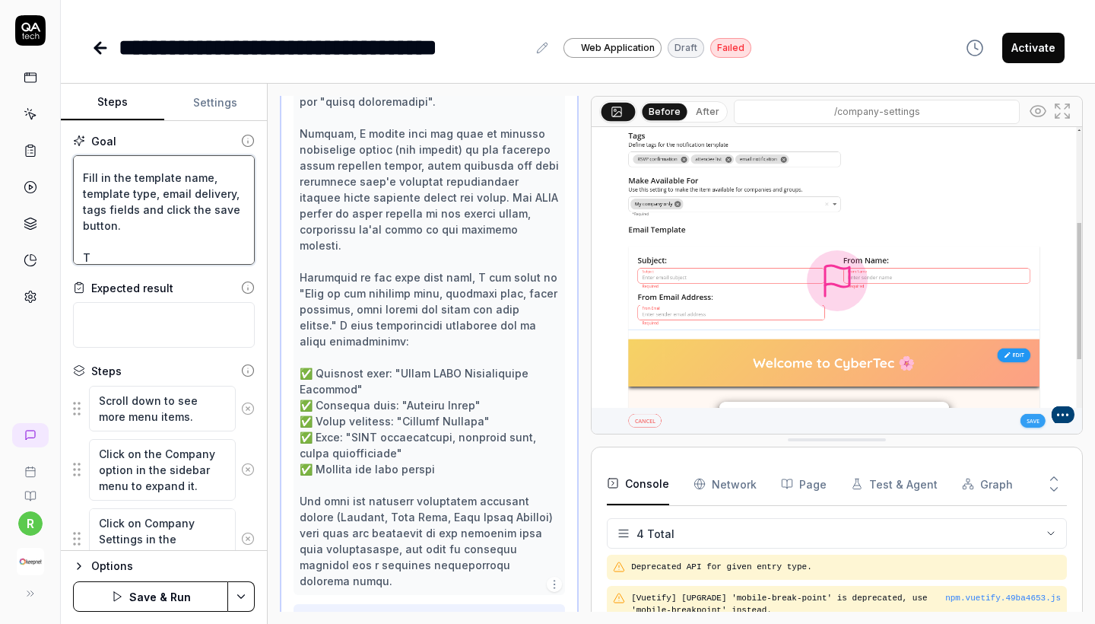
type textarea "*"
type textarea "Company > Company Settings > Create a new Notification Templates Fill in the te…"
type textarea "*"
type textarea "Company > Company Settings > Create a new Notification Templates Fill in the te…"
type textarea "*"
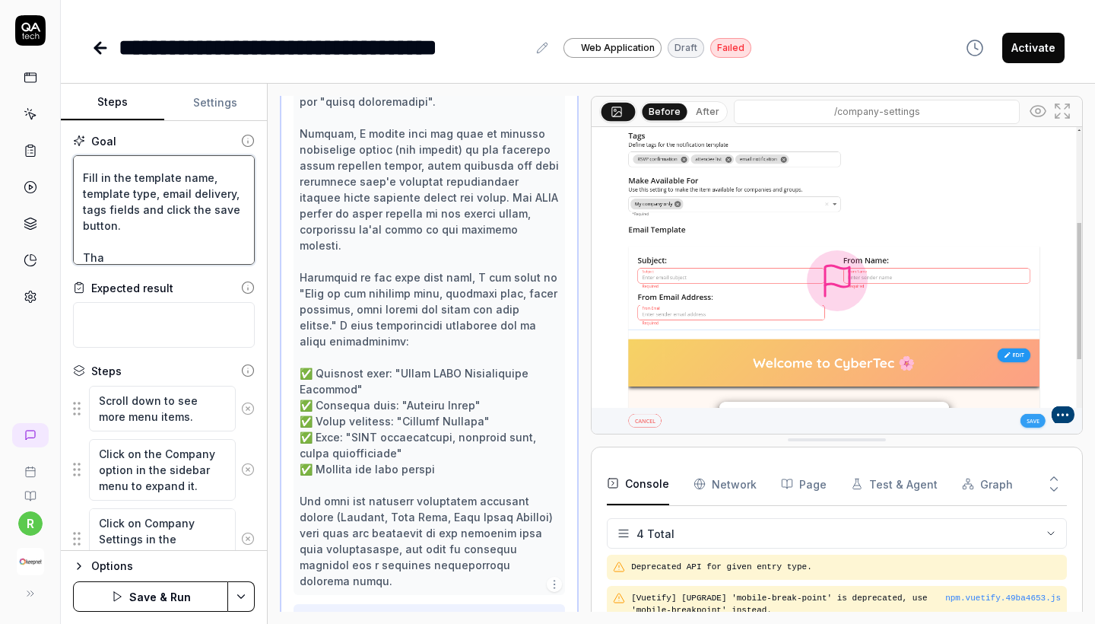
type textarea "Company > Company Settings > Create a new Notification Templates Fill in the te…"
type textarea "*"
type textarea "Company > Company Settings > Create a new Notification Templates Fill in the te…"
type textarea "*"
type textarea "Company > Company Settings > Create a new Notification Templates Fill in the te…"
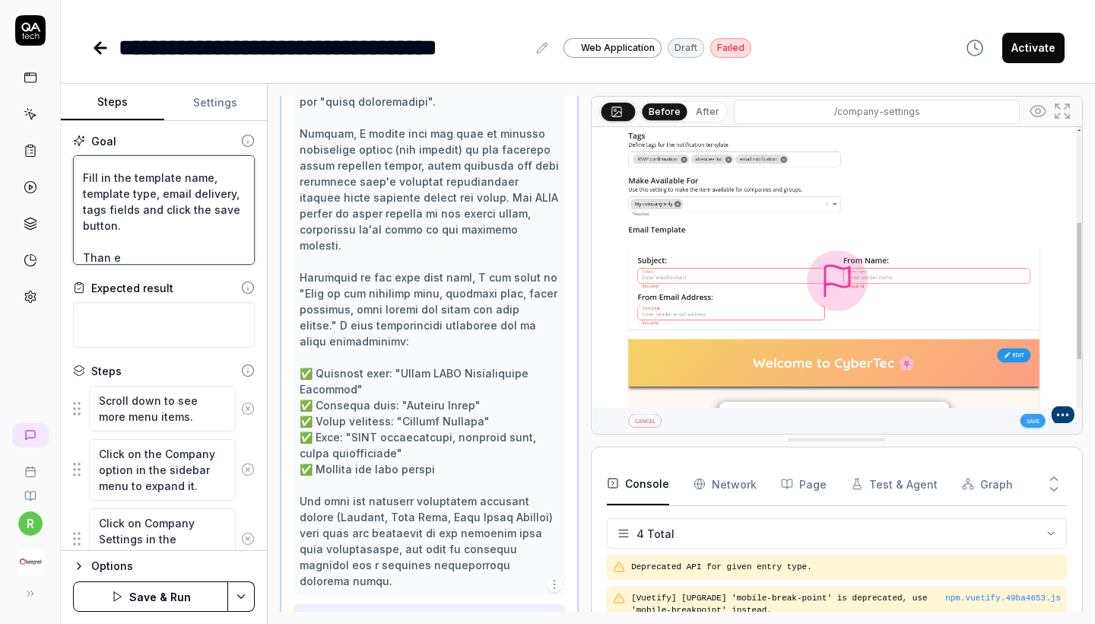
type textarea "*"
type textarea "Company > Company Settings > Create a new Notification Templates Fill in the te…"
type textarea "*"
type textarea "Company > Company Settings > Create a new Notification Templates Fill in the te…"
type textarea "*"
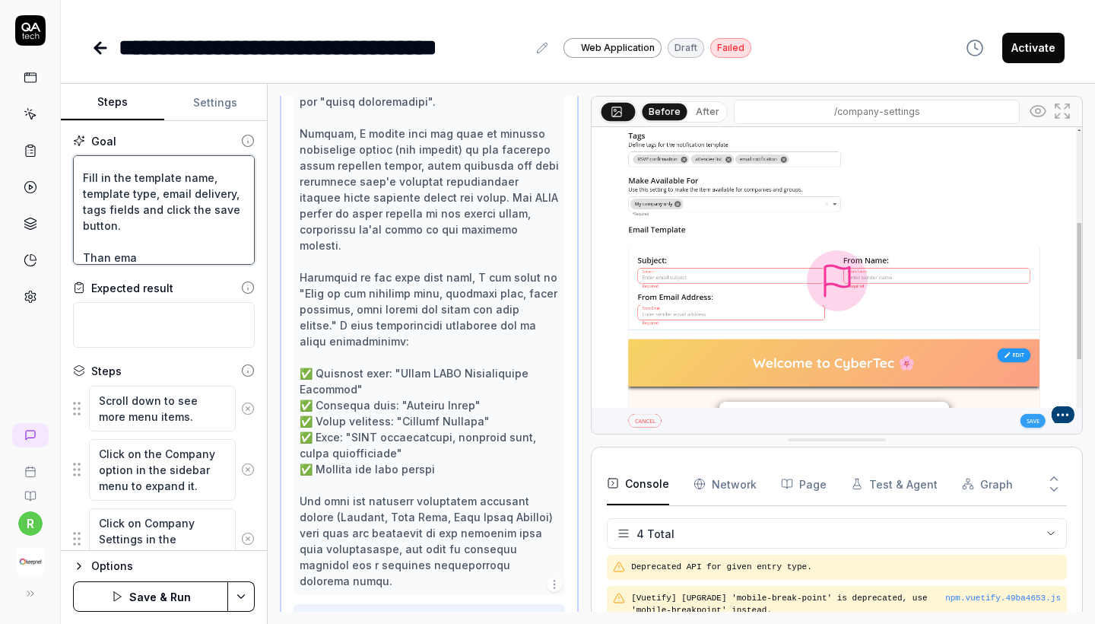
type textarea "Company > Company Settings > Create a new Notification Templates Fill in the te…"
type textarea "*"
type textarea "Company > Company Settings > Create a new Notification Templates Fill in the te…"
type textarea "*"
type textarea "Company > Company Settings > Create a new Notification Templates Fill in the te…"
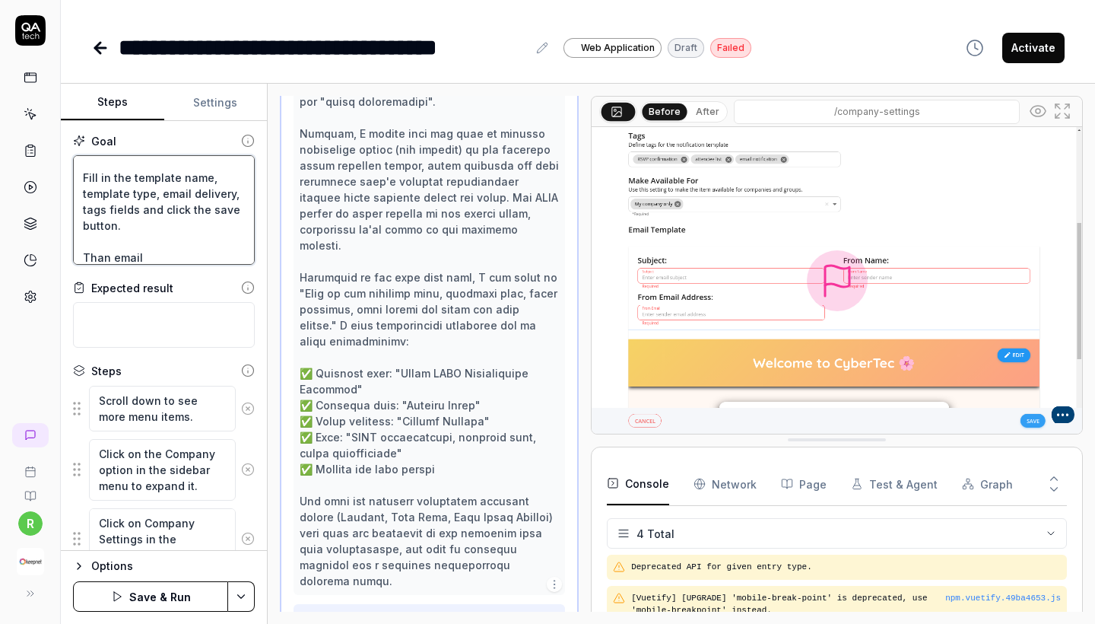
type textarea "*"
type textarea "Company > Company Settings > Create a new Notification Templates Fill in the te…"
type textarea "*"
type textarea "Company > Company Settings > Create a new Notification Templates Fill in the te…"
type textarea "*"
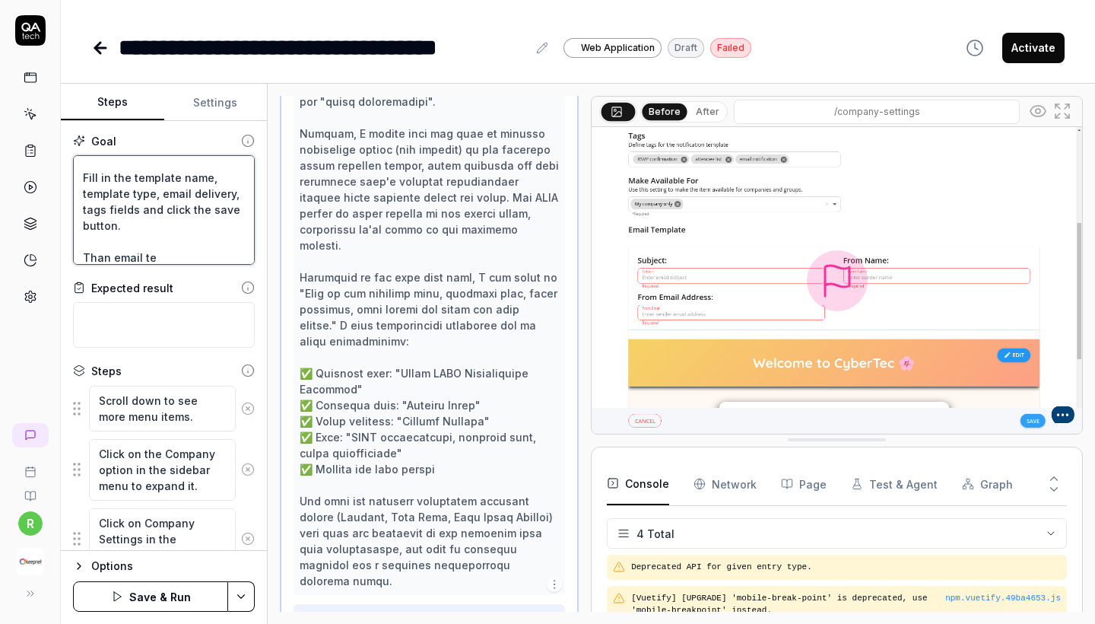
type textarea "Company > Company Settings > Create a new Notification Templates Fill in the te…"
type textarea "*"
type textarea "Company > Company Settings > Create a new Notification Templates Fill in the te…"
type textarea "*"
type textarea "Company > Company Settings > Create a new Notification Templates Fill in the te…"
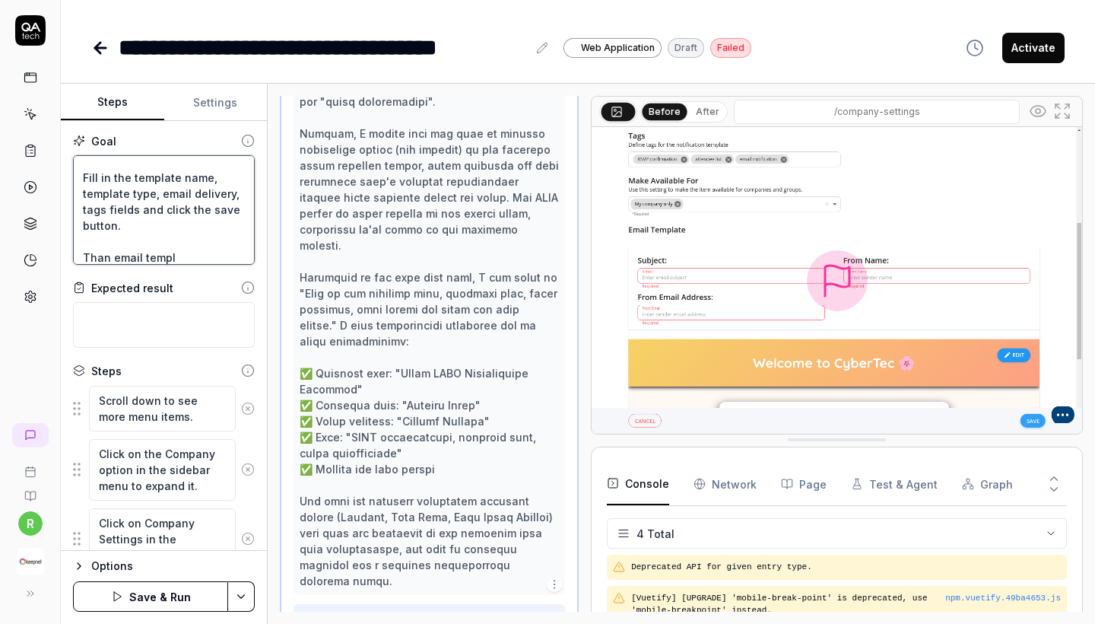
type textarea "*"
type textarea "Company > Company Settings > Create a new Notification Templates Fill in the te…"
type textarea "*"
type textarea "Company > Company Settings > Create a new Notification Templates Fill in the te…"
type textarea "*"
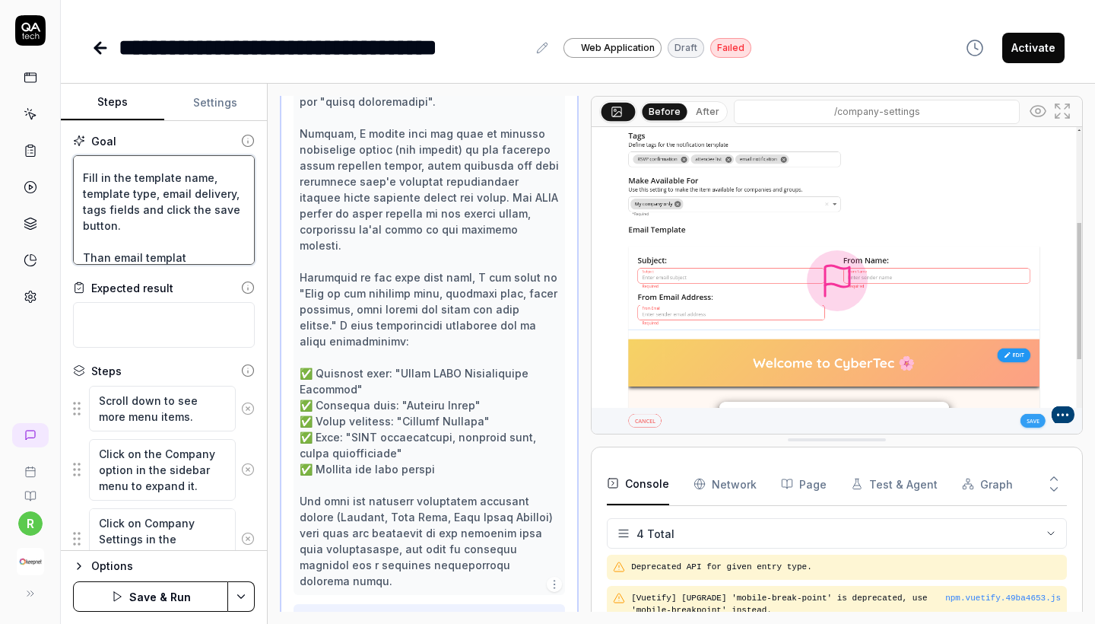
type textarea "Company > Company Settings > Create a new Notification Templates Fill in the te…"
type textarea "*"
type textarea "Company > Company Settings > Create a new Notification Templates Fill in the te…"
type textarea "*"
type textarea "Company > Company Settings > Create a new Notification Templates Fill in the te…"
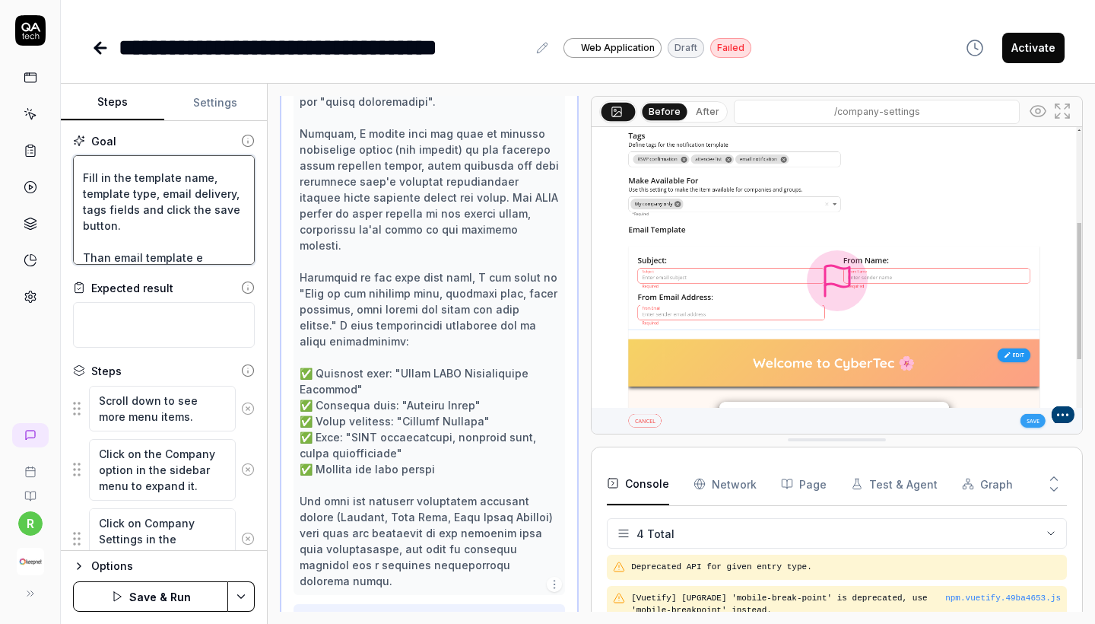
type textarea "*"
type textarea "Company > Company Settings > Create a new Notification Templates Fill in the te…"
type textarea "*"
type textarea "Company > Company Settings > Create a new Notification Templates Fill in the te…"
type textarea "*"
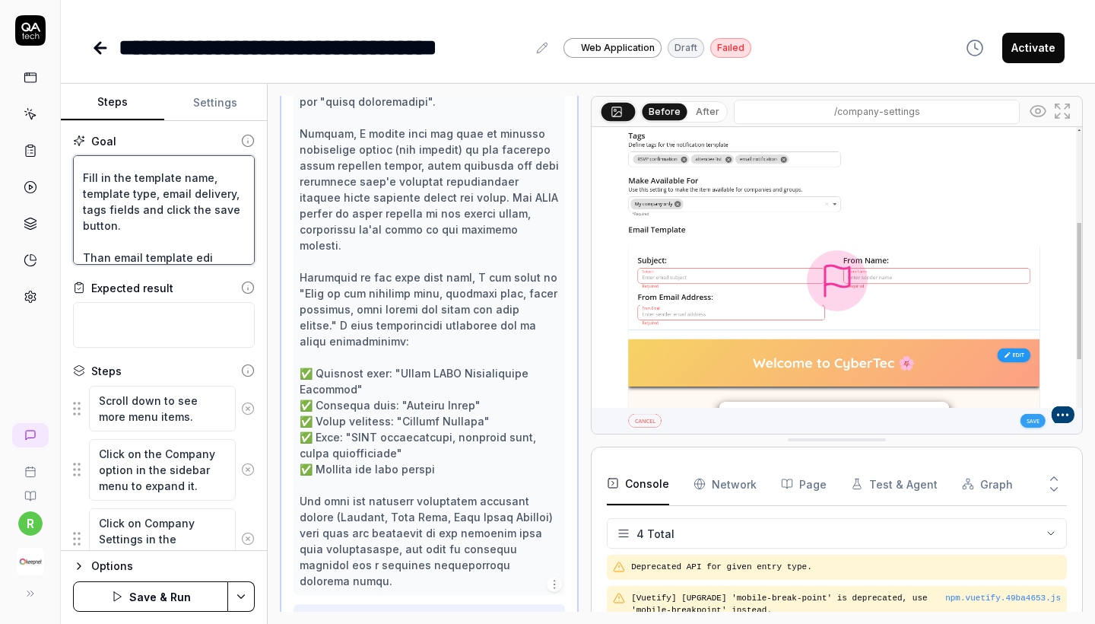
type textarea "Company > Company Settings > Create a new Notification Templates Fill in the te…"
drag, startPoint x: 224, startPoint y: 256, endPoint x: 77, endPoint y: 256, distance: 147.5
click at [77, 256] on textarea "Company > Company Settings > Create a new Notification Templates Fill in the te…" at bounding box center [164, 210] width 182 height 110
type textarea "*"
type textarea "Company > Company Settings > Create a new Notification Templates Fill in the te…"
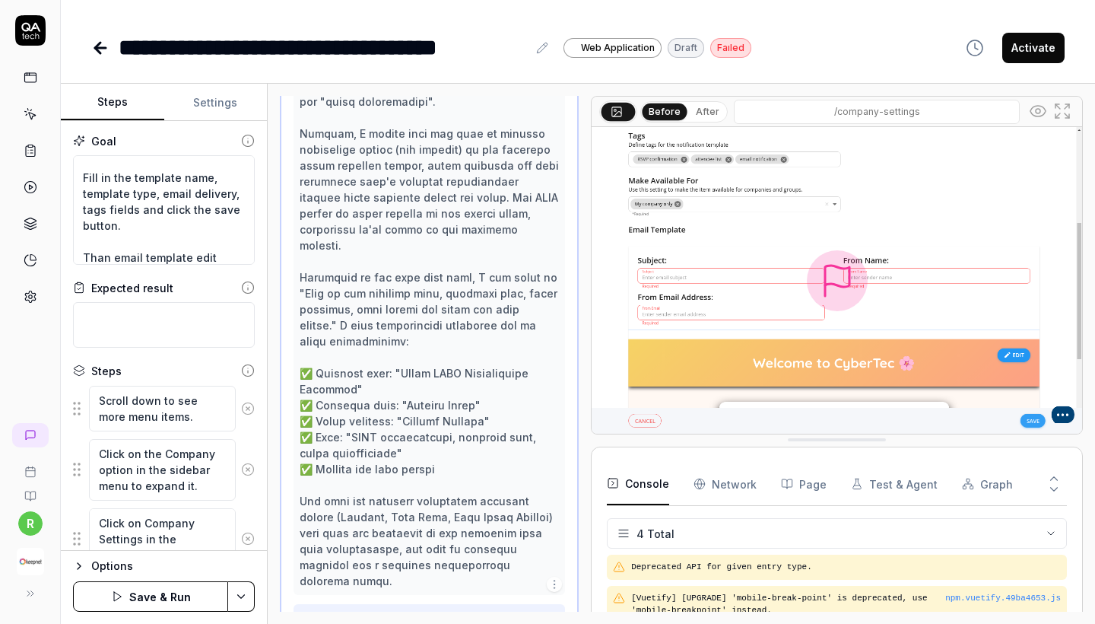
click at [243, 402] on icon at bounding box center [248, 409] width 14 height 14
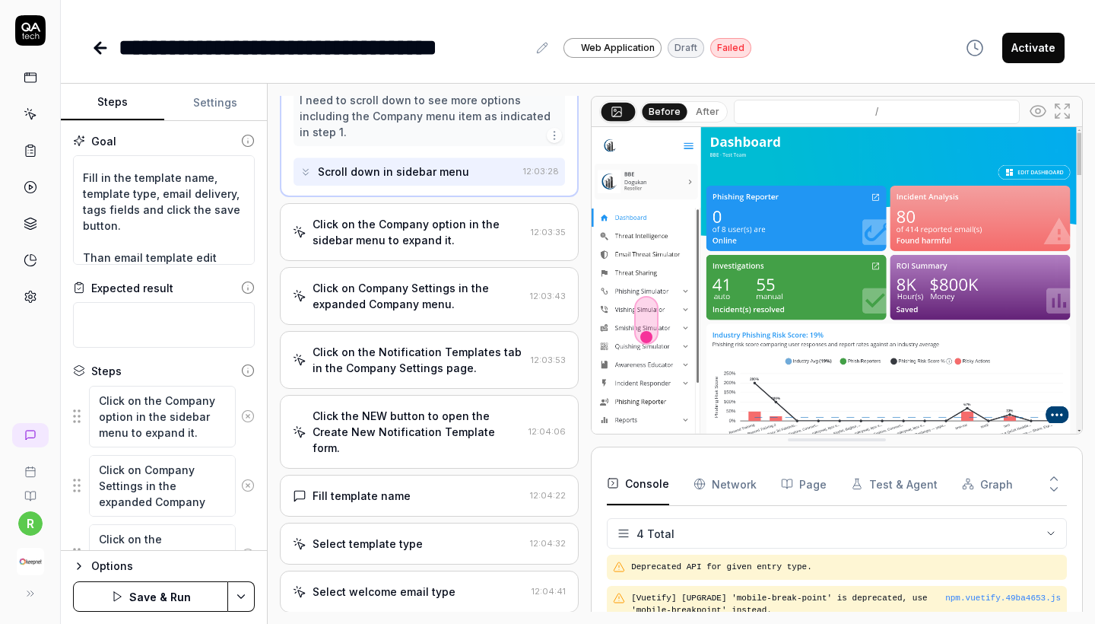
scroll to position [16, 0]
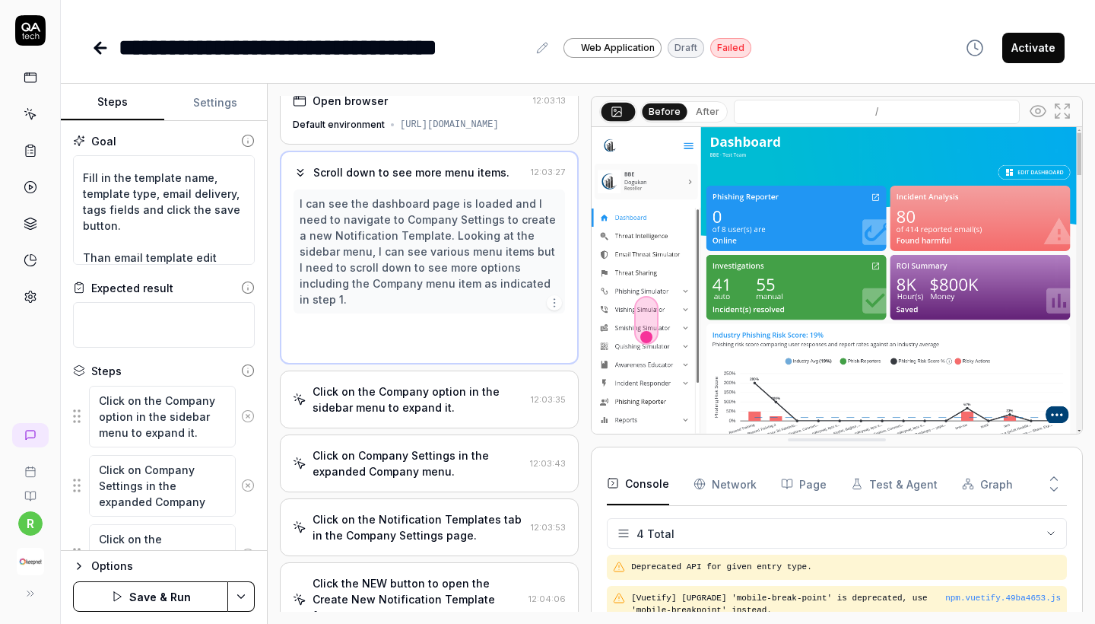
click at [243, 402] on button at bounding box center [248, 416] width 24 height 30
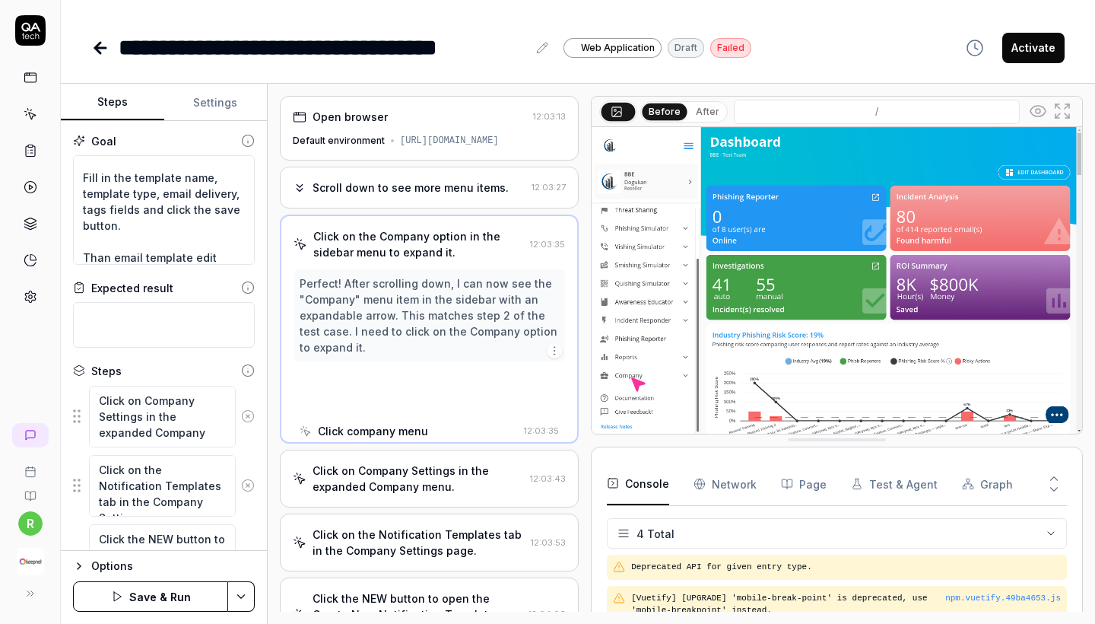
click at [243, 402] on button at bounding box center [248, 416] width 24 height 30
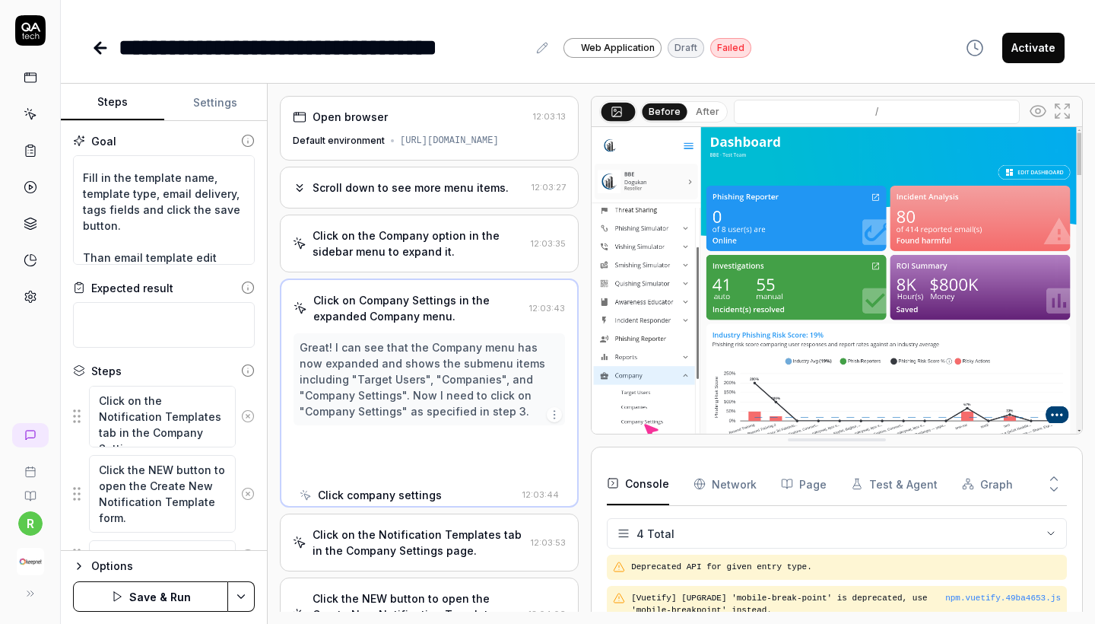
click at [243, 414] on circle at bounding box center [247, 416] width 11 height 11
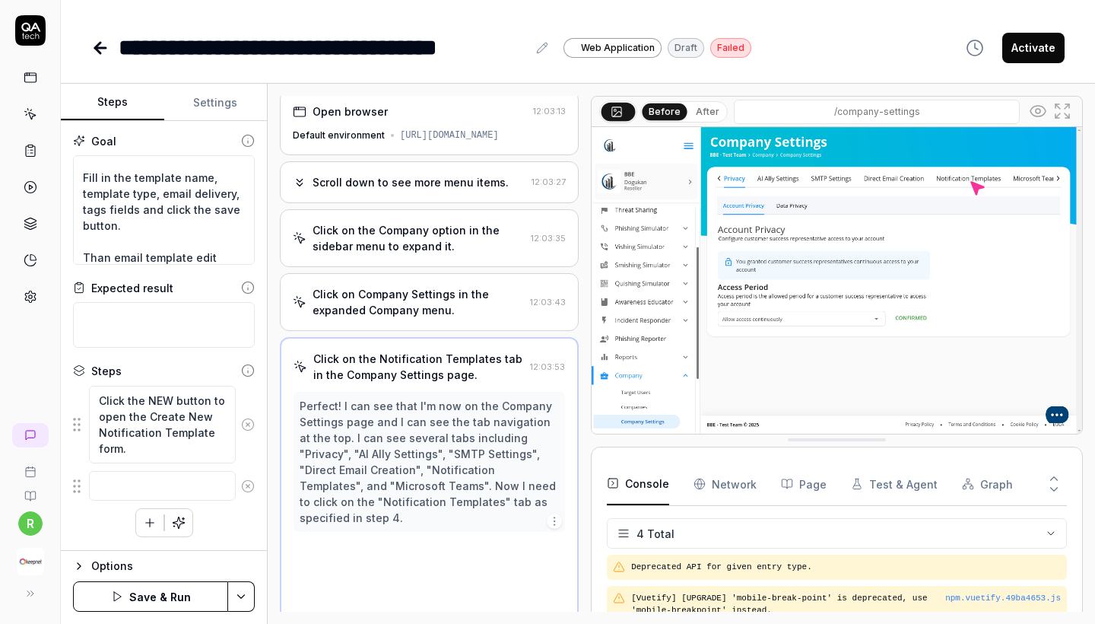
click at [243, 414] on button at bounding box center [248, 424] width 24 height 30
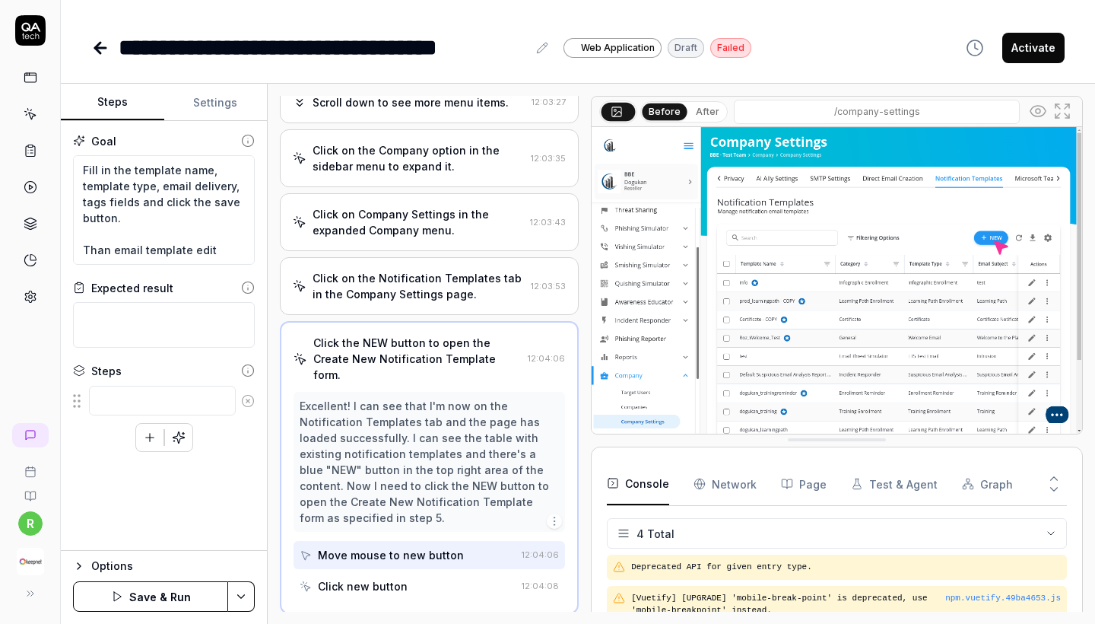
scroll to position [64, 0]
drag, startPoint x: 185, startPoint y: 200, endPoint x: 208, endPoint y: 205, distance: 24.0
click at [208, 205] on textarea "Company > Company Settings > Create a new Notification Templates Fill in the te…" at bounding box center [164, 210] width 182 height 110
click at [205, 205] on textarea "Company > Company Settings > Create a new Notification Templates Fill in the te…" at bounding box center [164, 210] width 182 height 110
drag, startPoint x: 183, startPoint y: 201, endPoint x: 233, endPoint y: 219, distance: 52.7
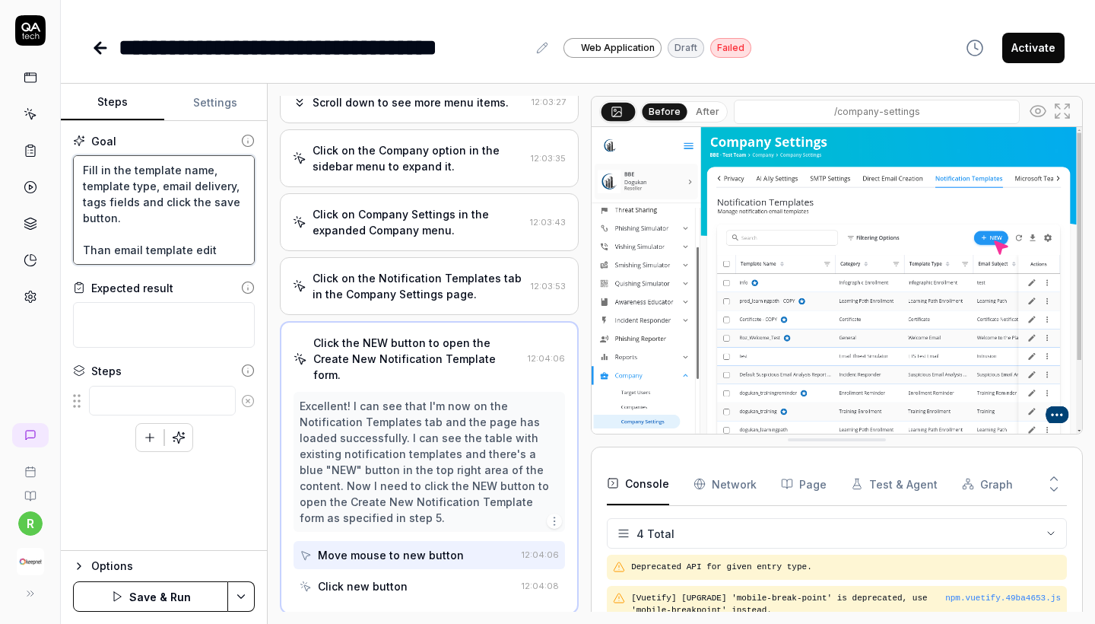
click at [233, 219] on textarea "Company > Company Settings > Create a new Notification Templates Fill in the te…" at bounding box center [164, 210] width 182 height 110
type textarea "*"
type textarea "Company > Company Settings > Create a new Notification Templates Fill in the te…"
type textarea "*"
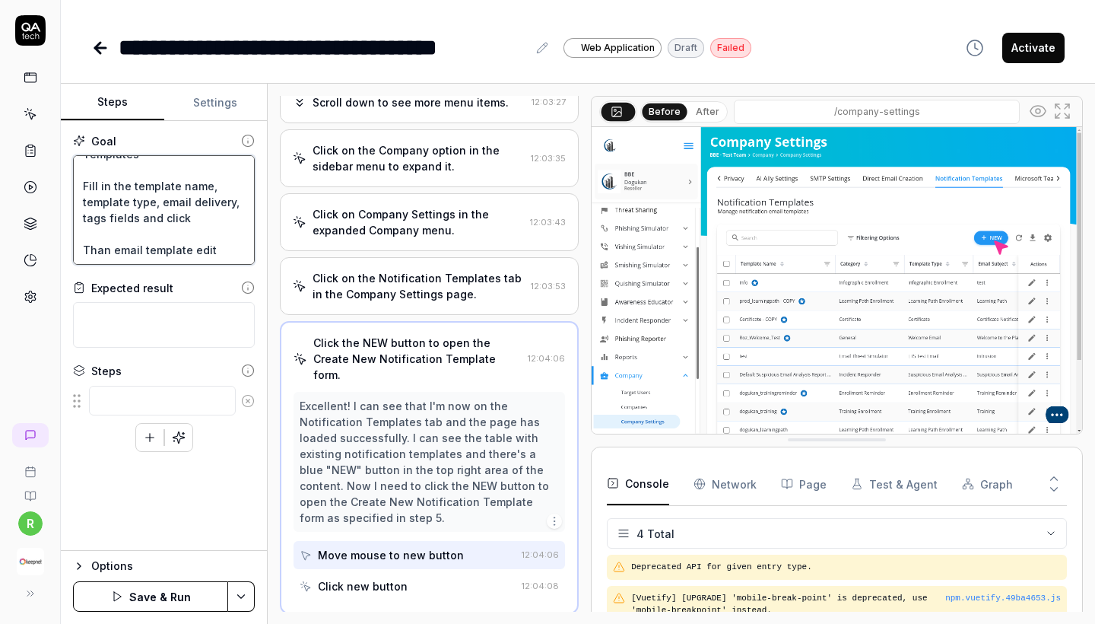
type textarea "Company > Company Settings > Create a new Notification Templates Fill in the te…"
type textarea "*"
type textarea "Company > Company Settings > Create a new Notification Templates Fill in the te…"
type textarea "*"
type textarea "Company > Company Settings > Create a new Notification Templates Fill in the te…"
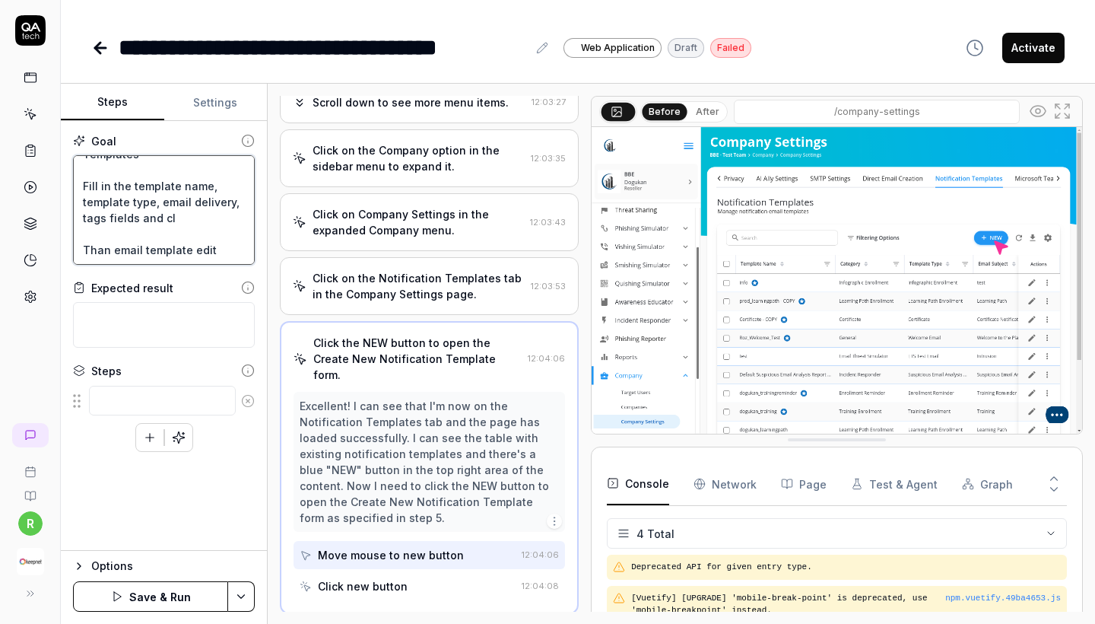
type textarea "*"
type textarea "Company > Company Settings > Create a new Notification Templates Fill in the te…"
type textarea "*"
type textarea "Company > Company Settings > Create a new Notification Templates Fill in the te…"
type textarea "*"
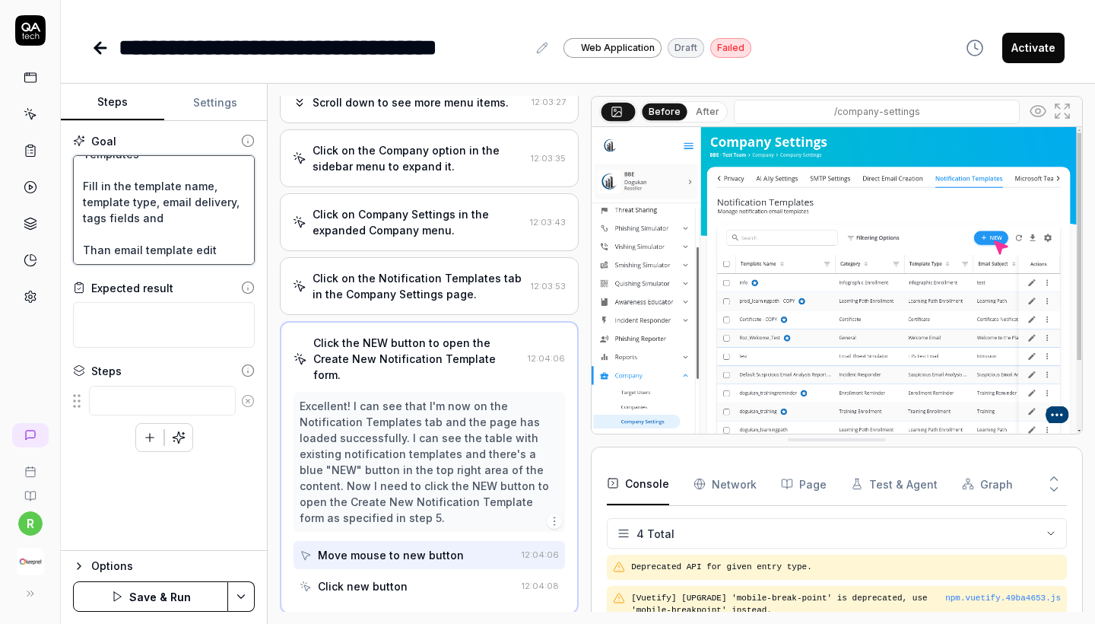
type textarea "Company > Company Settings > Create a new Notification Templates Fill in the te…"
type textarea "*"
type textarea "Company > Company Settings > Create a new Notification Templates Fill in the te…"
type textarea "*"
type textarea "Company > Company Settings > Create a new Notification Templates Fill in the te…"
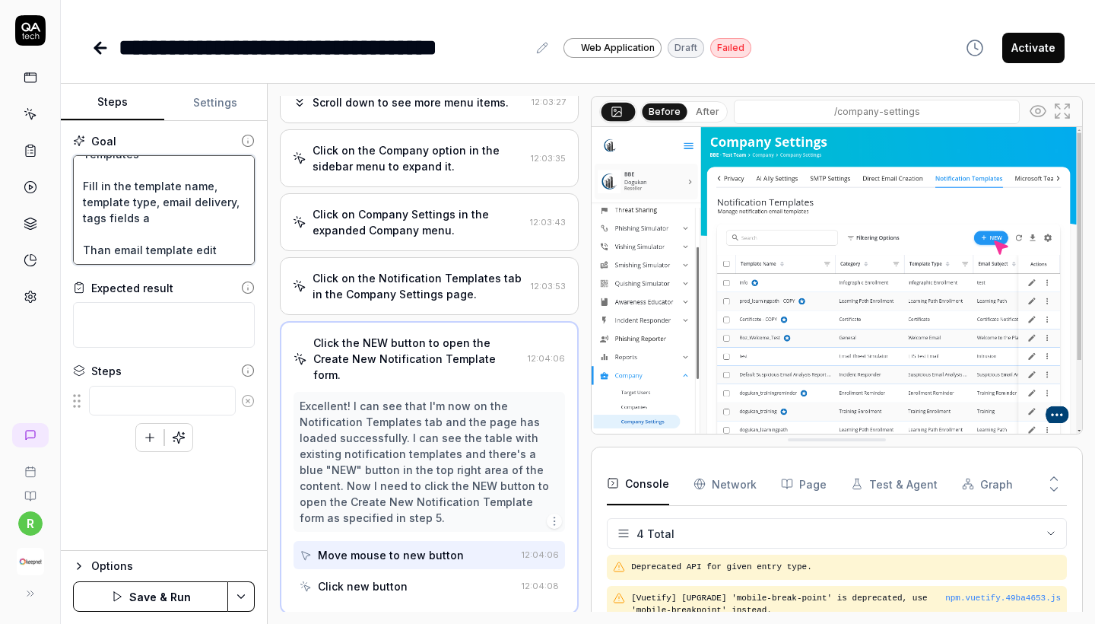
type textarea "*"
type textarea "Company > Company Settings > Create a new Notification Templates Fill in the te…"
type textarea "*"
type textarea "Company > Company Settings > Create a new Notification Templates Fill in the te…"
type textarea "*"
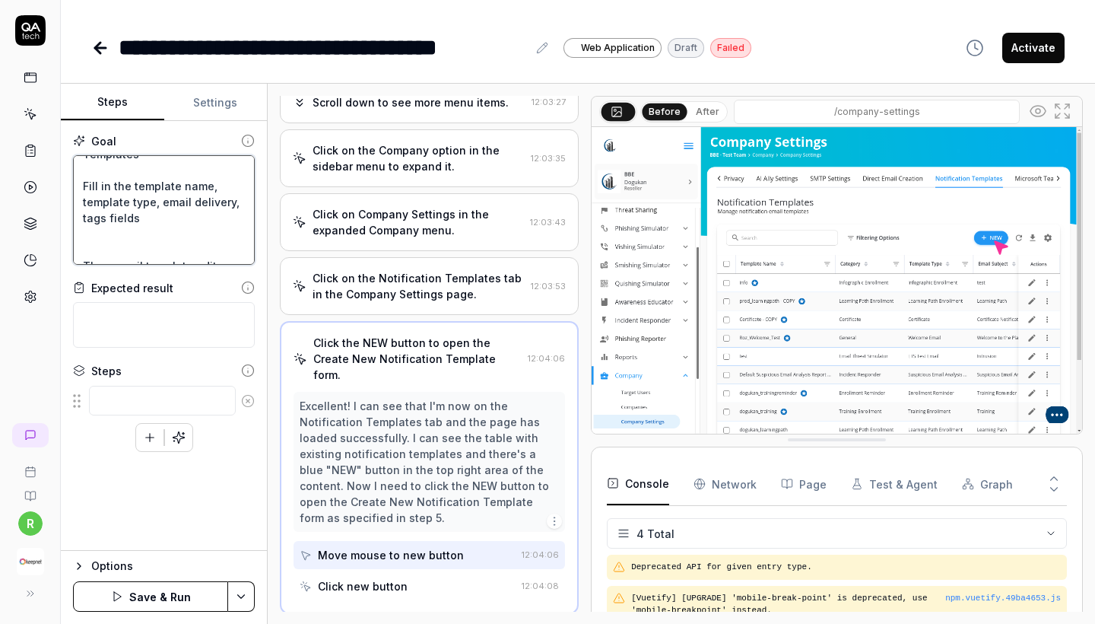
type textarea "Company > Company Settings > Create a new Notification Templates Fill in the te…"
paste textarea "After that scroll down the page and edit email template and save it"
type textarea "*"
type textarea "Company > Company Settings > Create a new Notification Templates Fill in the te…"
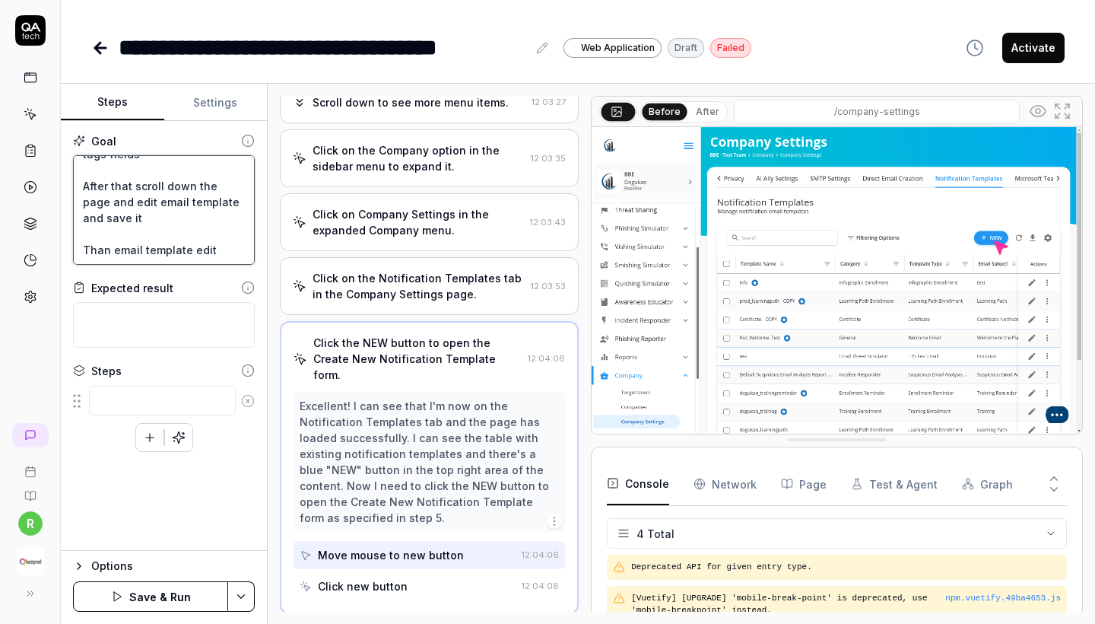
click at [204, 246] on textarea "Company > Company Settings > Create a new Notification Templates Fill in the te…" at bounding box center [164, 210] width 182 height 110
drag, startPoint x: 225, startPoint y: 246, endPoint x: 49, endPoint y: 246, distance: 175.7
click at [49, 246] on div "**********" at bounding box center [547, 312] width 1095 height 624
type textarea "*"
type textarea "Company > Company Settings > Create a new Notification Templates Fill in the te…"
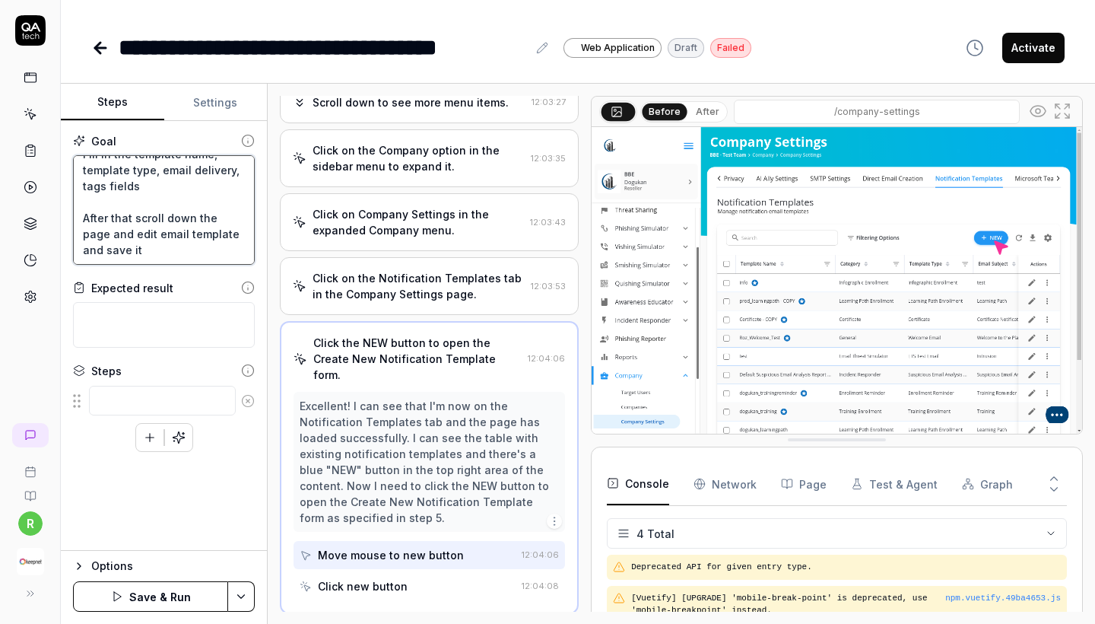
type textarea "*"
type textarea "Company > Company Settings > Create a new Notification Templates Fill in the te…"
click at [121, 602] on icon "button" at bounding box center [117, 596] width 12 height 12
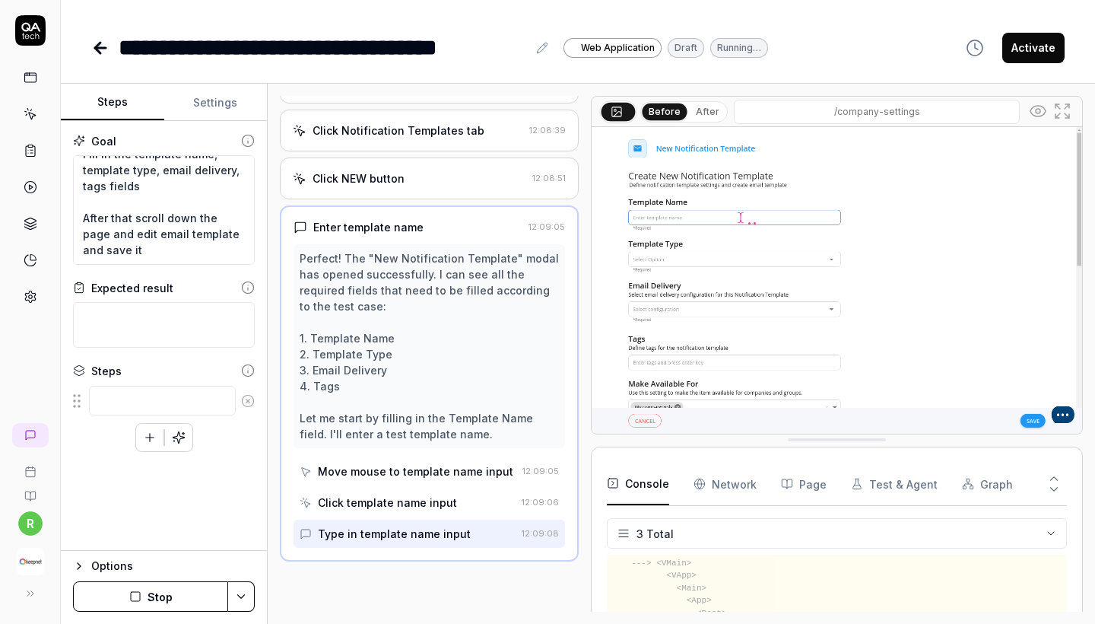
scroll to position [213, 0]
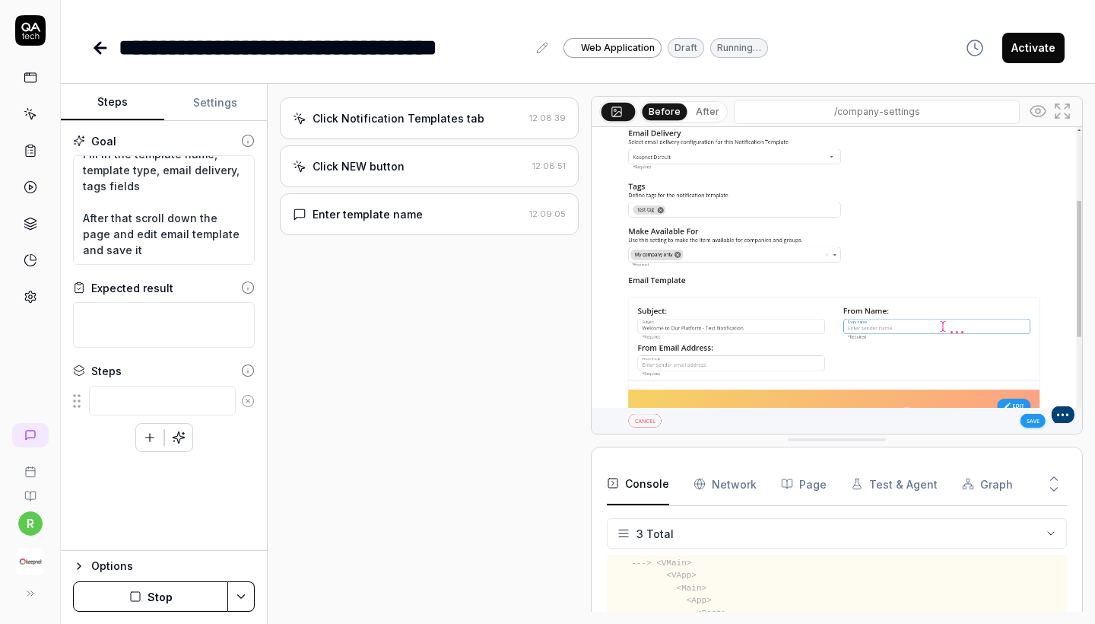
type textarea "*"
